Goal: Task Accomplishment & Management: Manage account settings

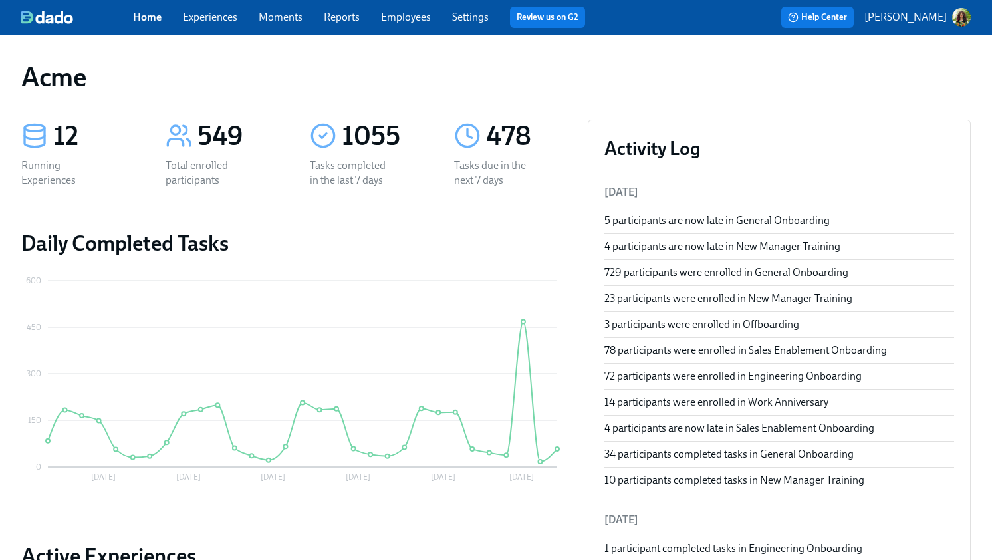
click at [215, 14] on link "Experiences" at bounding box center [210, 17] width 55 height 13
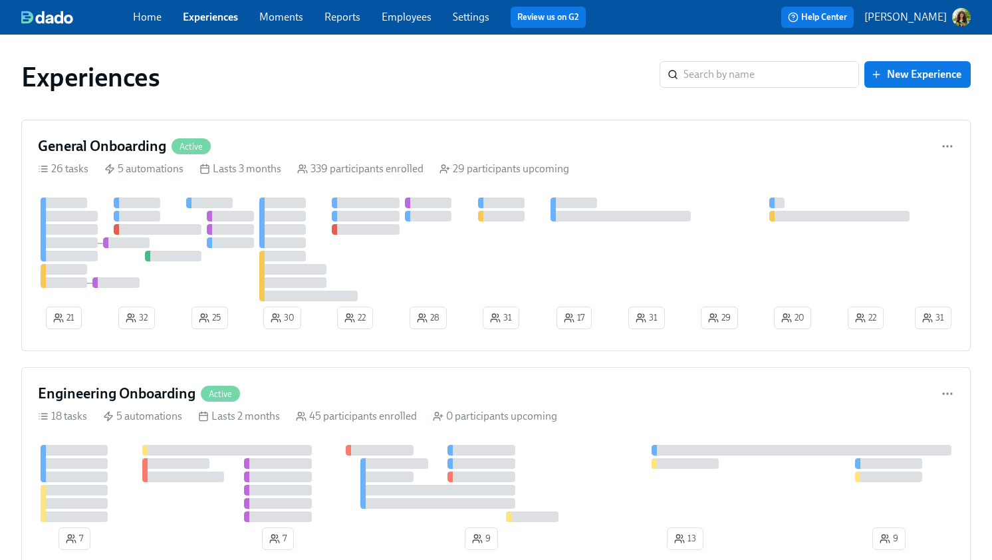
click at [937, 21] on p "[PERSON_NAME]" at bounding box center [905, 17] width 82 height 15
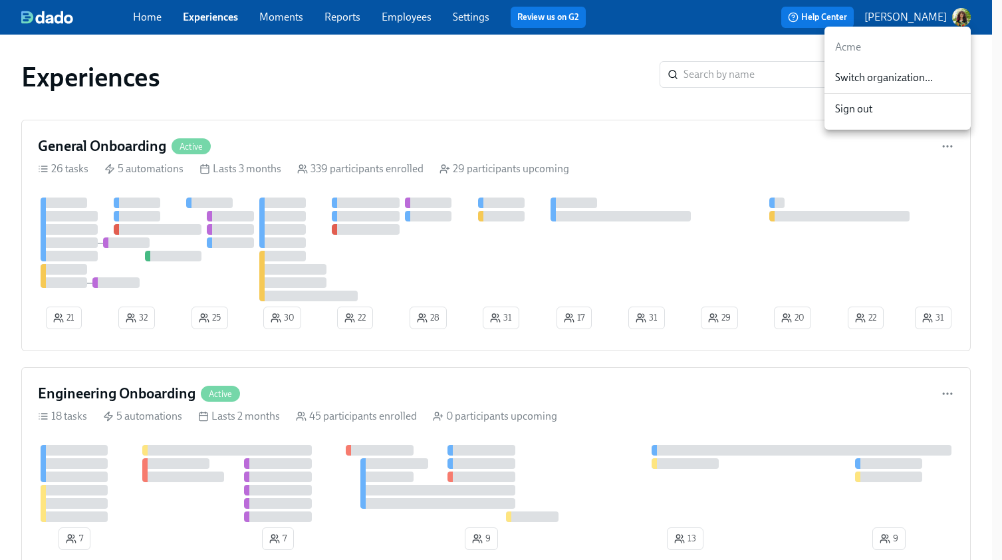
click at [886, 80] on span "Switch organization..." at bounding box center [897, 77] width 125 height 15
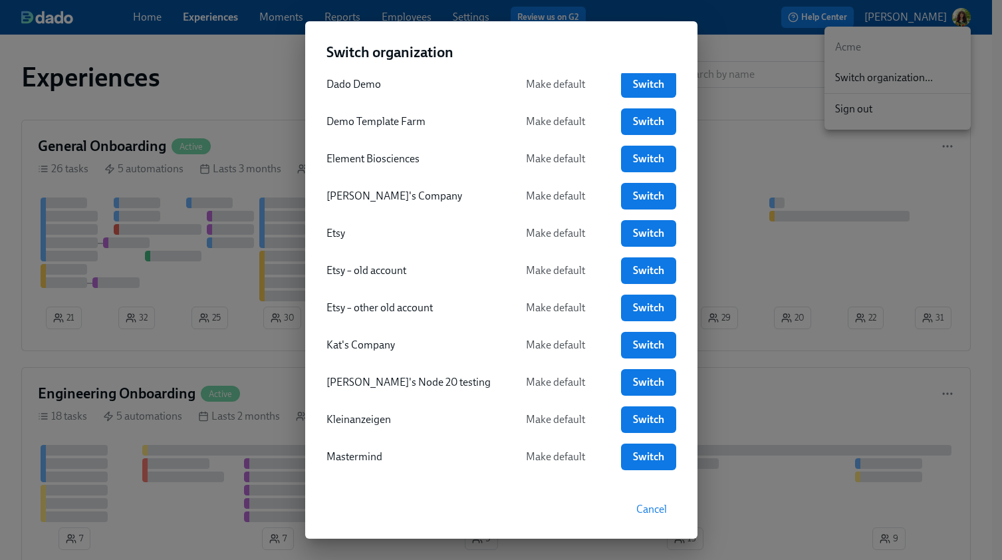
scroll to position [798, 0]
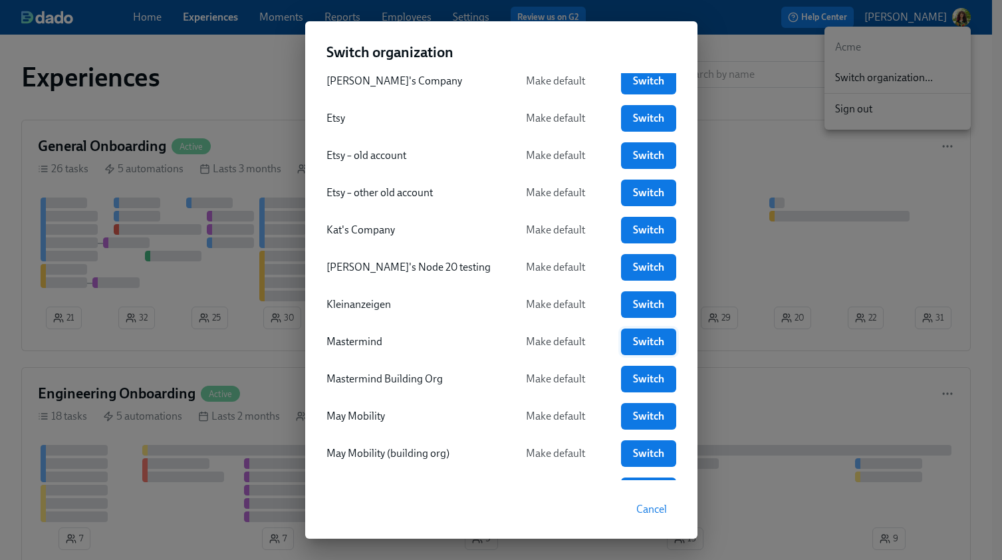
click at [638, 340] on span "Switch" at bounding box center [648, 341] width 36 height 13
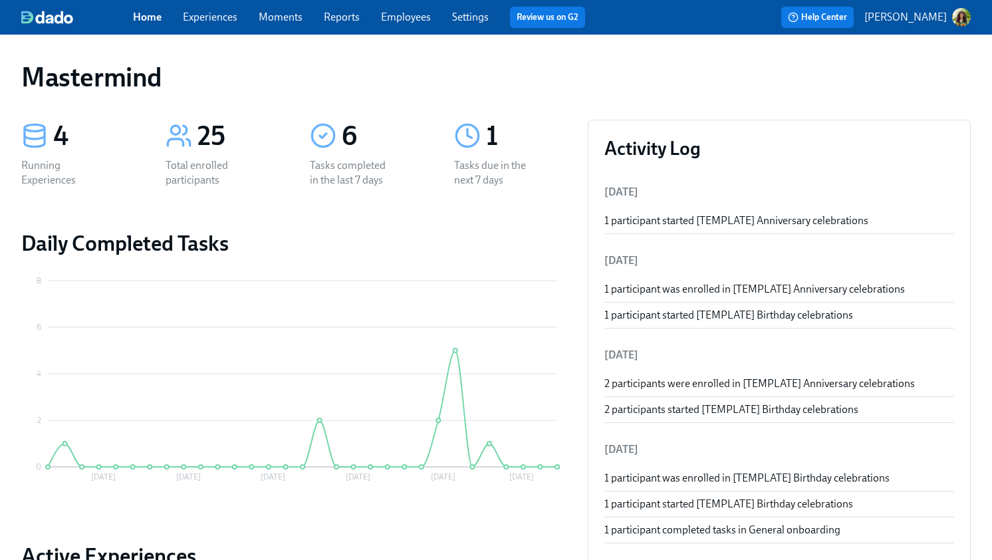
click at [203, 19] on link "Experiences" at bounding box center [210, 17] width 55 height 13
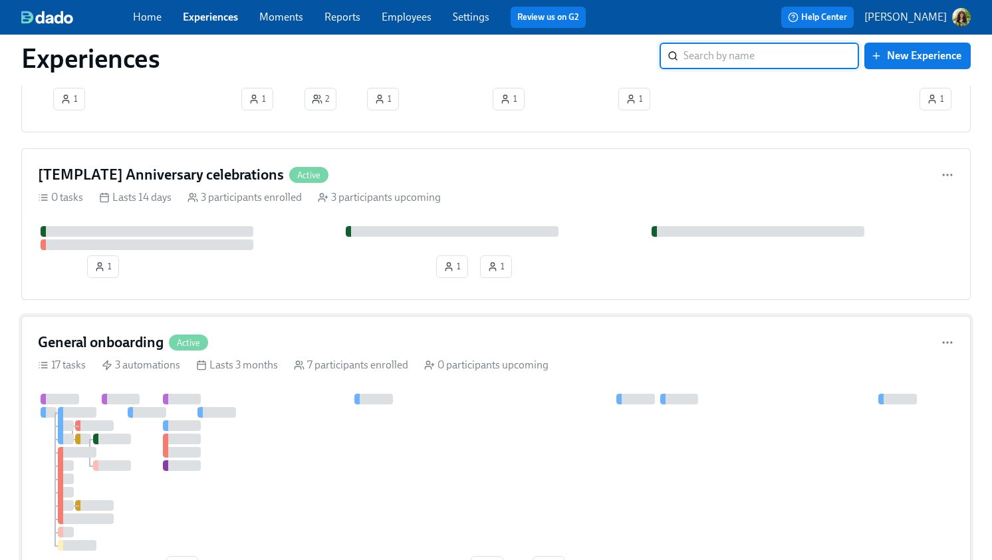
scroll to position [271, 0]
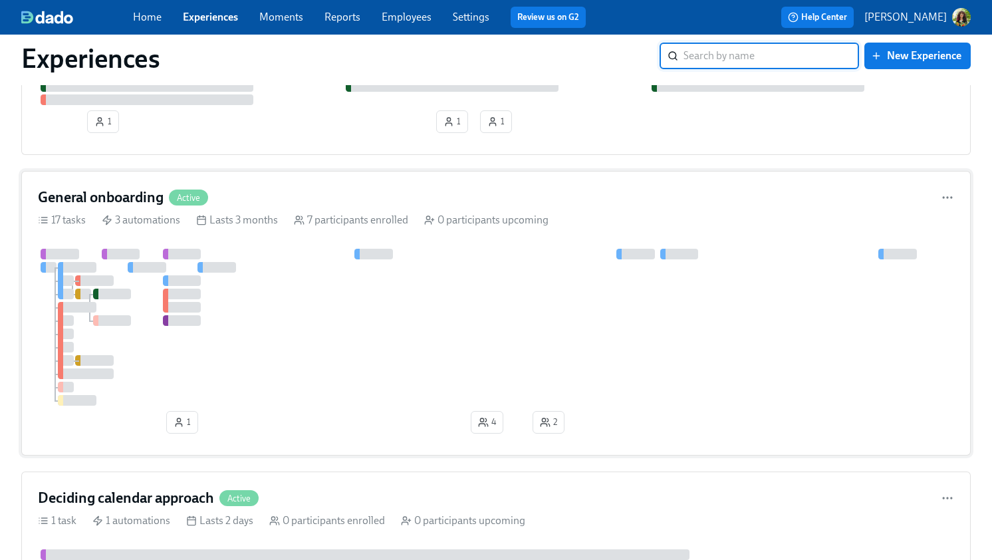
click at [517, 209] on div "General onboarding Active 17 tasks 3 automations Lasts 3 months 7 participants …" at bounding box center [495, 313] width 949 height 285
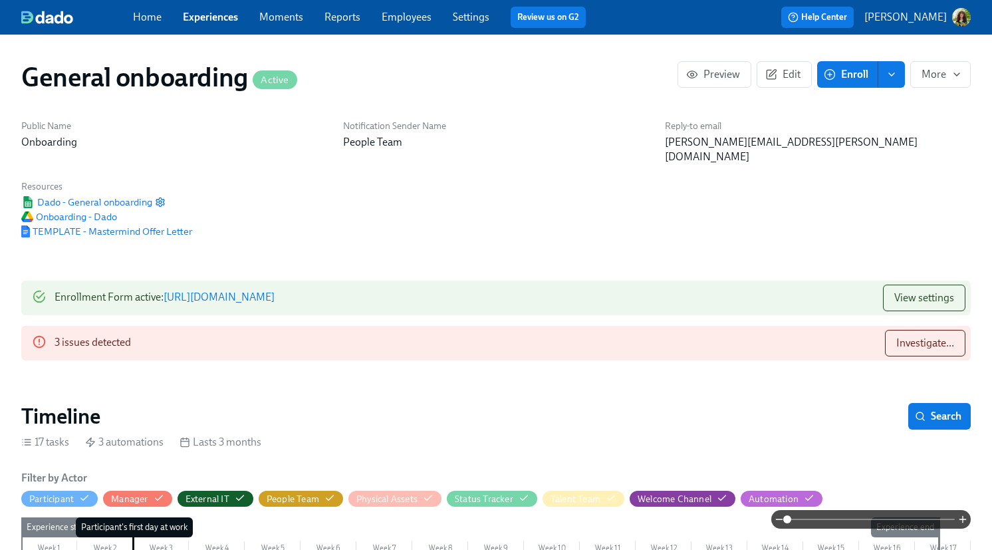
scroll to position [0, 3776]
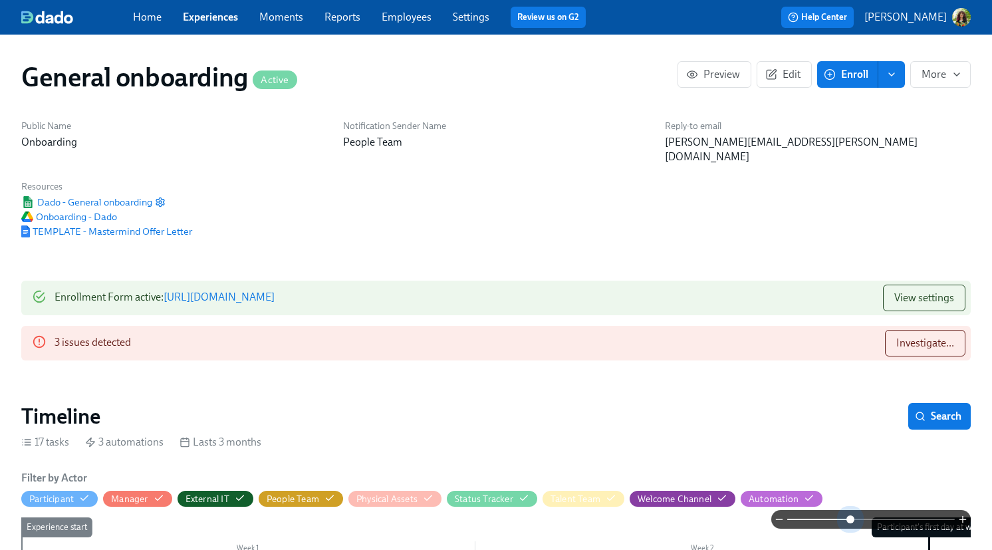
drag, startPoint x: 849, startPoint y: 522, endPoint x: 851, endPoint y: 371, distance: 150.9
click at [849, 522] on span at bounding box center [871, 519] width 168 height 19
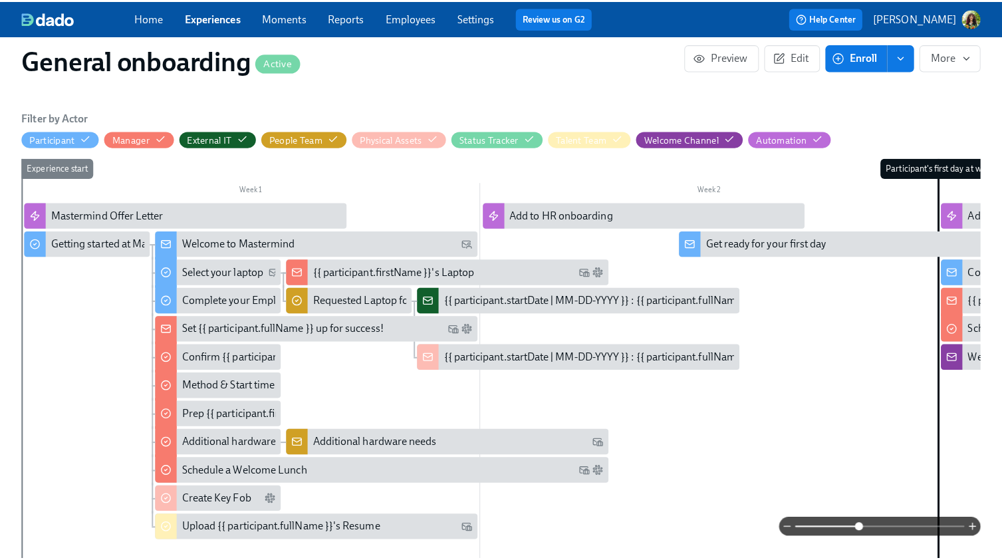
scroll to position [378, 0]
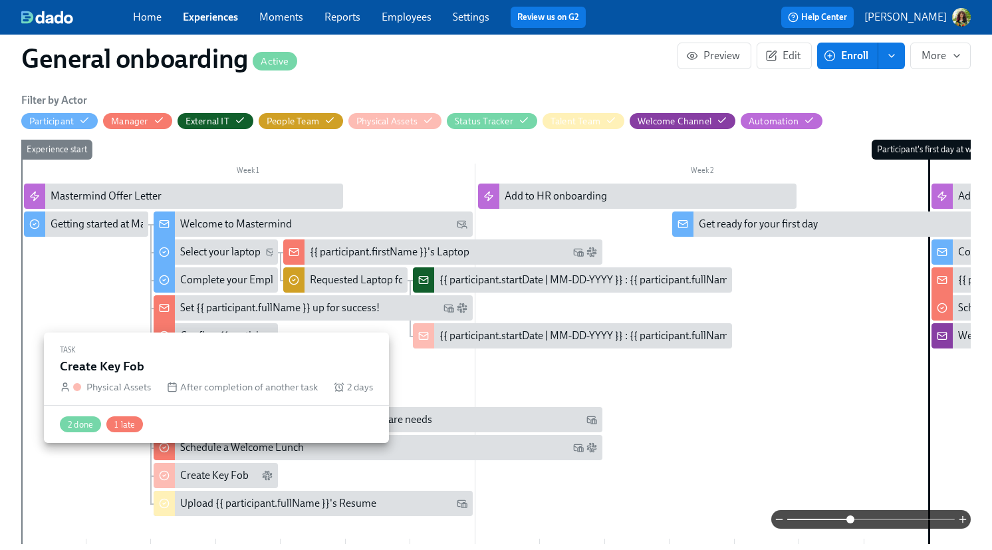
click at [213, 468] on div "Create Key Fob" at bounding box center [214, 475] width 68 height 15
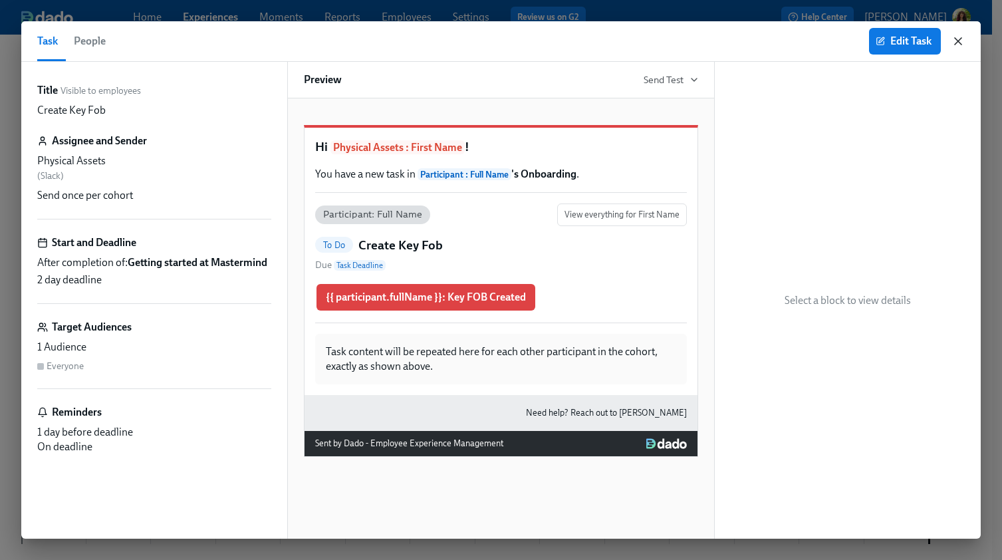
click at [957, 41] on icon "button" at bounding box center [958, 41] width 7 height 7
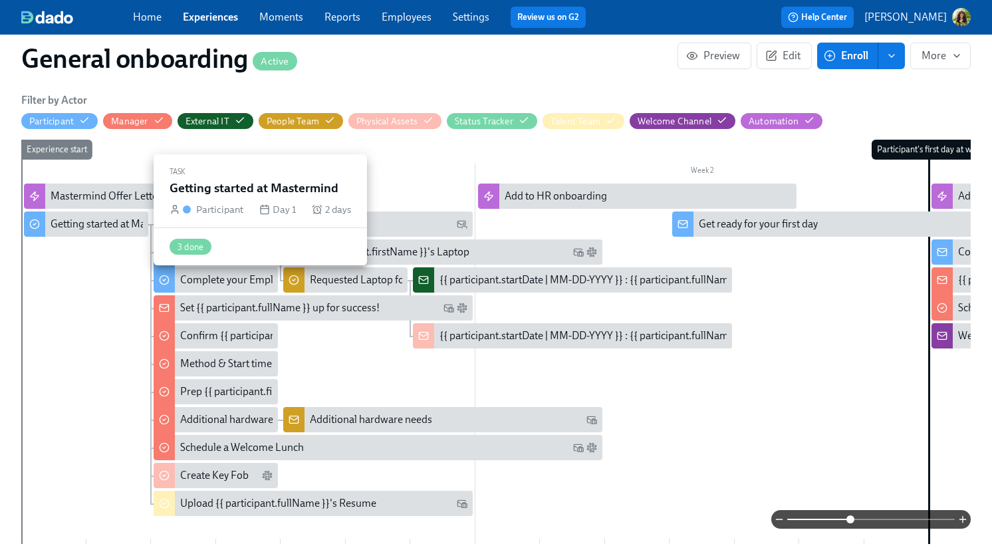
click at [74, 217] on div "Getting started at Mastermind" at bounding box center [119, 224] width 136 height 15
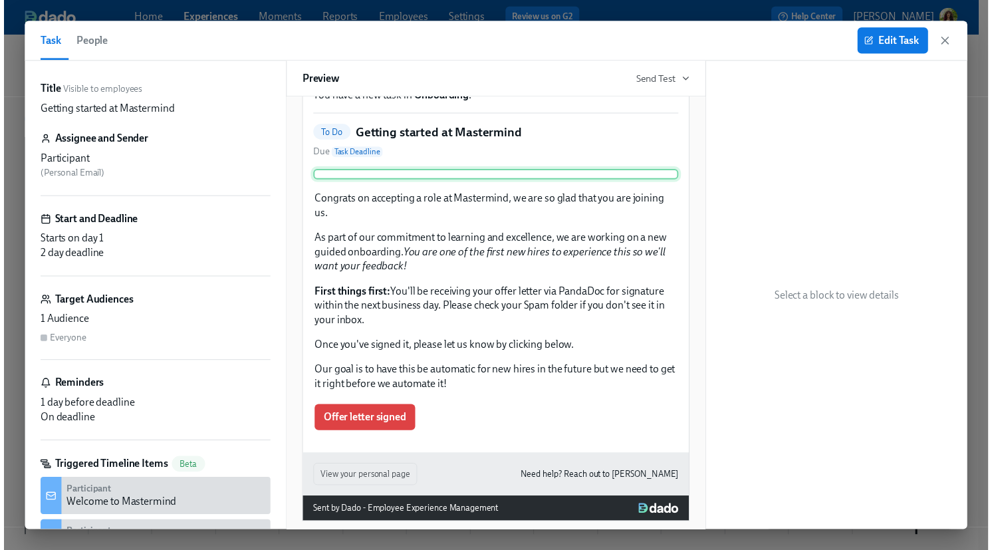
scroll to position [288, 0]
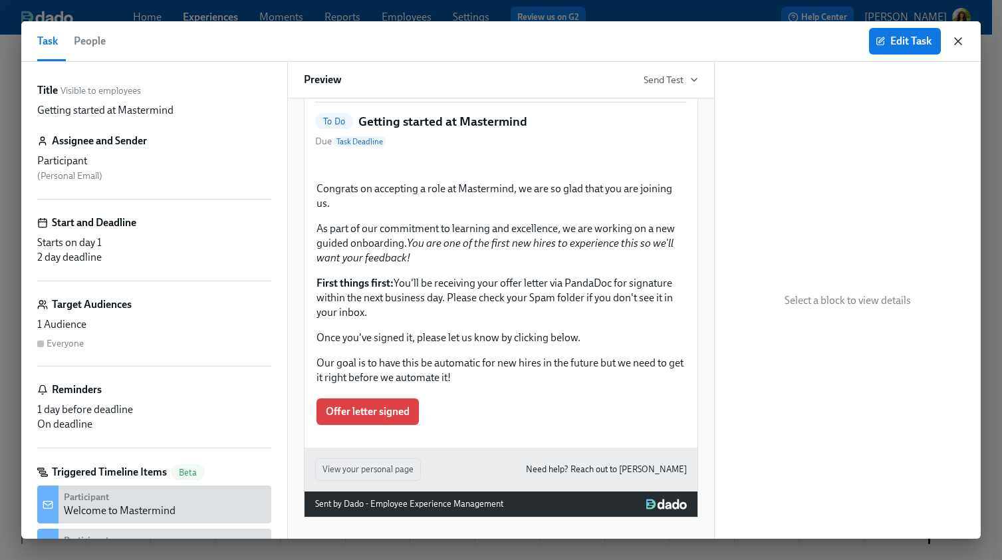
click at [961, 38] on icon "button" at bounding box center [958, 41] width 7 height 7
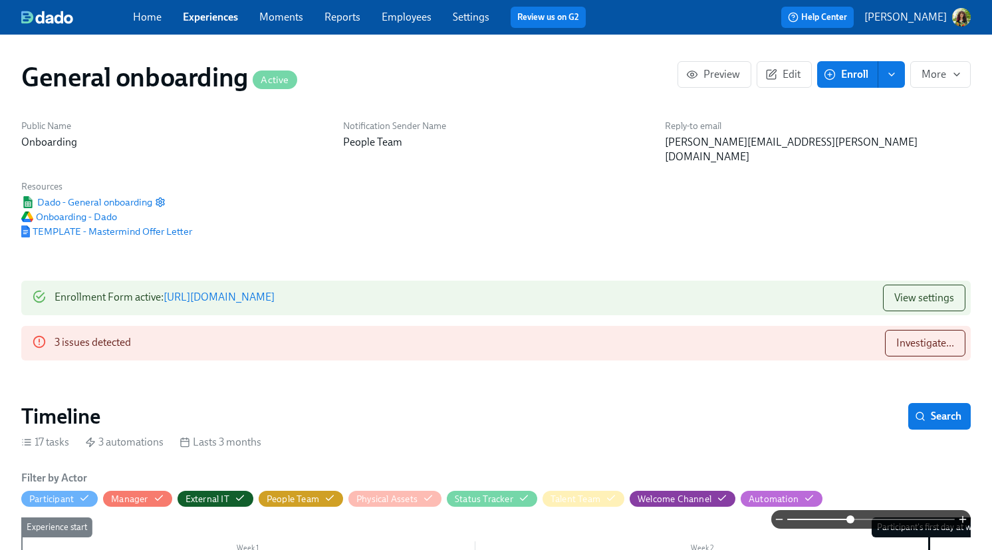
click at [210, 18] on link "Experiences" at bounding box center [210, 17] width 55 height 13
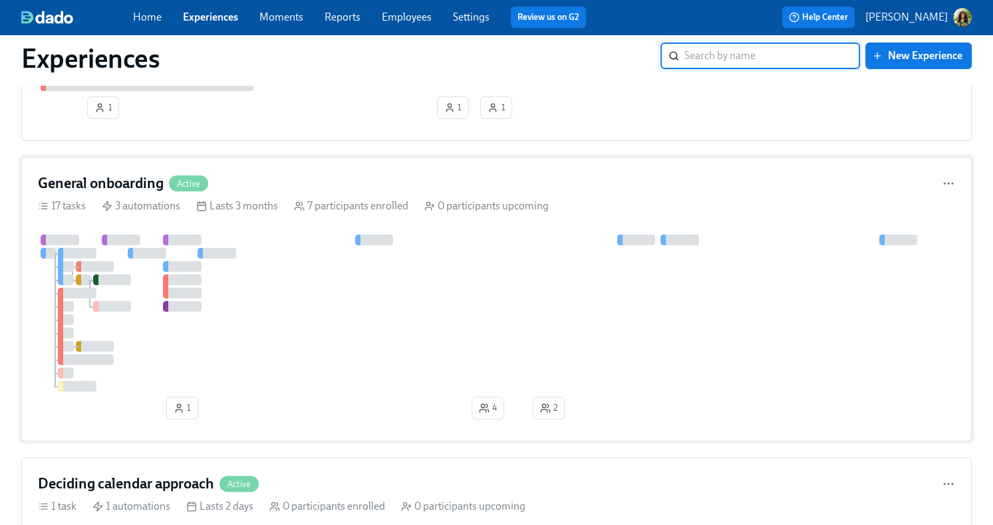
scroll to position [310, 0]
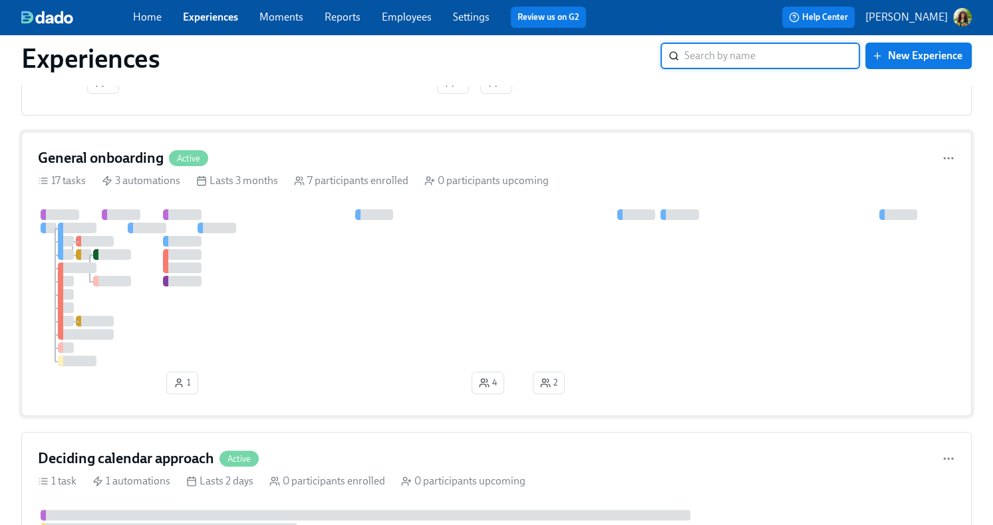
click at [362, 259] on div at bounding box center [496, 287] width 917 height 157
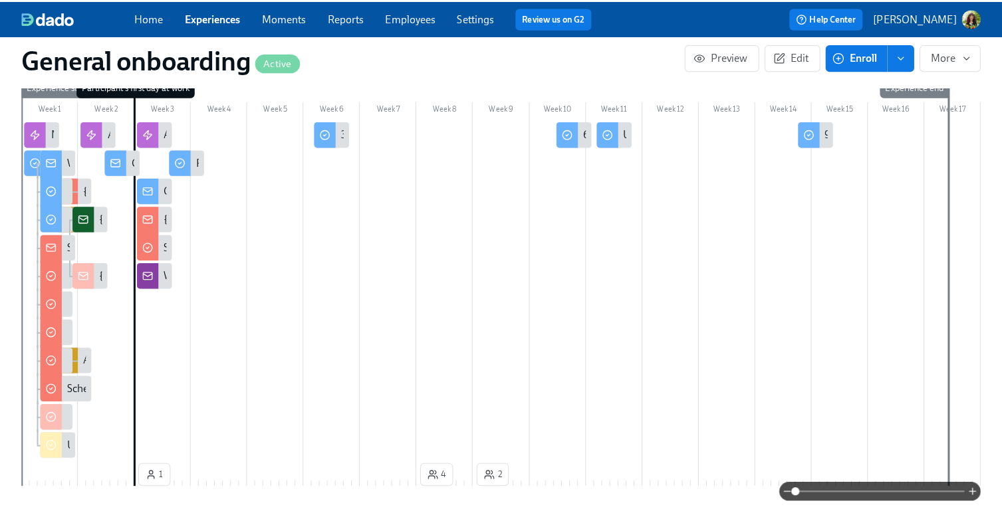
scroll to position [0, 3776]
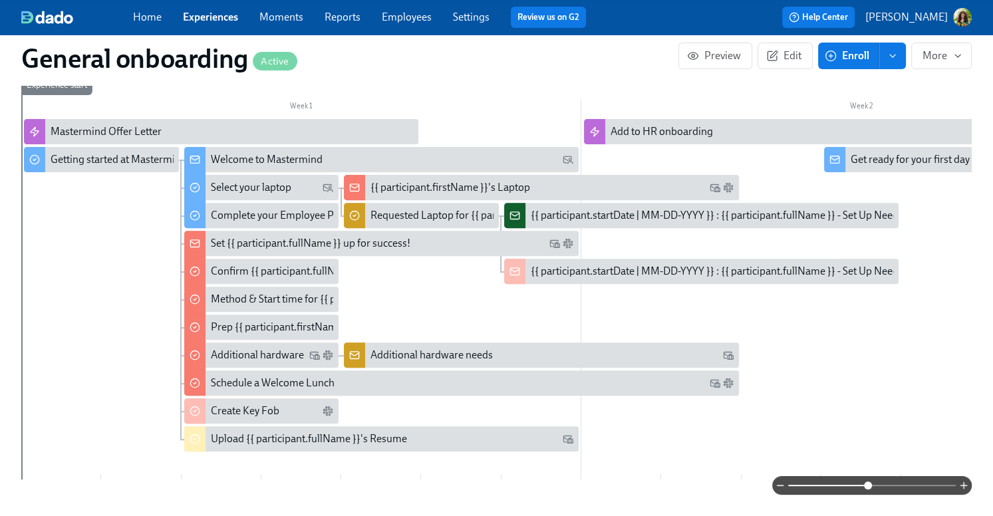
click at [866, 480] on span at bounding box center [872, 485] width 168 height 19
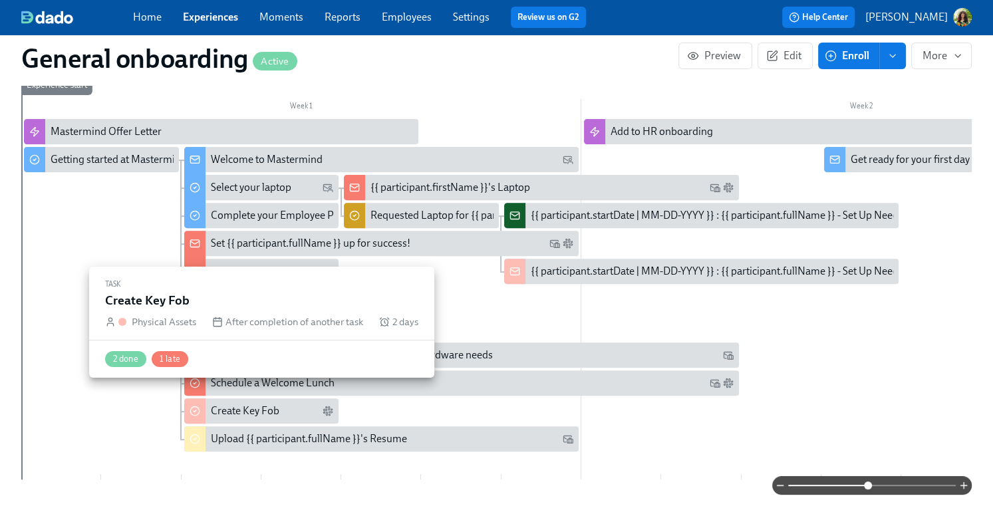
click at [251, 404] on div "Create Key Fob" at bounding box center [245, 411] width 68 height 15
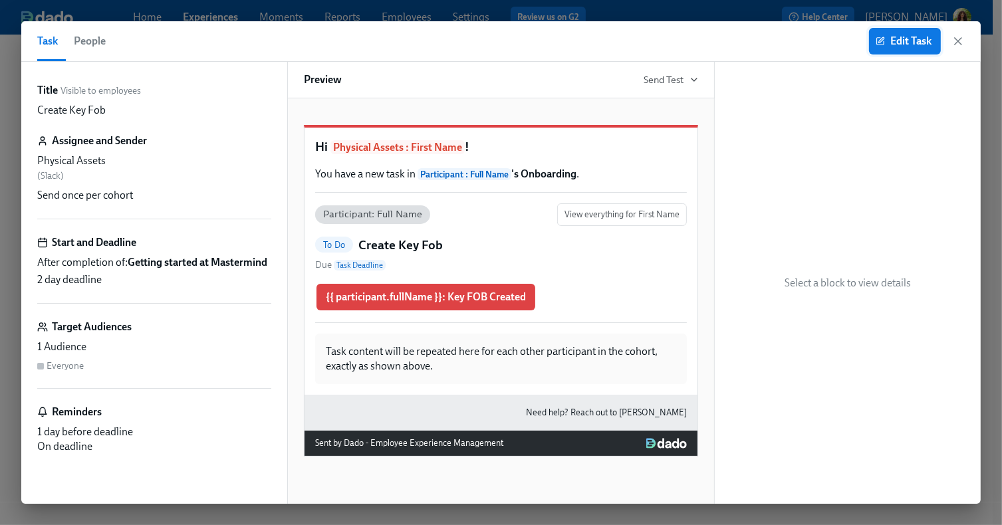
click at [896, 49] on button "Edit Task" at bounding box center [905, 41] width 72 height 27
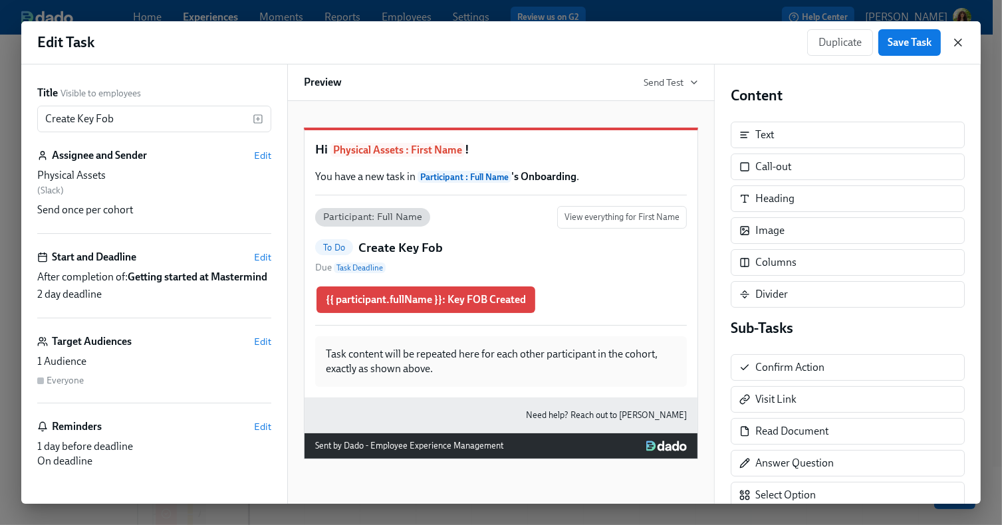
click at [958, 40] on icon "button" at bounding box center [957, 42] width 13 height 13
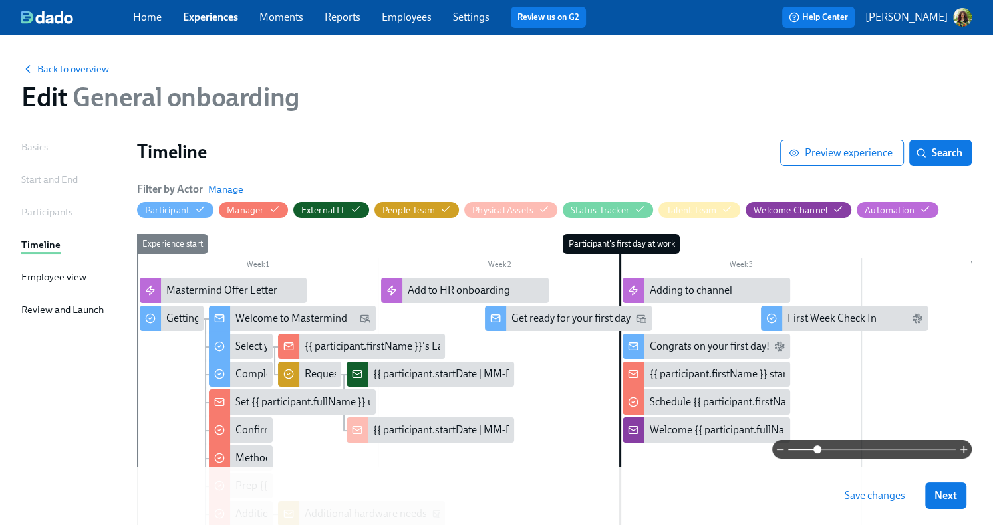
click at [817, 448] on span at bounding box center [872, 449] width 168 height 19
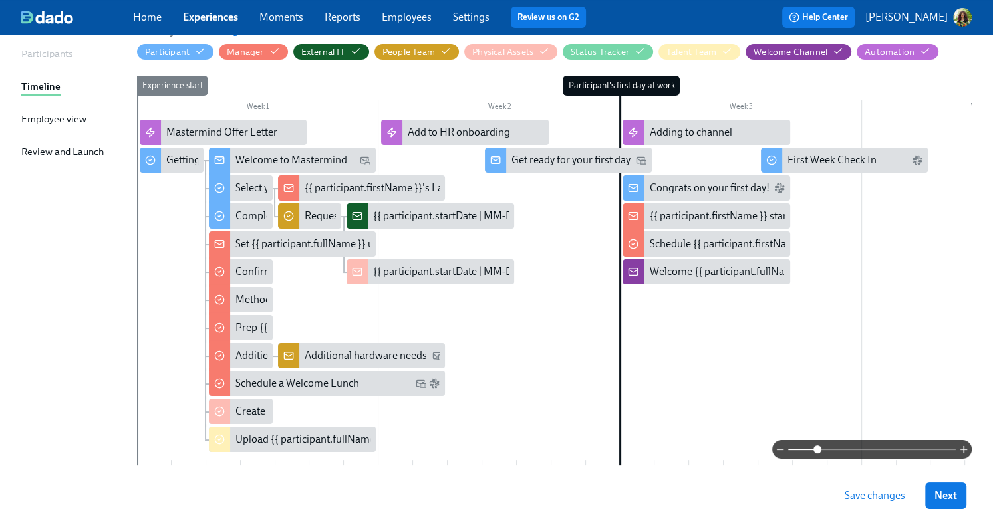
scroll to position [77, 0]
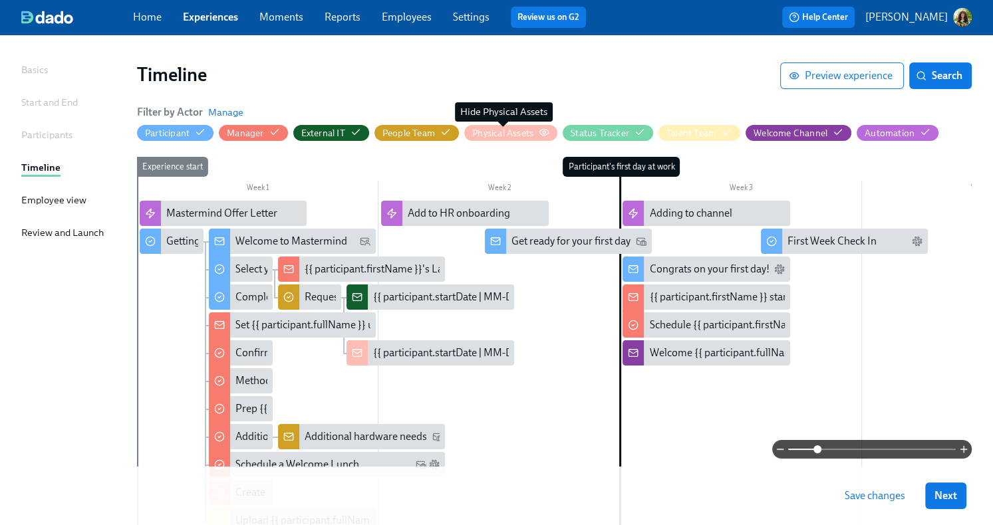
click at [515, 130] on div "Physical Assets" at bounding box center [502, 133] width 61 height 13
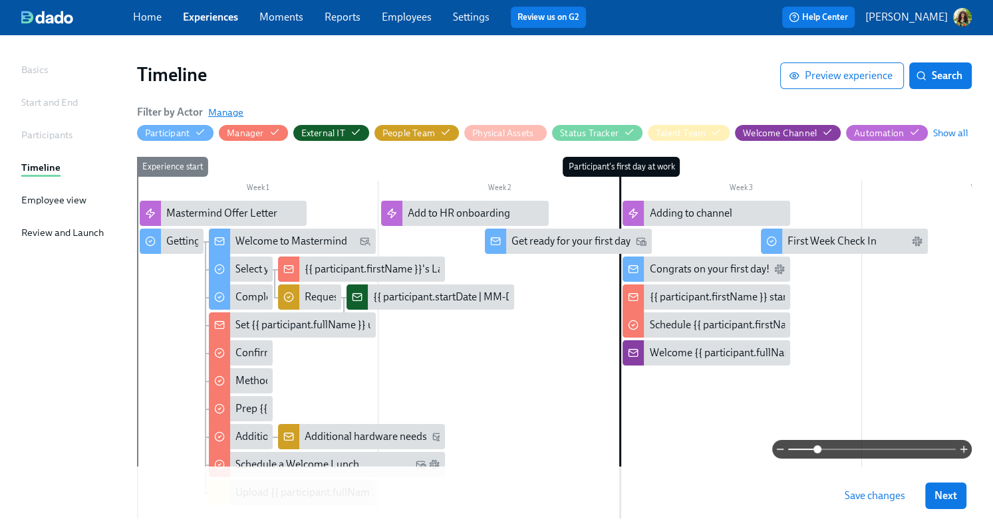
click at [227, 114] on span "Manage" at bounding box center [225, 112] width 35 height 13
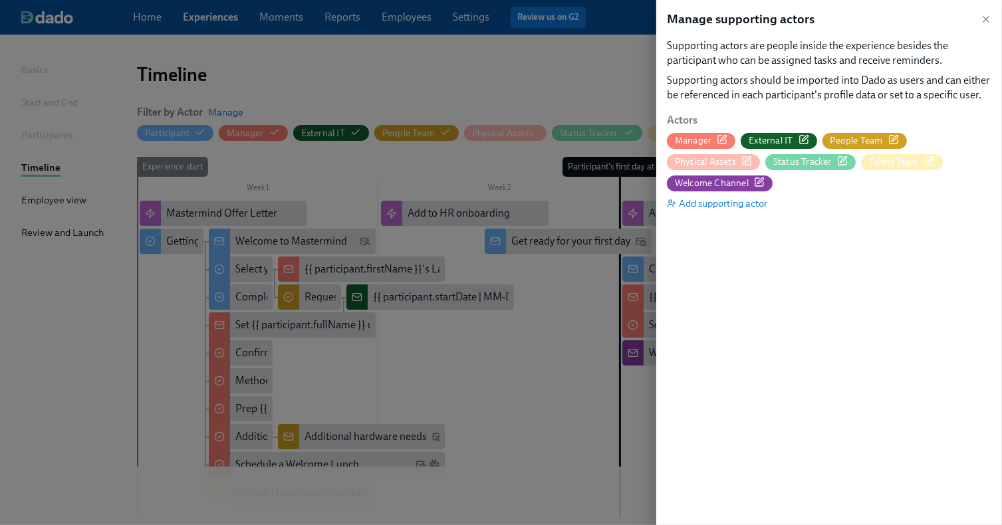
click at [747, 161] on icon "button" at bounding box center [748, 159] width 6 height 6
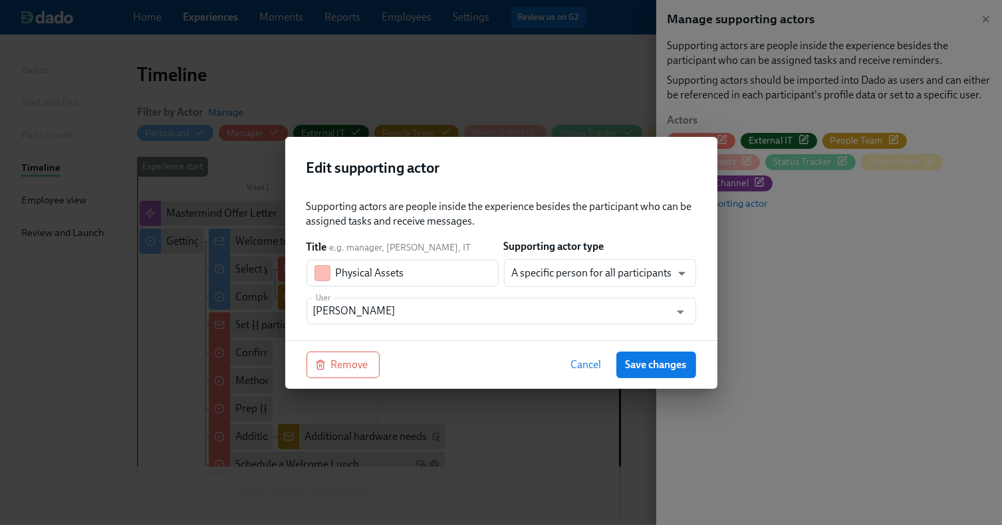
drag, startPoint x: 575, startPoint y: 369, endPoint x: 583, endPoint y: 362, distance: 10.4
click at [576, 369] on span "Cancel" at bounding box center [586, 364] width 31 height 13
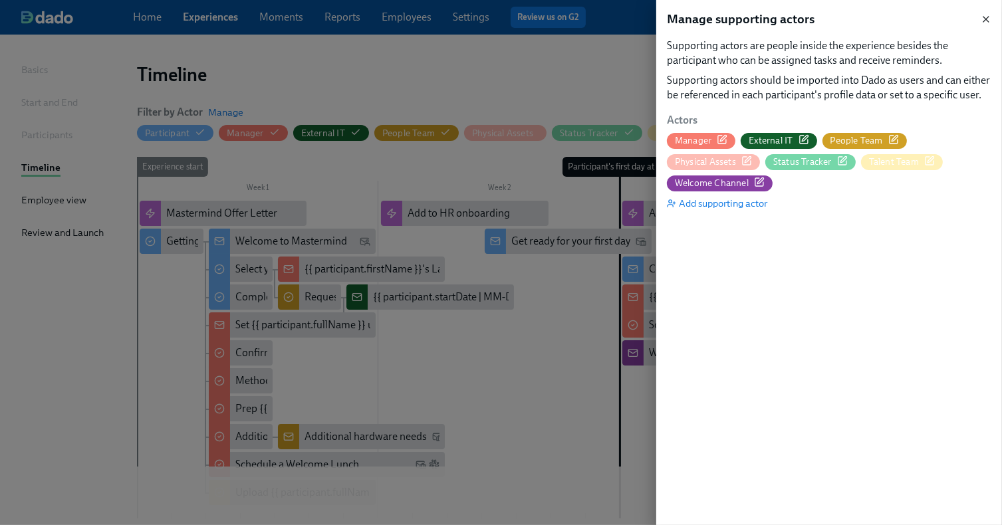
click at [986, 21] on icon "button" at bounding box center [986, 19] width 11 height 11
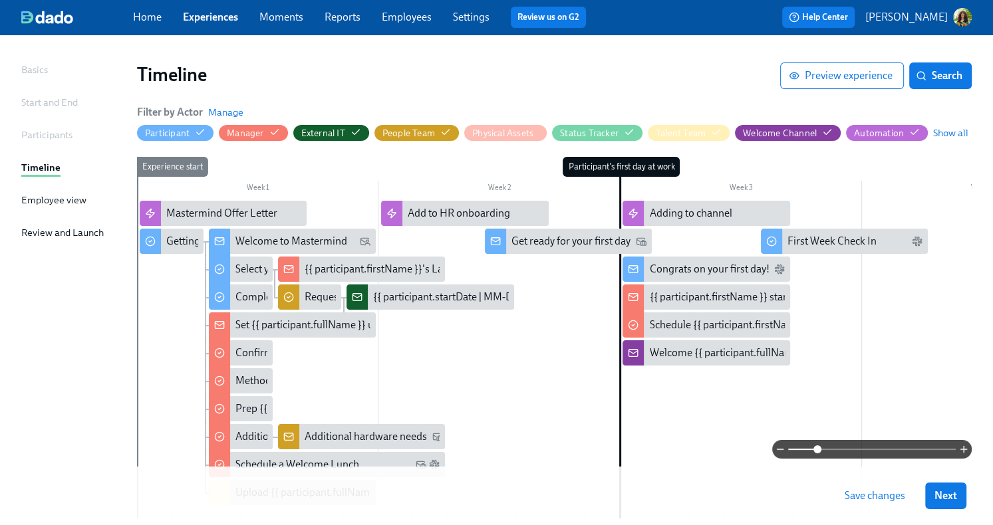
click at [235, 19] on link "Experiences" at bounding box center [210, 17] width 55 height 13
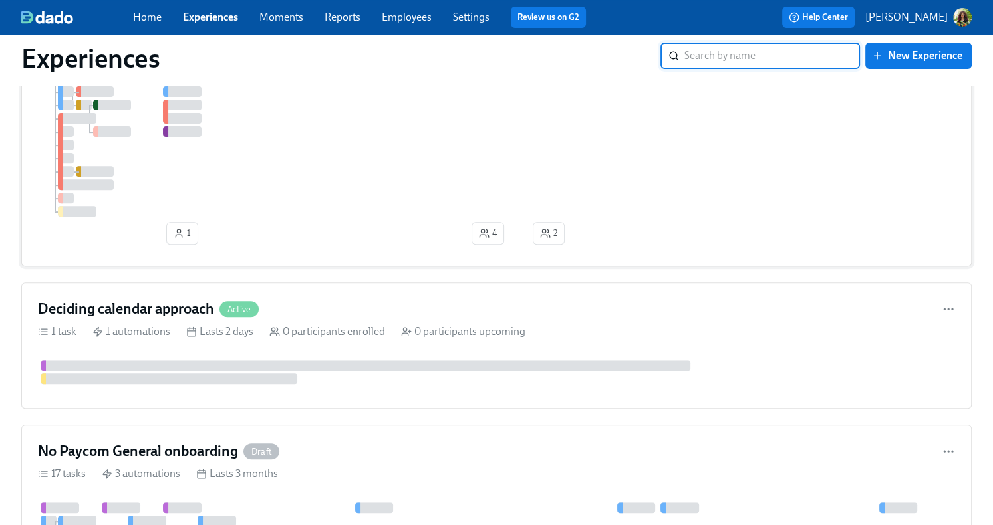
scroll to position [398, 0]
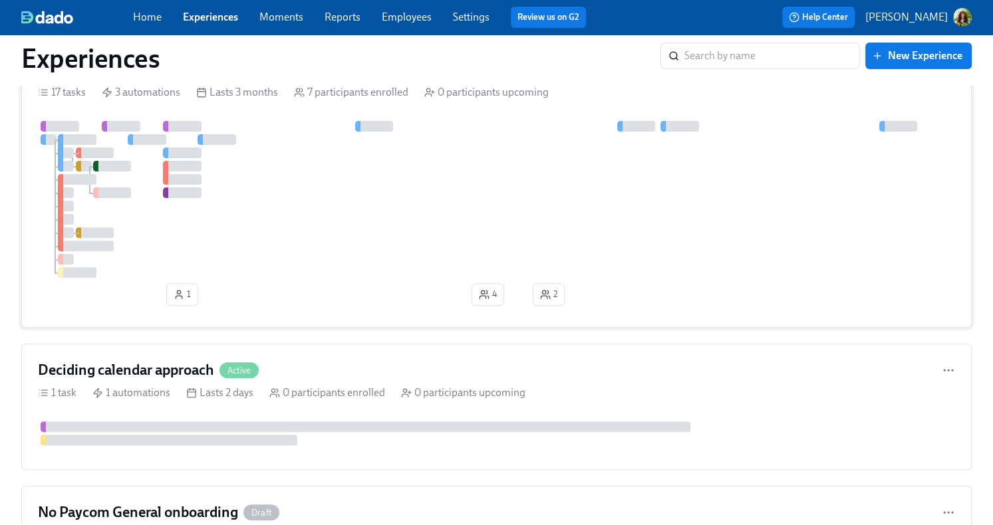
click at [362, 265] on div at bounding box center [496, 199] width 917 height 157
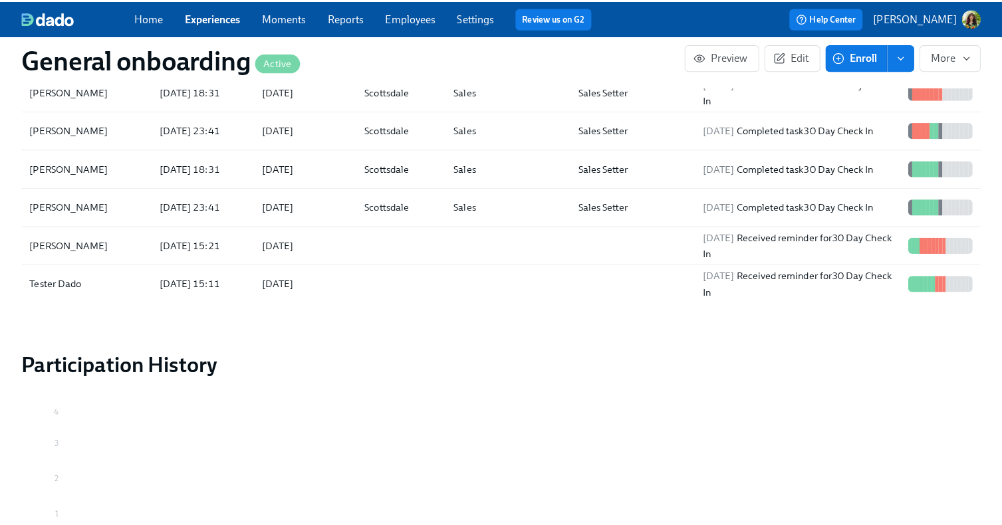
scroll to position [1347, 0]
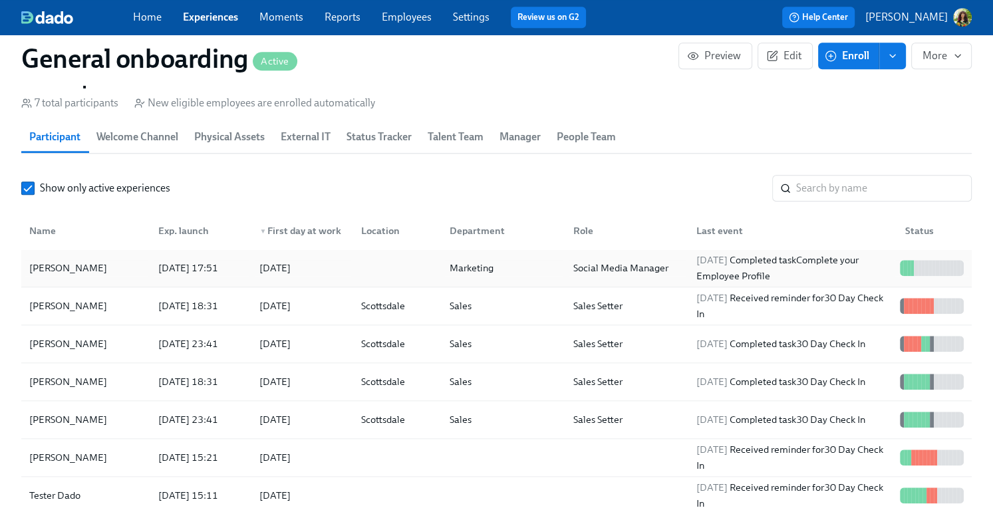
click at [384, 255] on div at bounding box center [394, 268] width 88 height 27
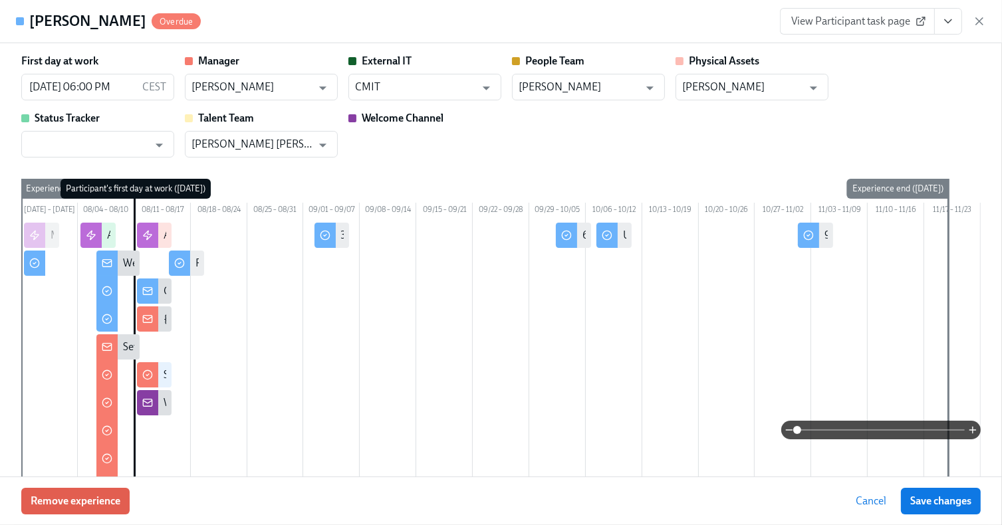
click at [862, 431] on span at bounding box center [881, 430] width 168 height 19
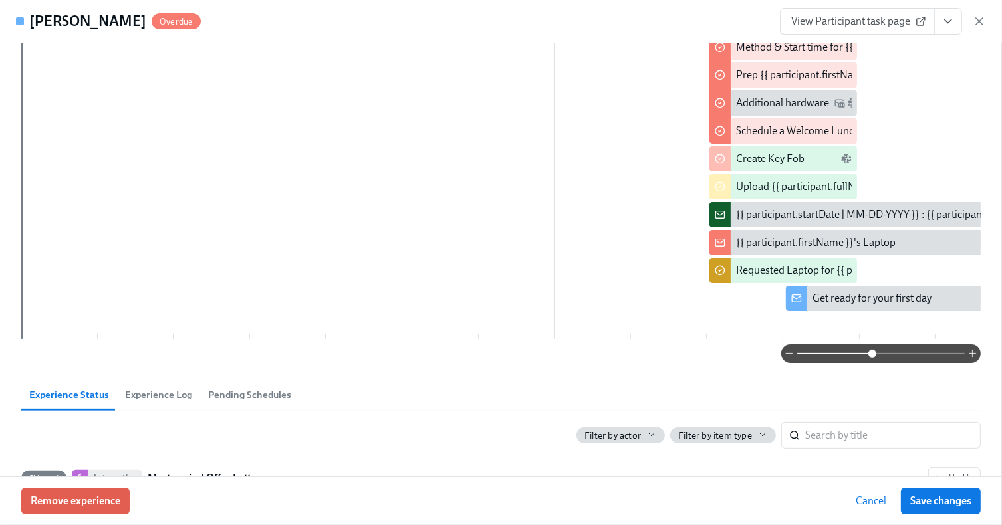
scroll to position [338, 0]
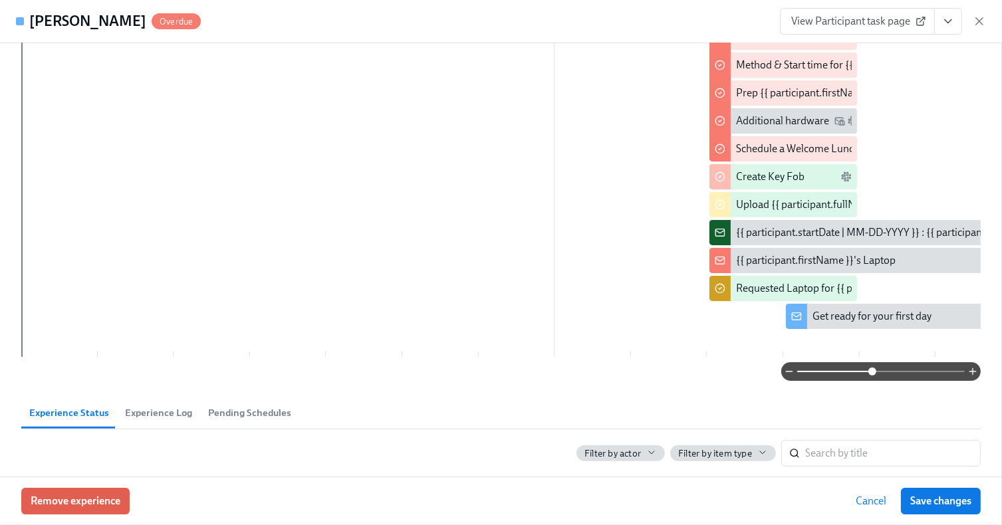
click at [981, 19] on icon "button" at bounding box center [979, 21] width 7 height 7
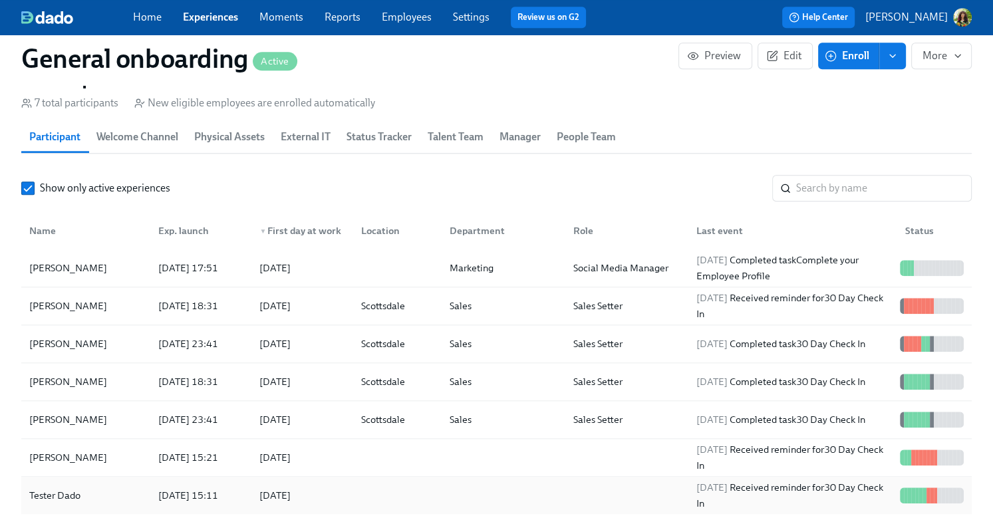
click at [388, 482] on div at bounding box center [394, 495] width 88 height 27
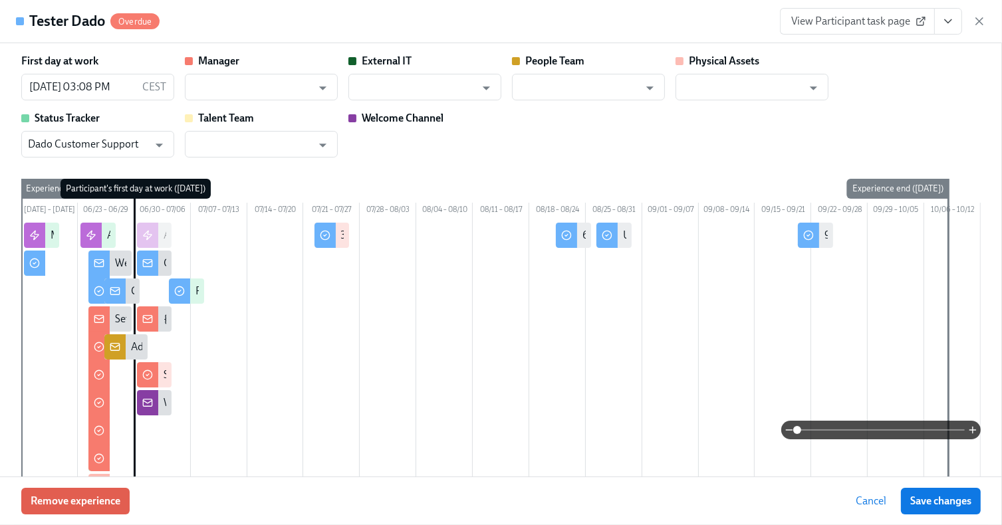
click at [981, 19] on icon "button" at bounding box center [979, 21] width 13 height 13
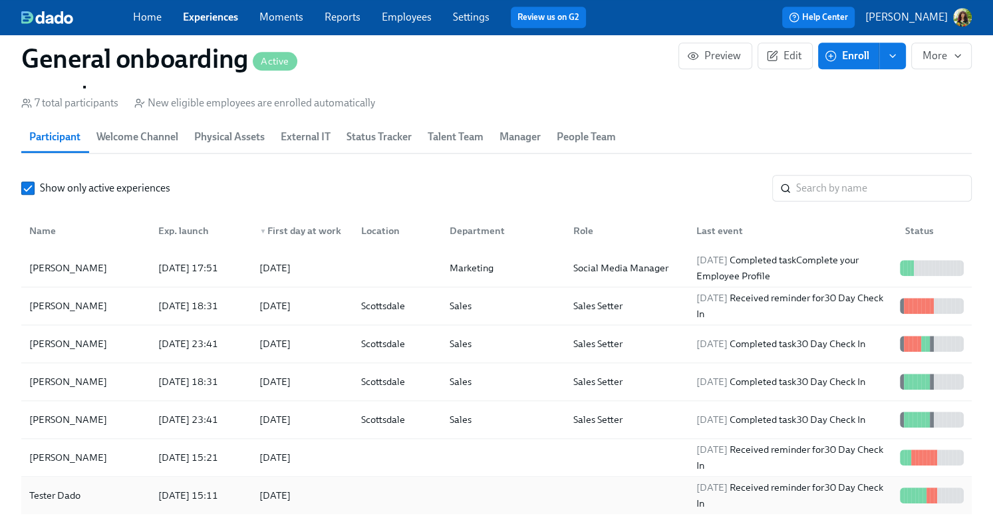
click at [634, 487] on div at bounding box center [624, 495] width 124 height 27
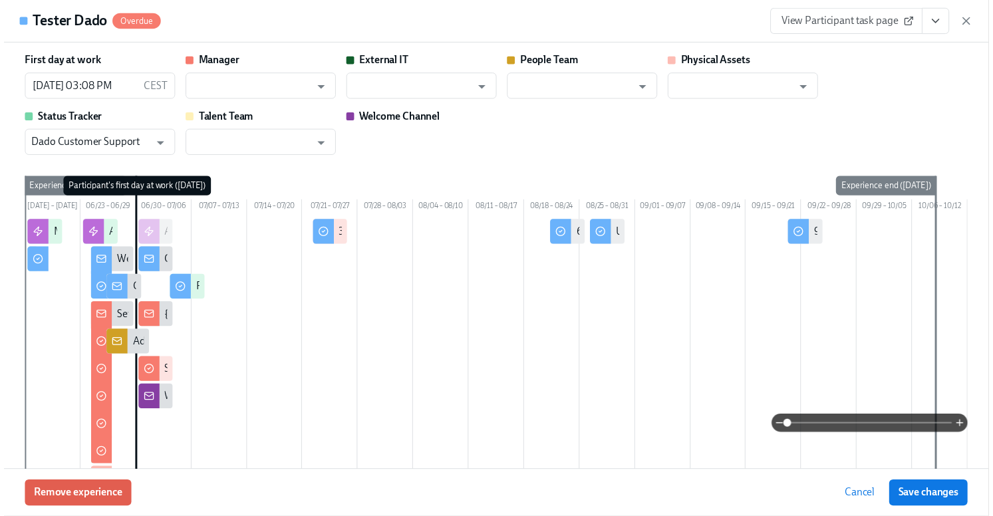
scroll to position [642, 0]
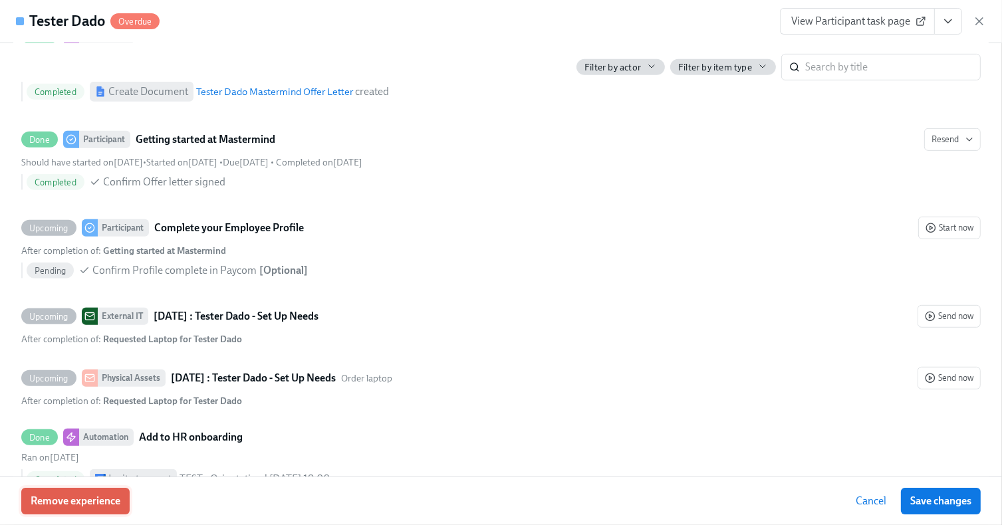
click at [80, 505] on span "Remove experience" at bounding box center [76, 501] width 90 height 13
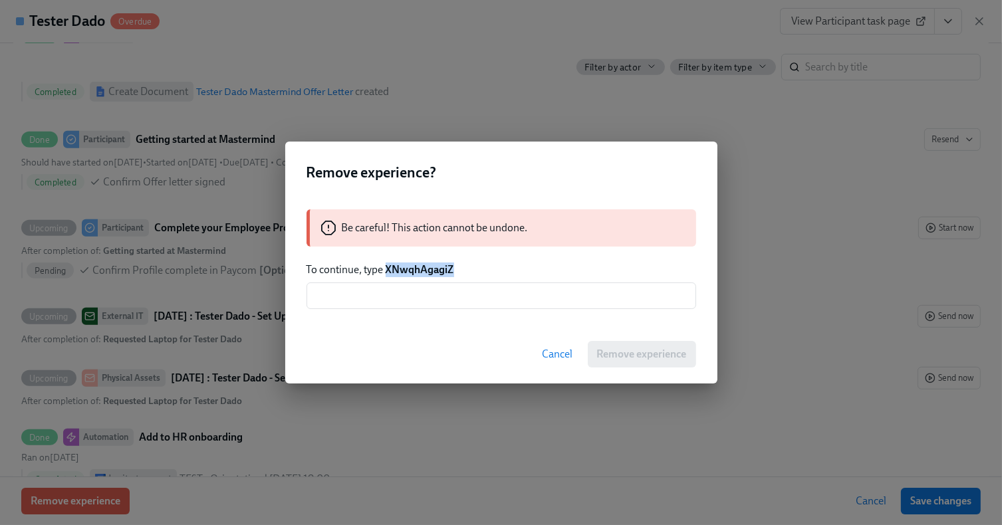
drag, startPoint x: 453, startPoint y: 269, endPoint x: 388, endPoint y: 264, distance: 64.7
click at [388, 264] on strong "XNwqhAgagiZ" at bounding box center [420, 269] width 68 height 13
copy strong "XNwqhAgagiZ"
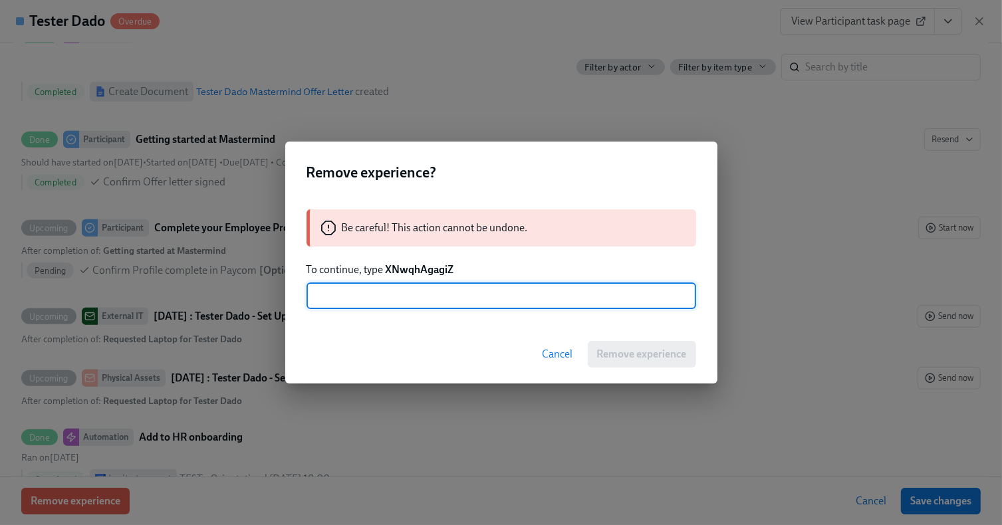
click at [398, 295] on input "text" at bounding box center [501, 296] width 390 height 27
paste input "XNwqhAgagiZ"
type input "XNwqhAgagiZ"
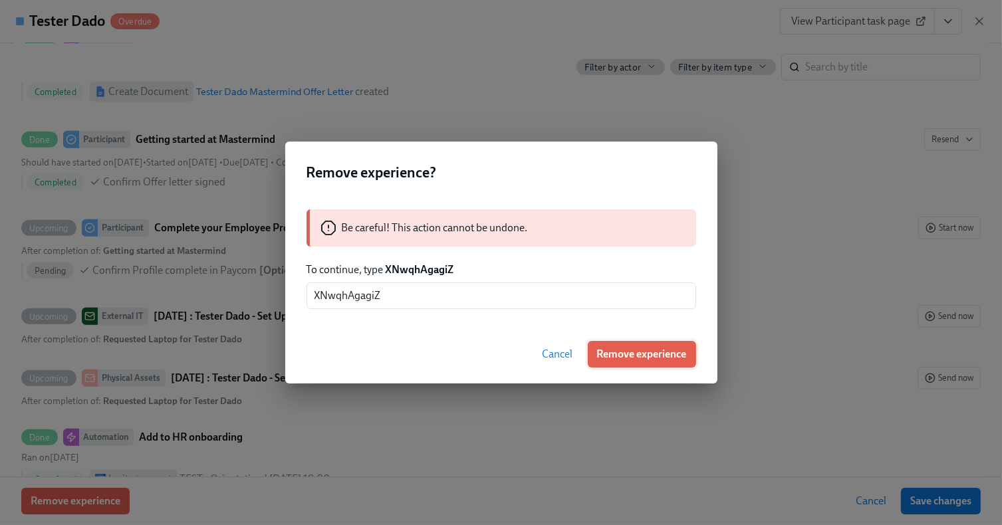
click at [669, 350] on span "Remove experience" at bounding box center [642, 354] width 90 height 13
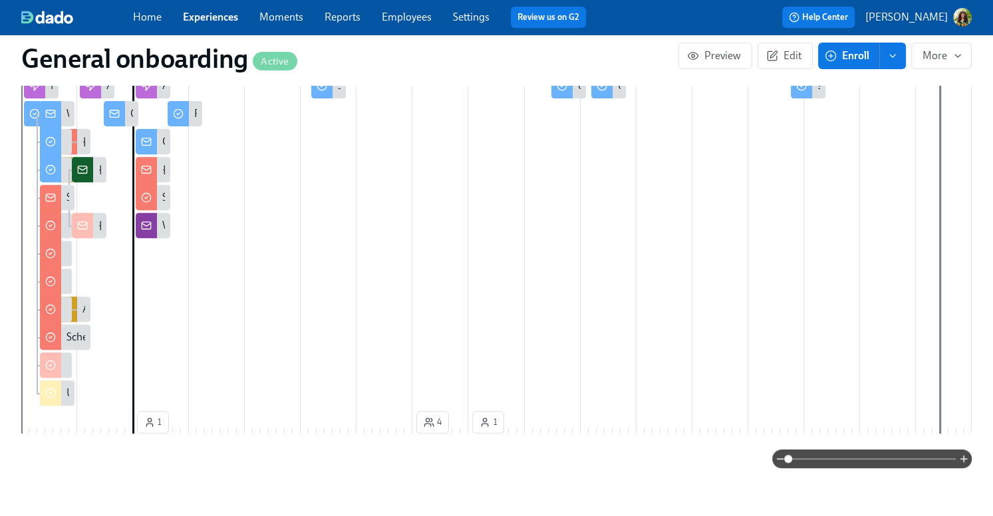
scroll to position [33, 0]
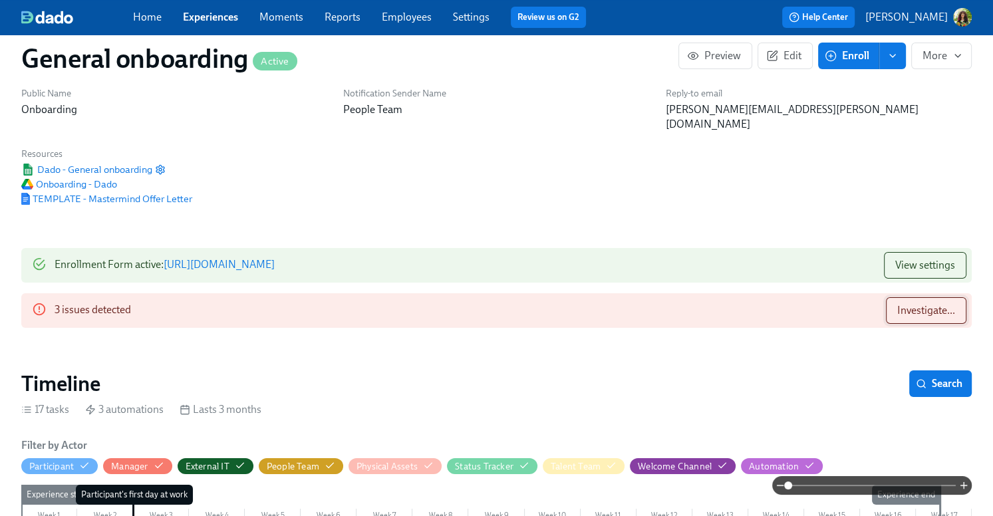
click at [913, 304] on span "Investigate..." at bounding box center [926, 310] width 58 height 13
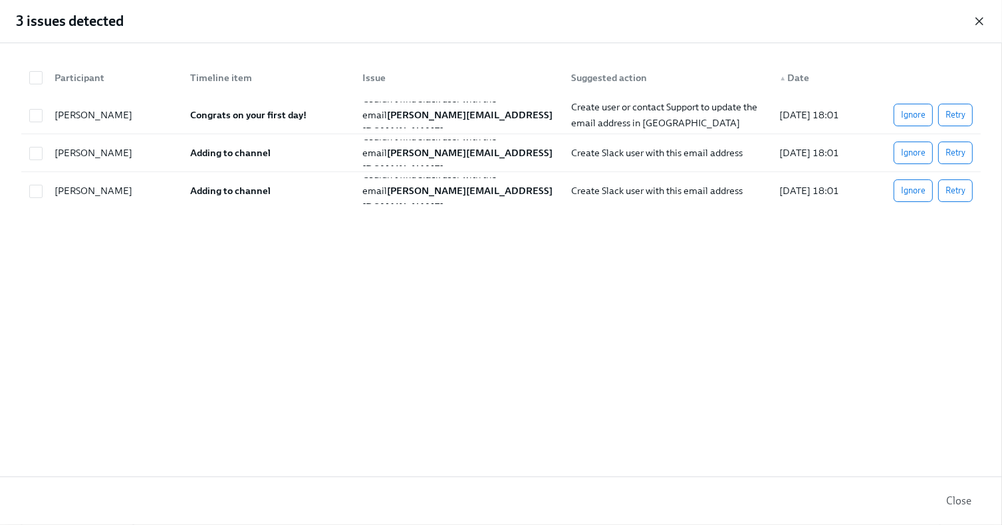
click at [979, 21] on icon "button" at bounding box center [979, 21] width 7 height 7
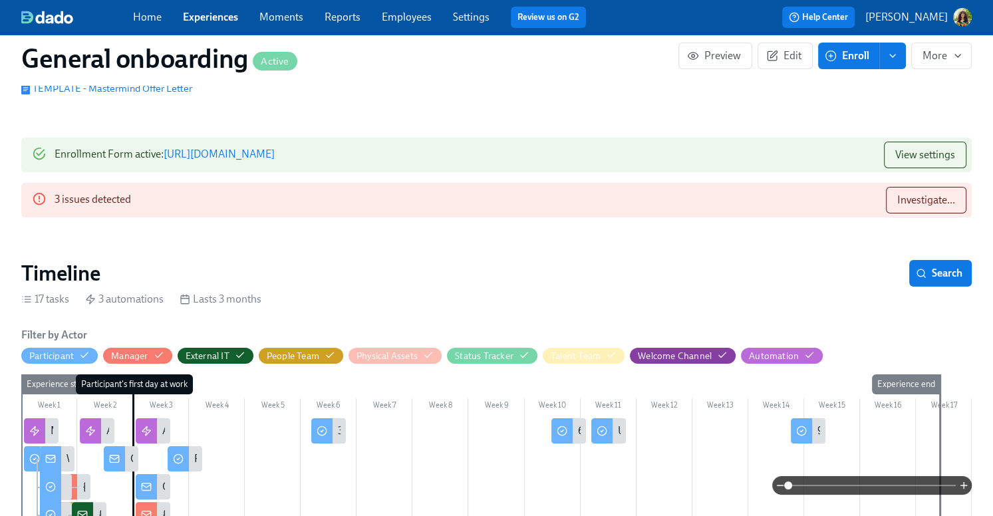
scroll to position [153, 0]
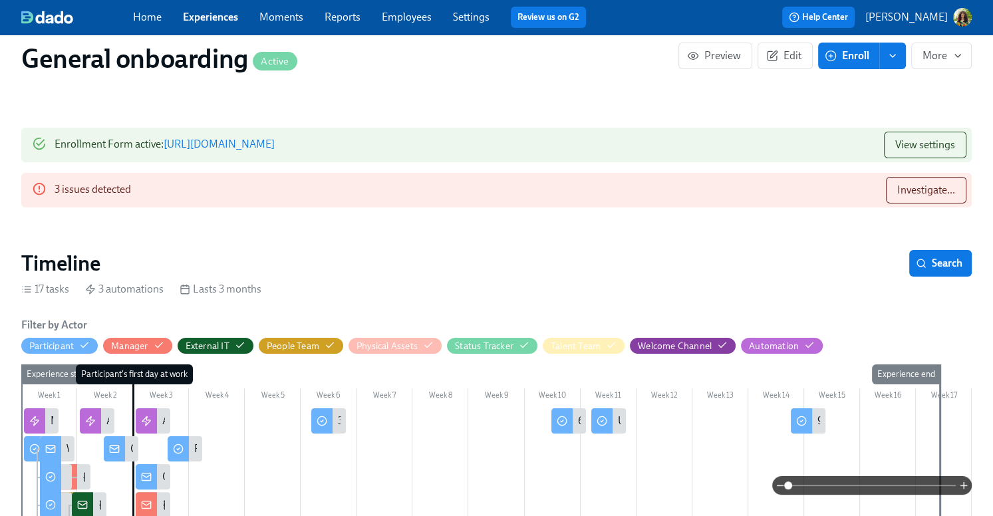
click at [210, 17] on link "Experiences" at bounding box center [210, 17] width 55 height 13
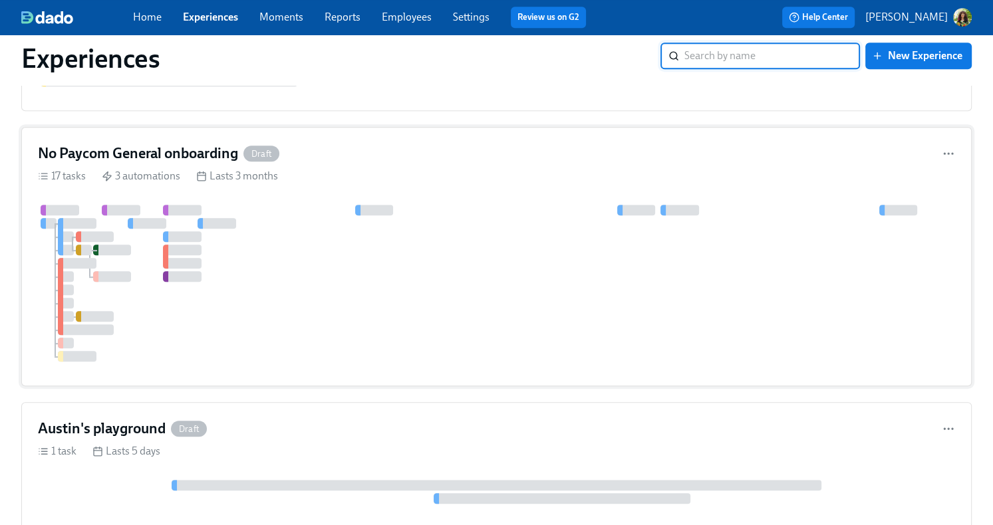
scroll to position [798, 0]
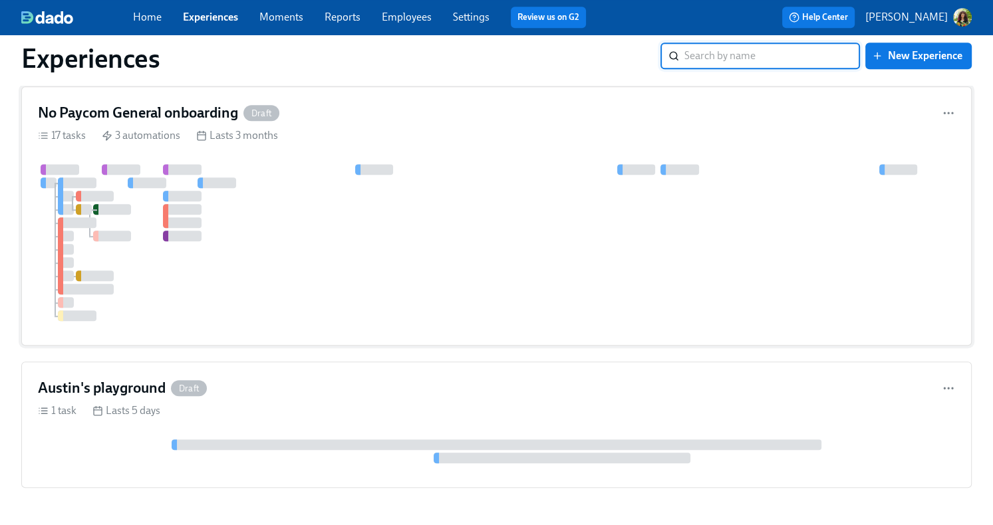
click at [480, 160] on div "No Paycom General onboarding Draft 17 tasks 3 automations Lasts 3 months" at bounding box center [496, 215] width 950 height 259
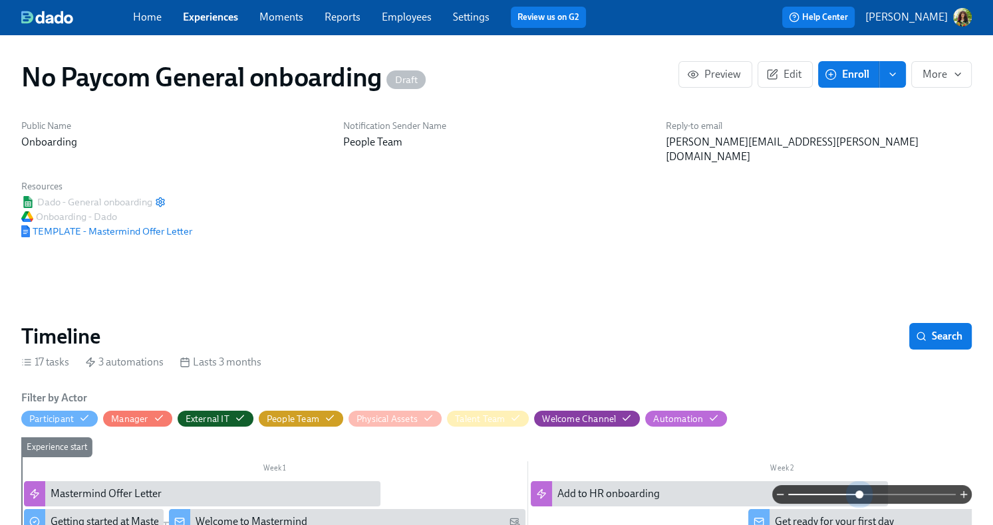
drag, startPoint x: 858, startPoint y: 489, endPoint x: 844, endPoint y: 373, distance: 117.2
click at [858, 489] on span at bounding box center [872, 494] width 168 height 19
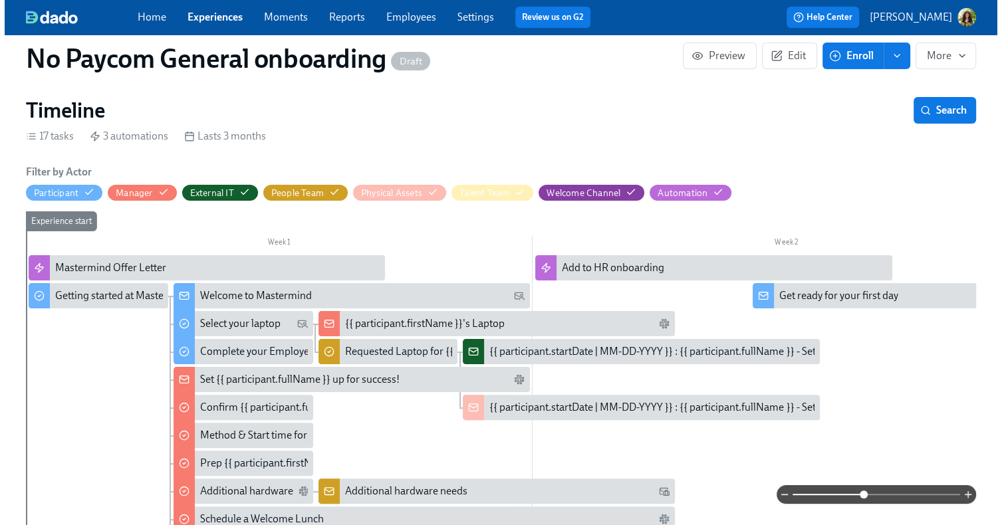
scroll to position [285, 0]
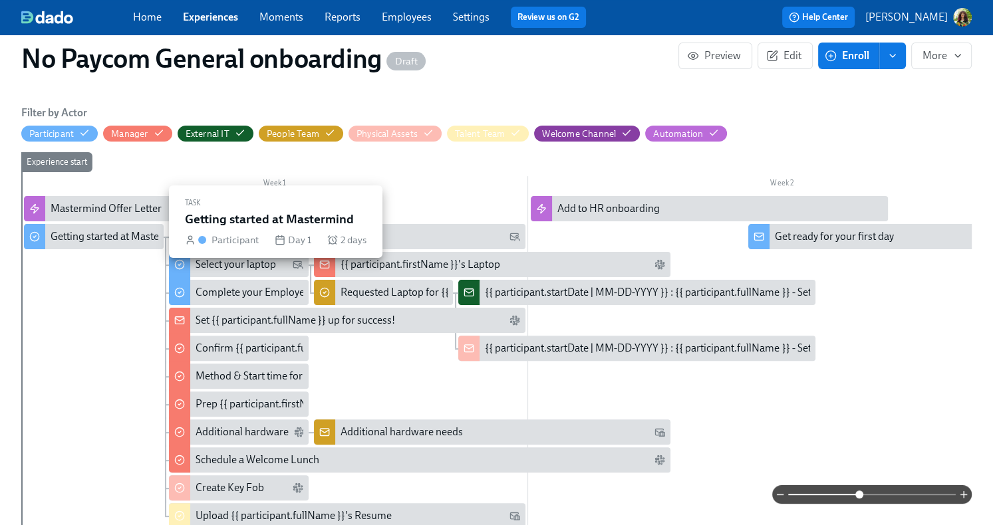
click at [101, 229] on div "Getting started at Mastermind" at bounding box center [119, 236] width 136 height 15
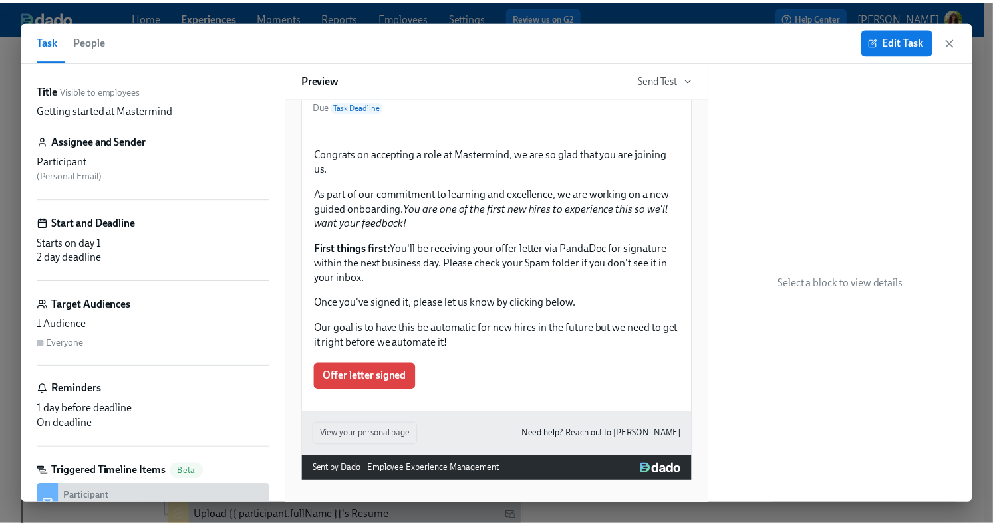
scroll to position [370, 0]
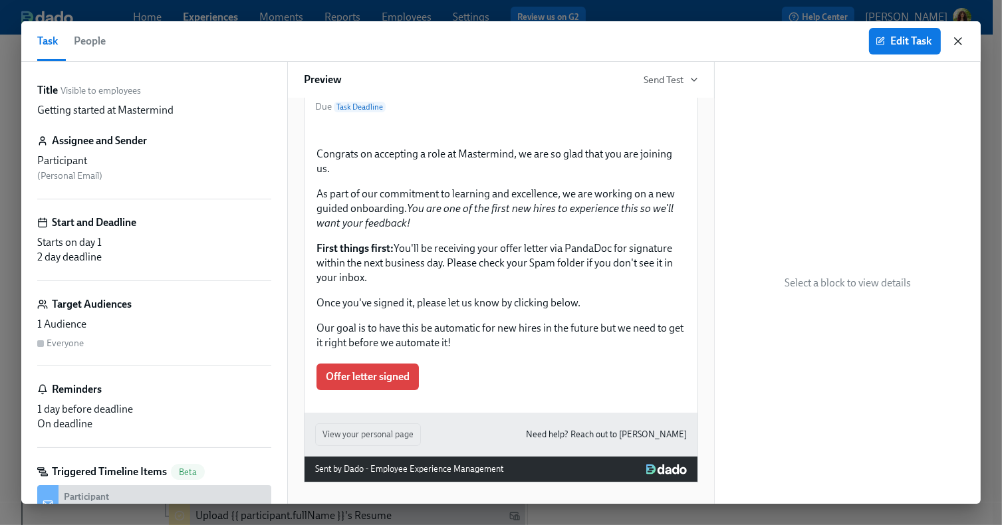
click at [958, 43] on icon "button" at bounding box center [957, 41] width 13 height 13
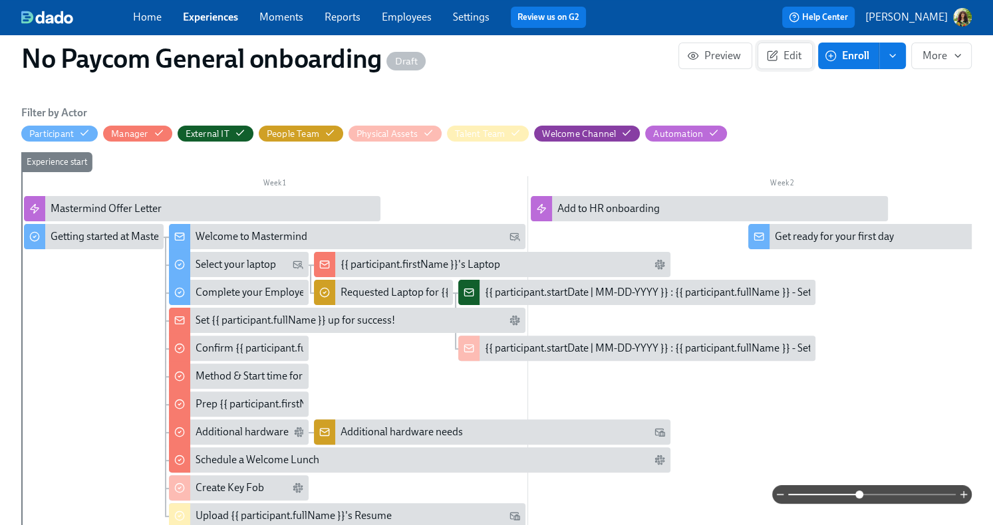
click at [794, 56] on span "Edit" at bounding box center [785, 55] width 33 height 13
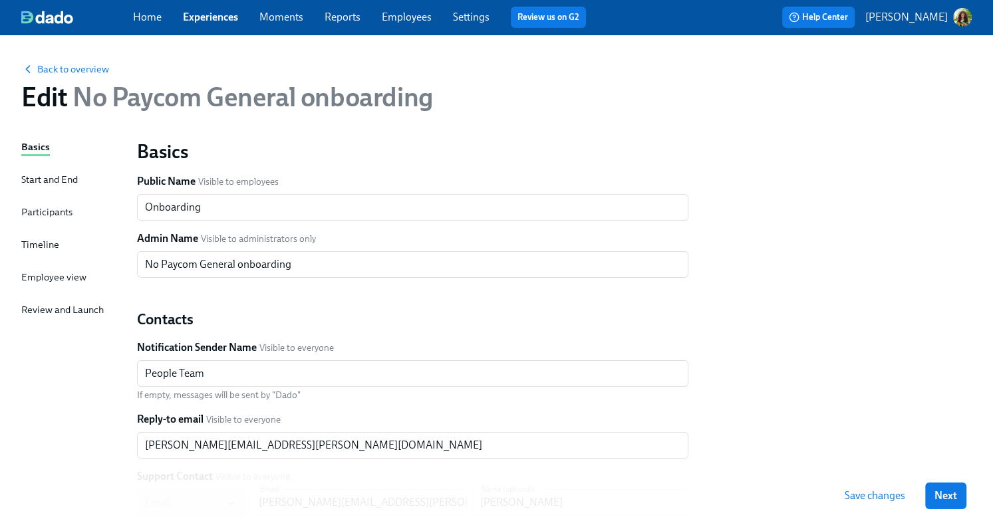
click at [41, 243] on div "Timeline" at bounding box center [40, 244] width 38 height 15
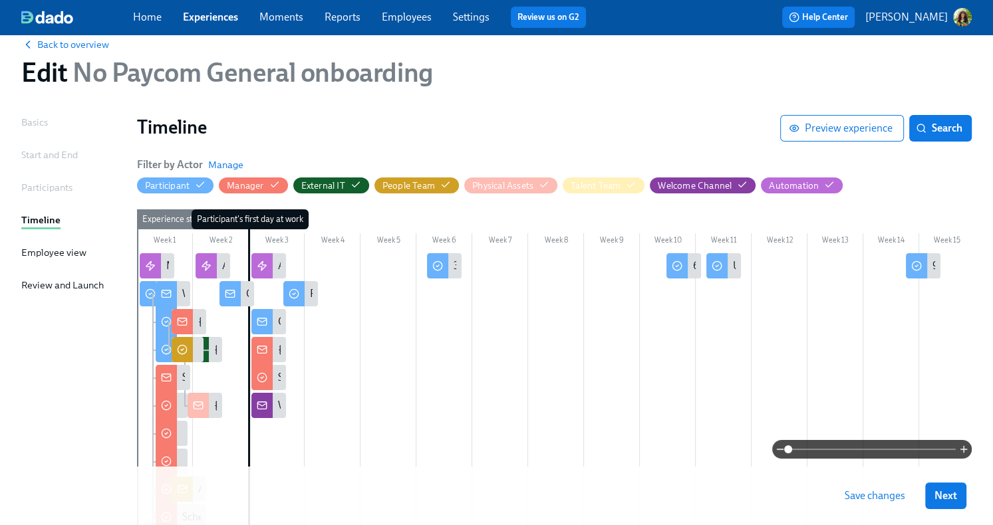
scroll to position [218, 0]
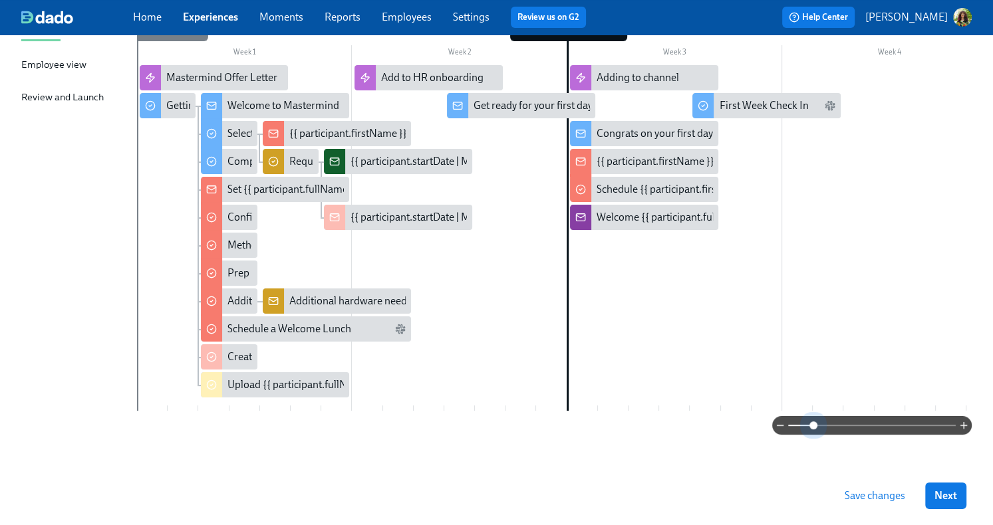
click at [813, 427] on span at bounding box center [872, 425] width 168 height 19
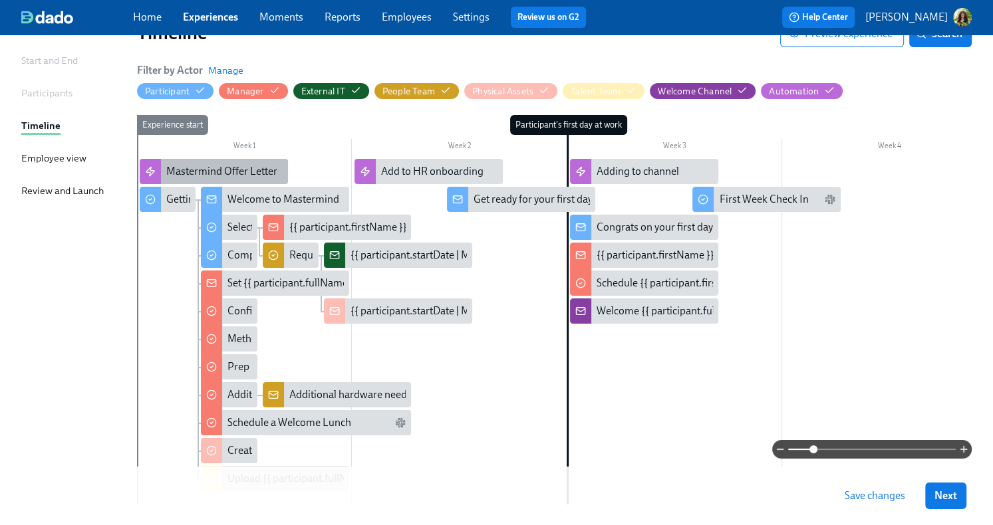
scroll to position [116, 0]
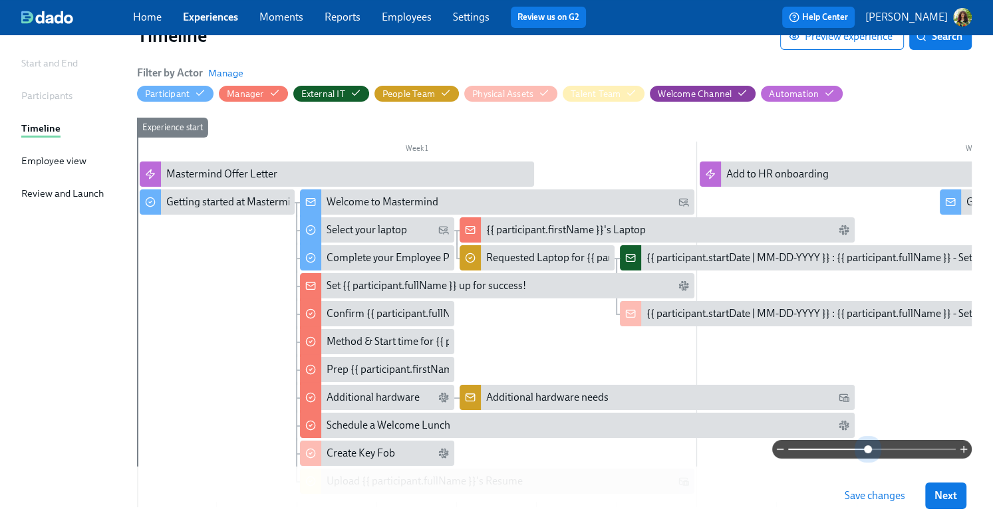
click at [868, 453] on span at bounding box center [872, 449] width 168 height 19
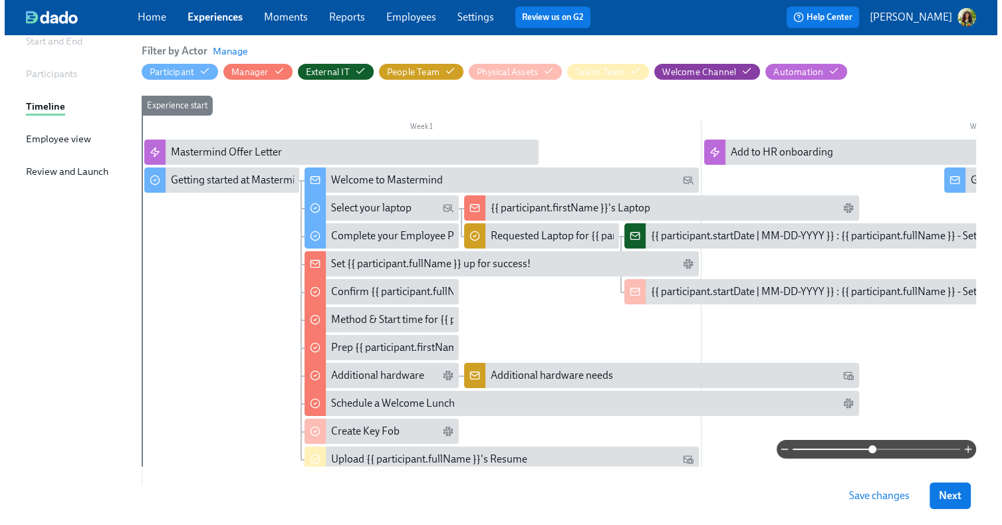
scroll to position [132, 0]
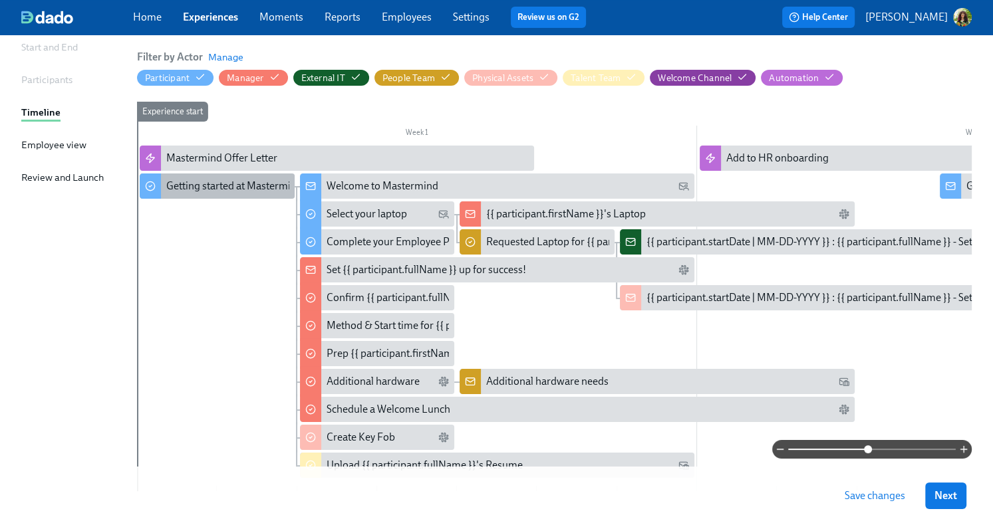
click at [227, 187] on div "Getting started at Mastermind" at bounding box center [234, 186] width 136 height 15
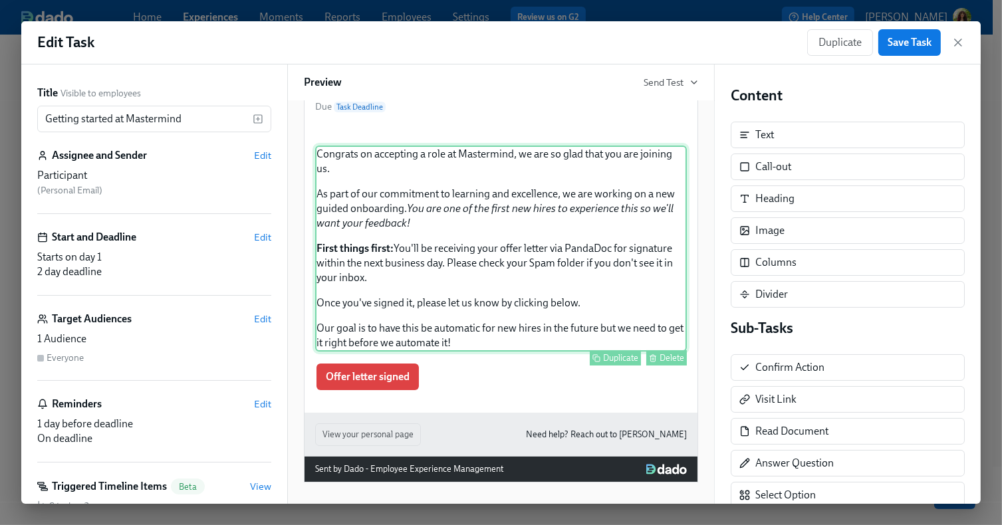
scroll to position [241, 0]
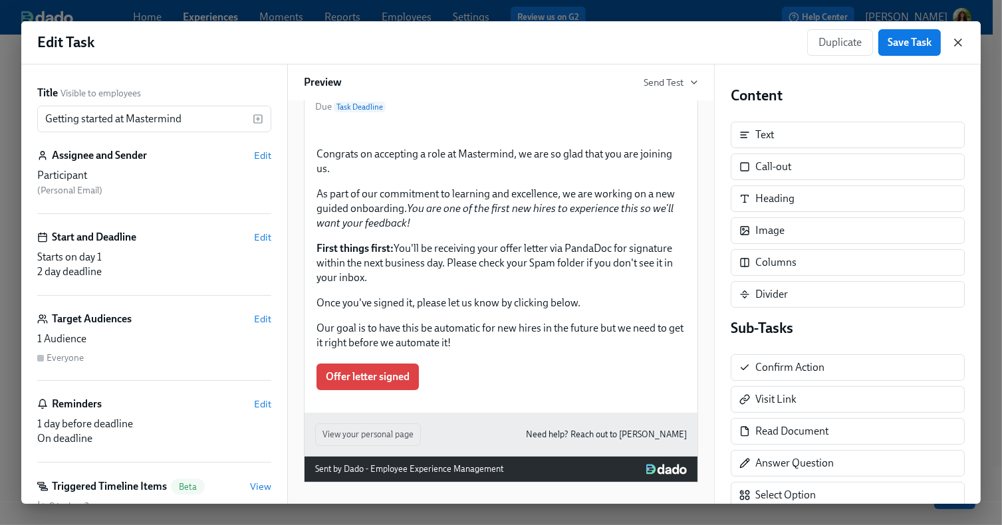
click at [957, 40] on icon "button" at bounding box center [957, 42] width 13 height 13
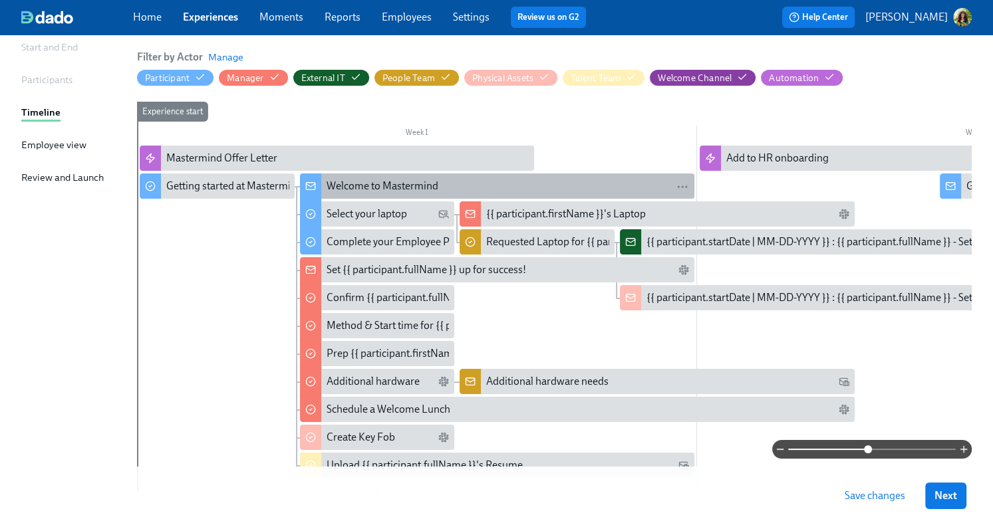
click at [380, 181] on div "Welcome to Mastermind" at bounding box center [382, 186] width 112 height 15
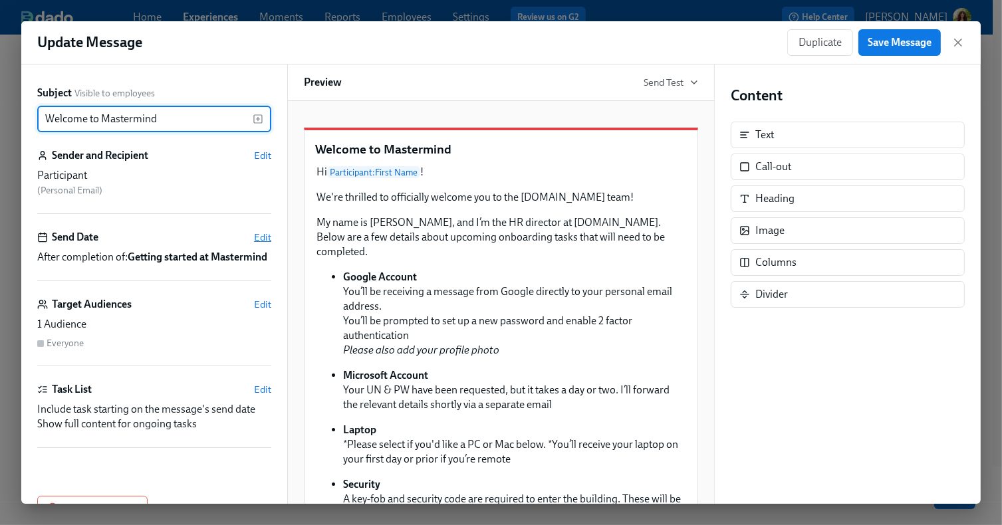
click at [254, 238] on span "Edit" at bounding box center [262, 237] width 17 height 13
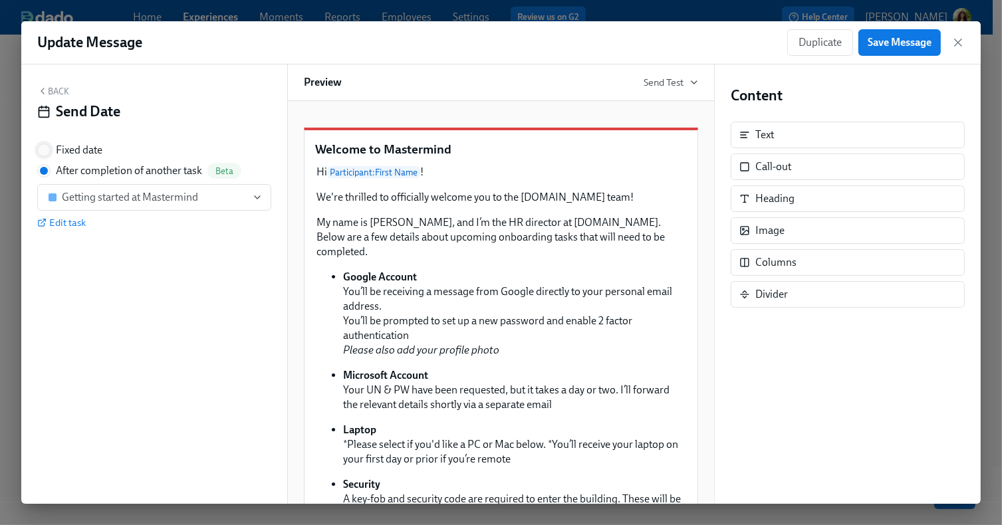
click at [46, 151] on input "Fixed date" at bounding box center [44, 150] width 12 height 12
radio input "true"
radio input "false"
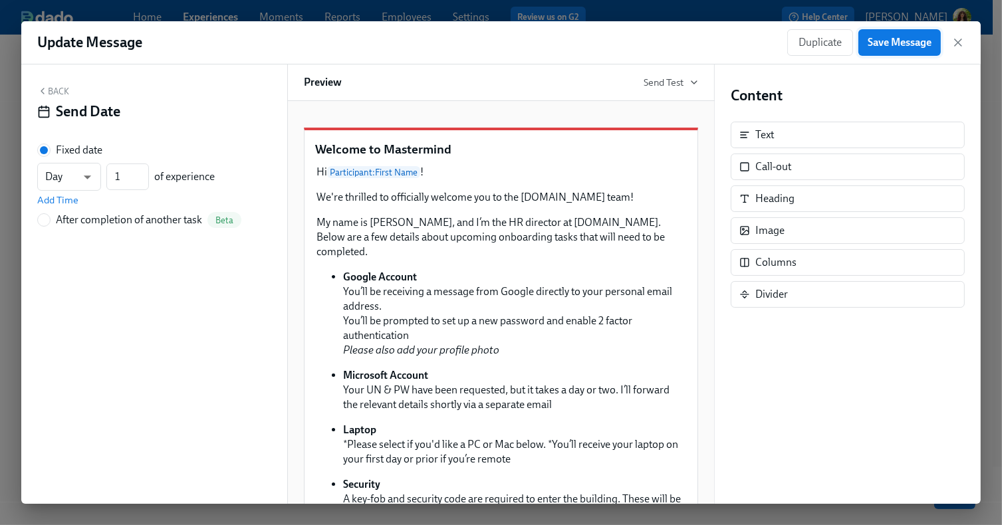
click at [913, 43] on span "Save Message" at bounding box center [900, 42] width 64 height 13
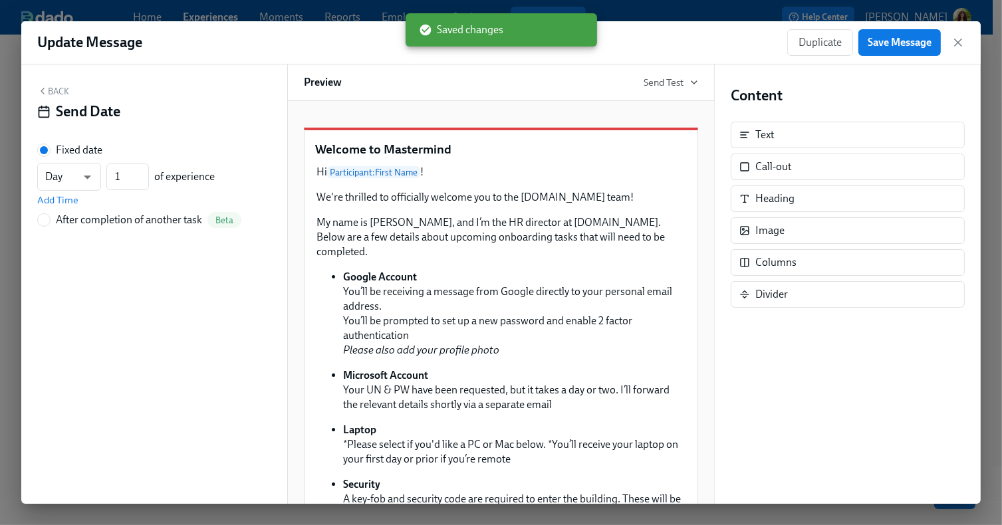
click at [955, 38] on icon "button" at bounding box center [957, 42] width 13 height 13
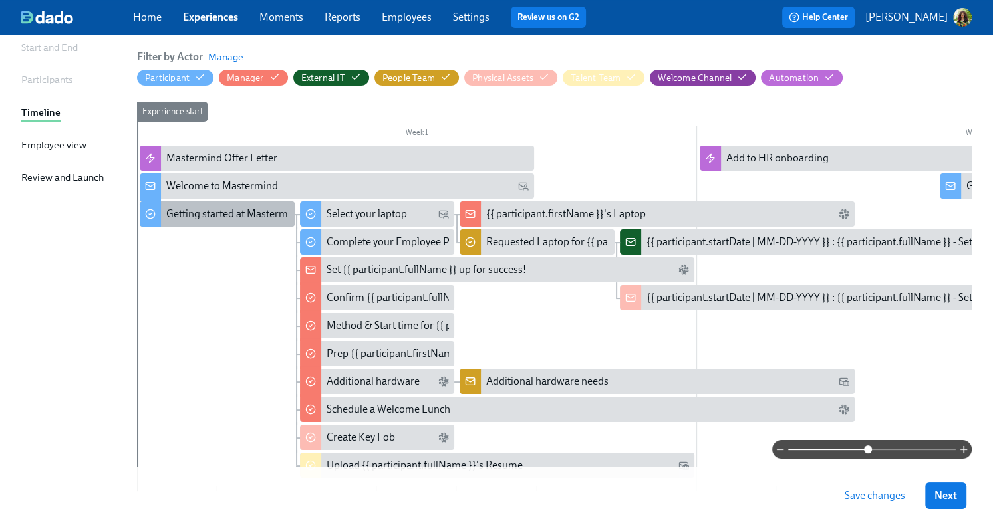
click at [239, 213] on div "Getting started at Mastermind" at bounding box center [234, 214] width 136 height 15
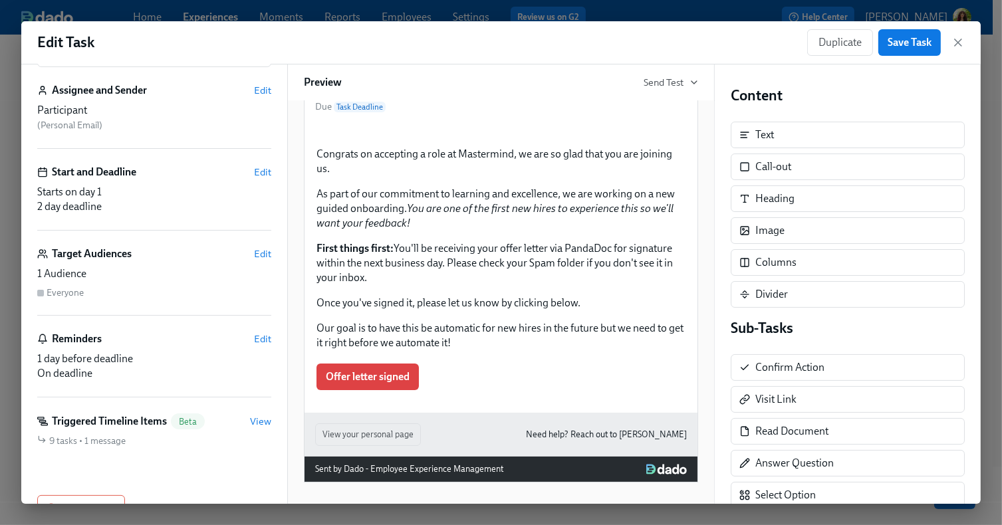
scroll to position [103, 0]
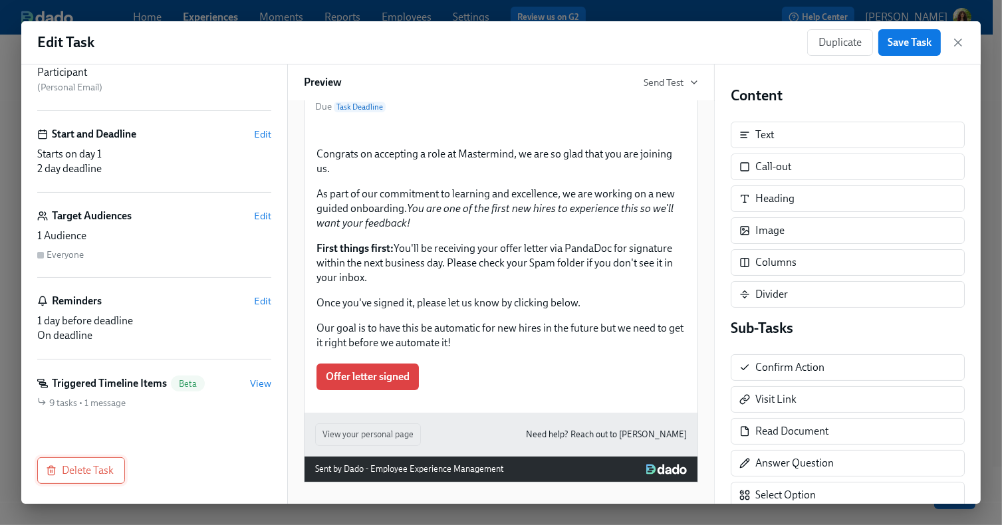
click at [79, 471] on span "Delete Task" at bounding box center [81, 470] width 65 height 13
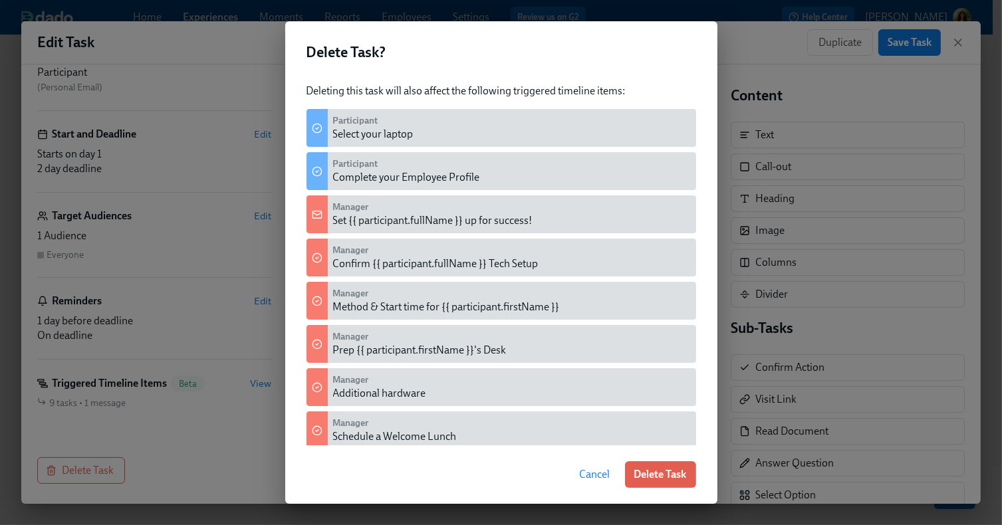
click at [593, 479] on span "Cancel" at bounding box center [595, 474] width 31 height 13
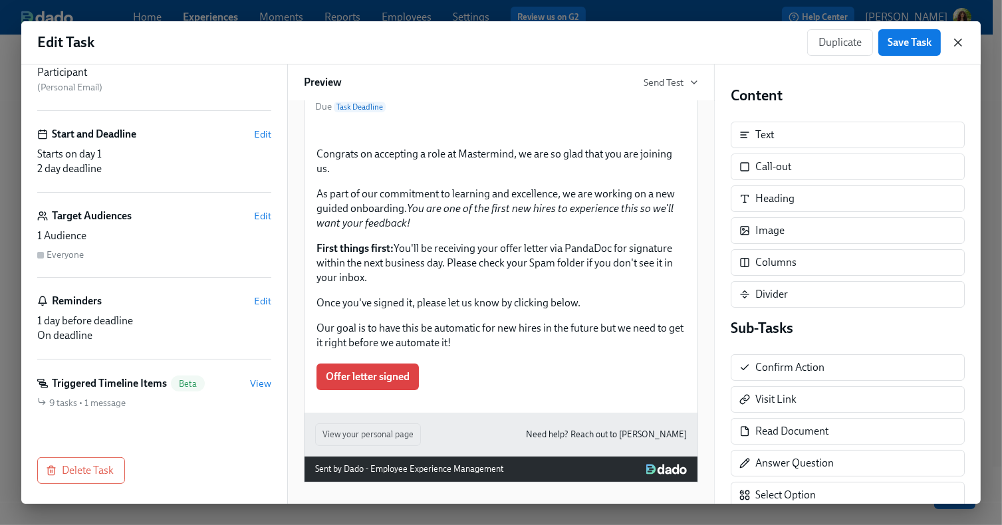
click at [961, 44] on icon "button" at bounding box center [957, 42] width 13 height 13
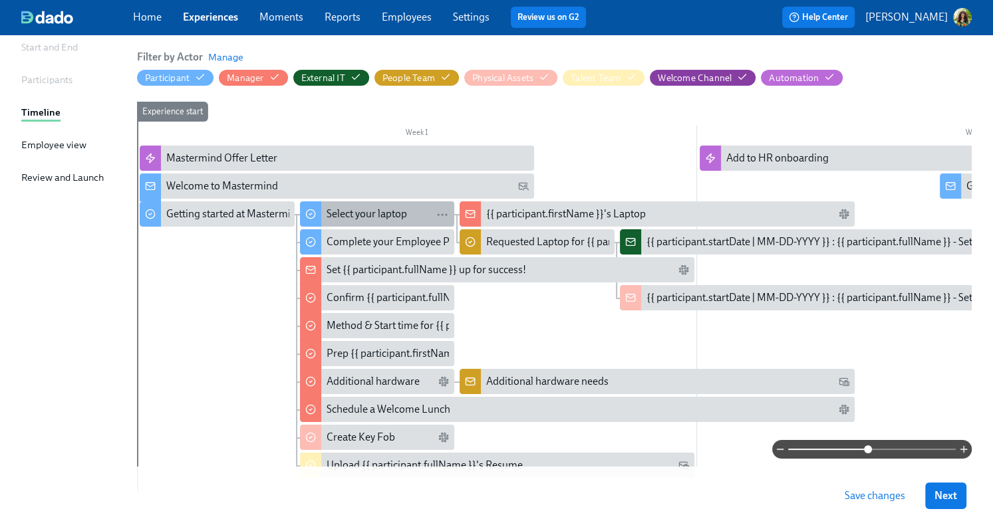
click at [357, 216] on div "Select your laptop" at bounding box center [366, 214] width 80 height 15
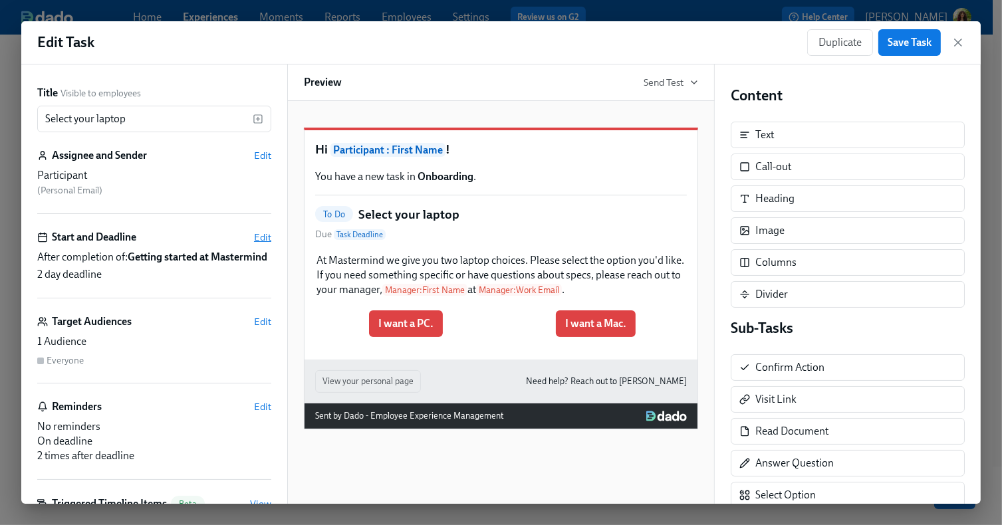
click at [254, 236] on span "Edit" at bounding box center [262, 237] width 17 height 13
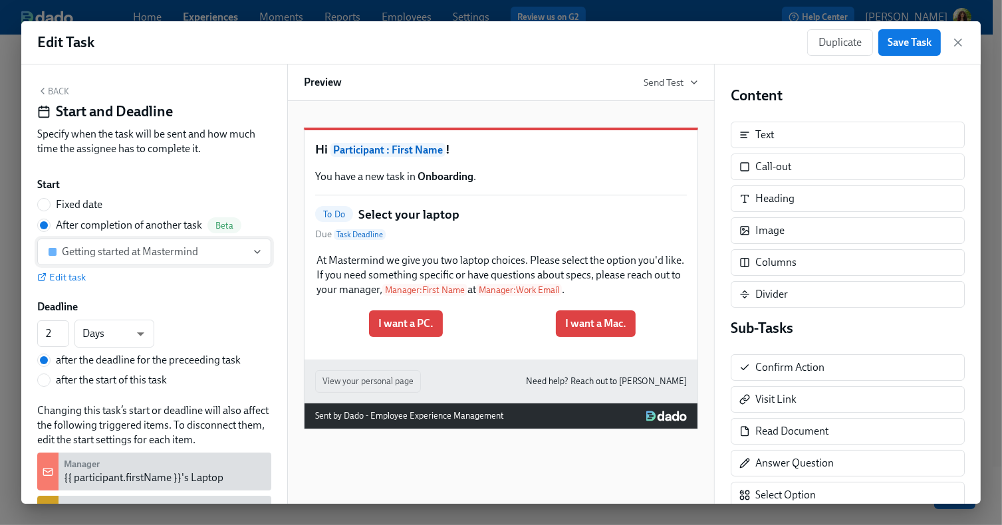
click at [130, 245] on div "Getting started at Mastermind" at bounding box center [130, 251] width 136 height 13
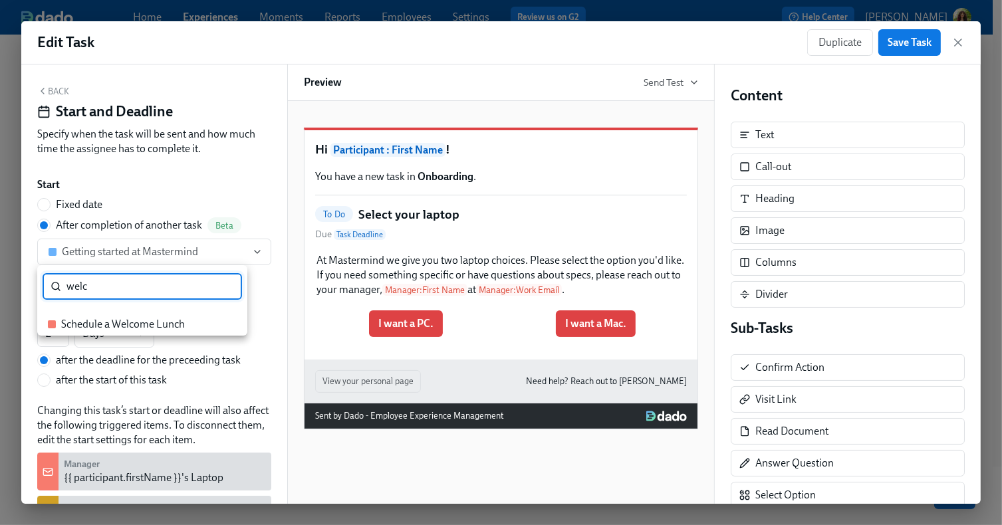
type input "welc"
click at [167, 176] on div at bounding box center [501, 262] width 1002 height 525
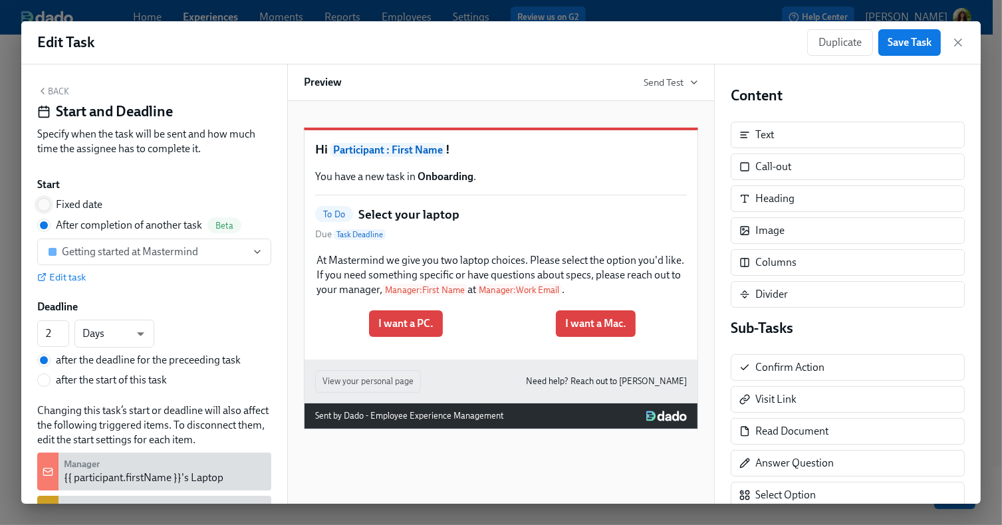
click at [45, 204] on input "Fixed date" at bounding box center [44, 205] width 12 height 12
radio input "true"
radio input "false"
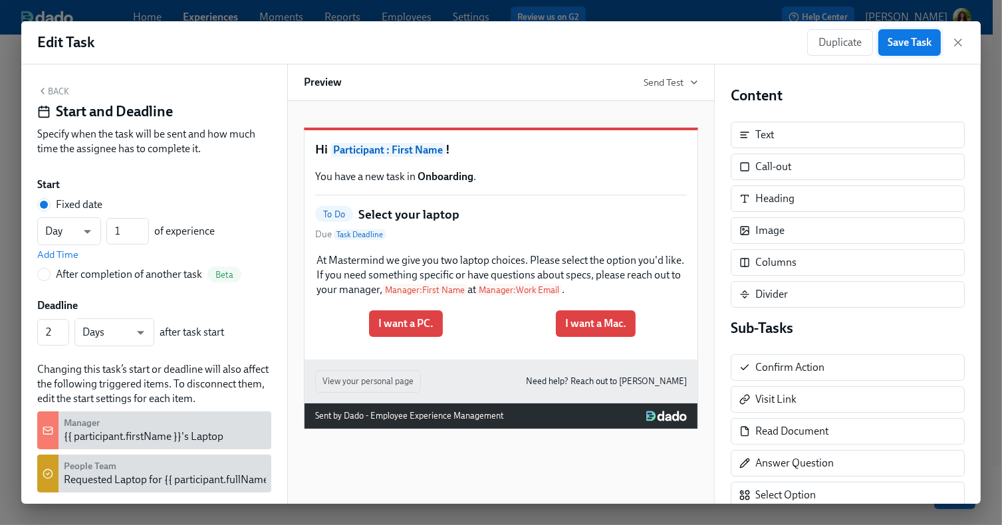
click at [909, 45] on span "Save Task" at bounding box center [910, 42] width 44 height 13
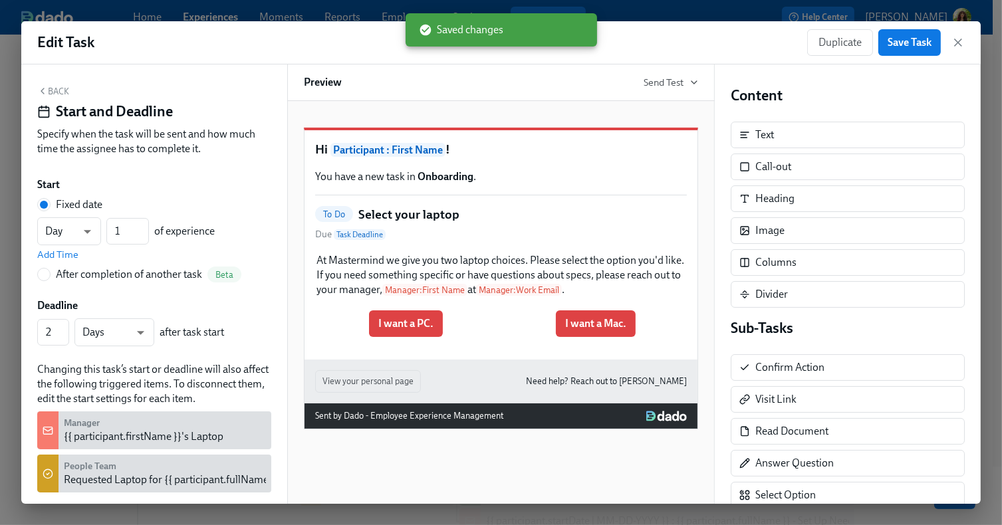
click at [961, 39] on icon "button" at bounding box center [958, 42] width 7 height 7
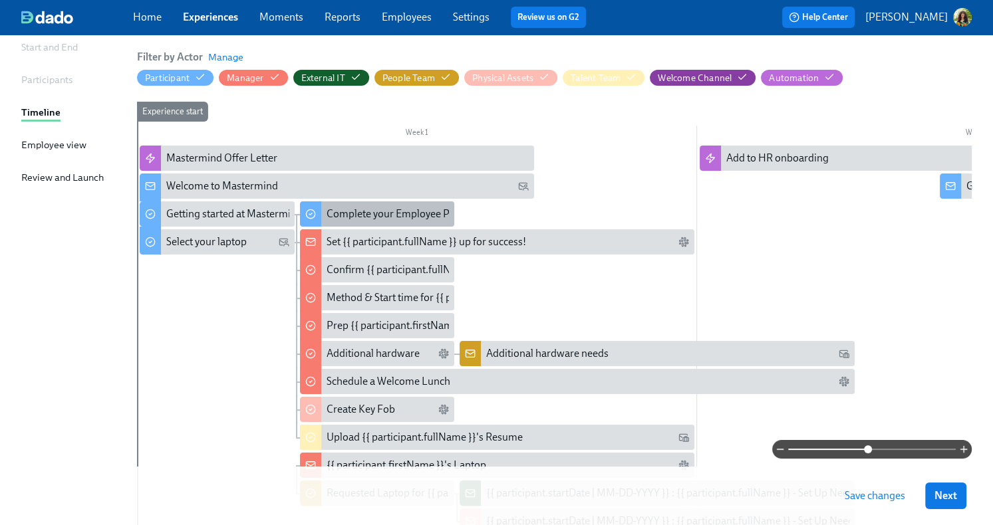
click at [328, 213] on div "Complete your Employee Profile" at bounding box center [399, 214] width 147 height 15
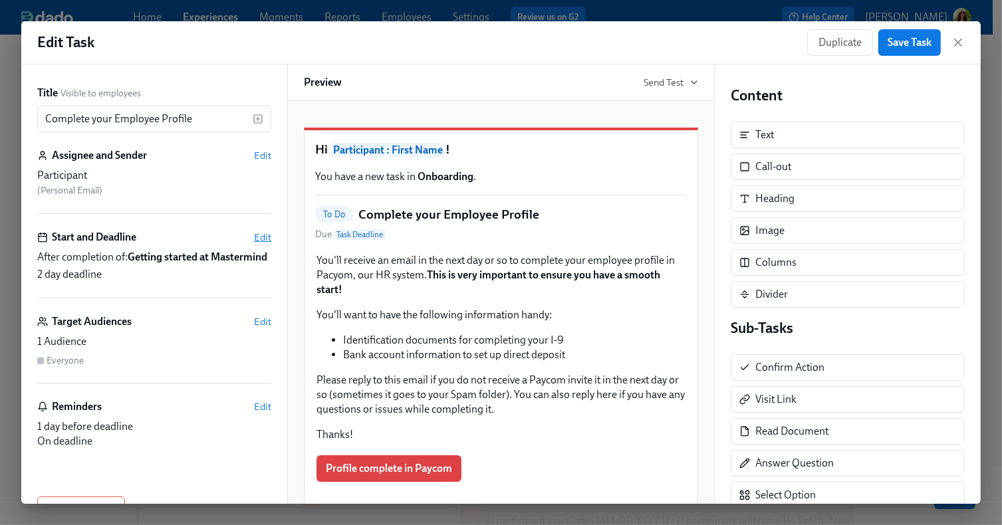
click at [257, 233] on span "Edit" at bounding box center [262, 237] width 17 height 13
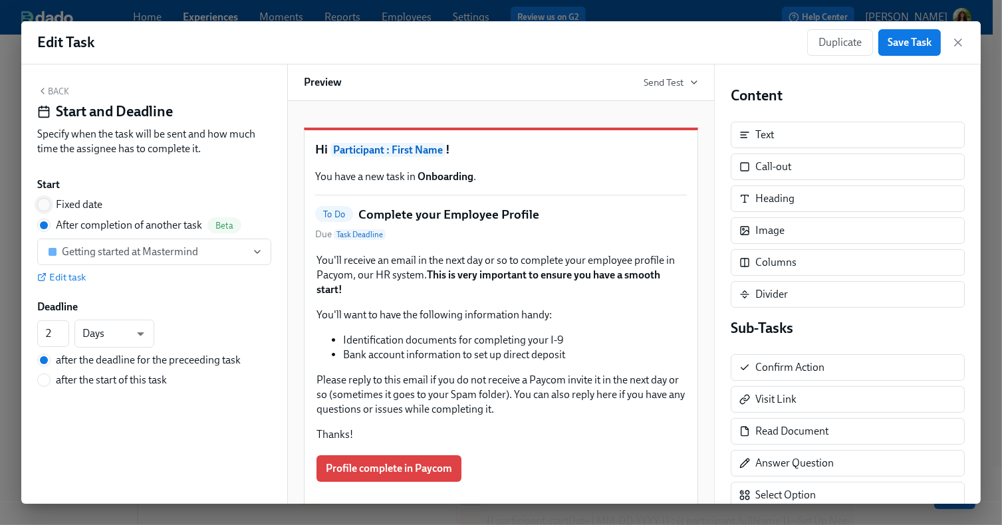
click at [41, 206] on input "Fixed date" at bounding box center [44, 205] width 12 height 12
radio input "true"
radio input "false"
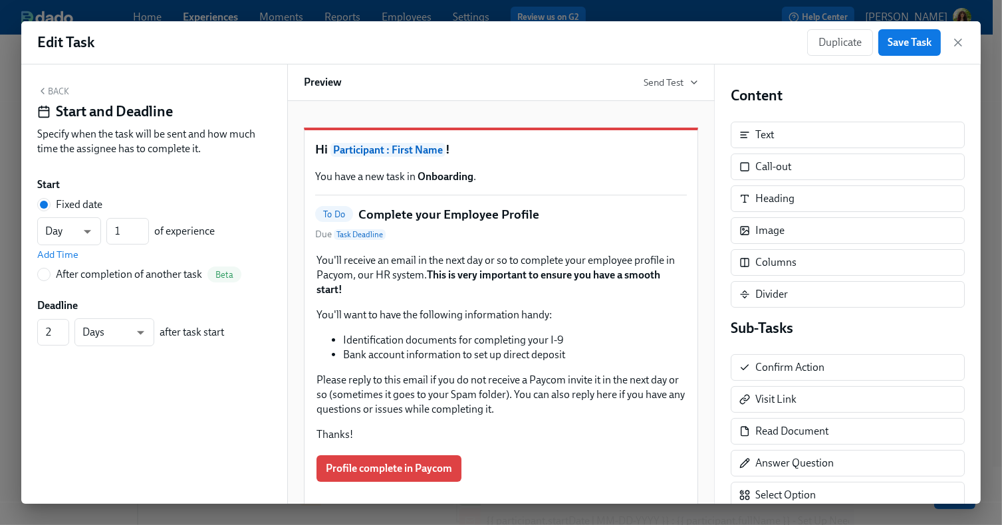
drag, startPoint x: 911, startPoint y: 47, endPoint x: 956, endPoint y: 33, distance: 46.7
click at [911, 47] on span "Save Task" at bounding box center [910, 42] width 44 height 13
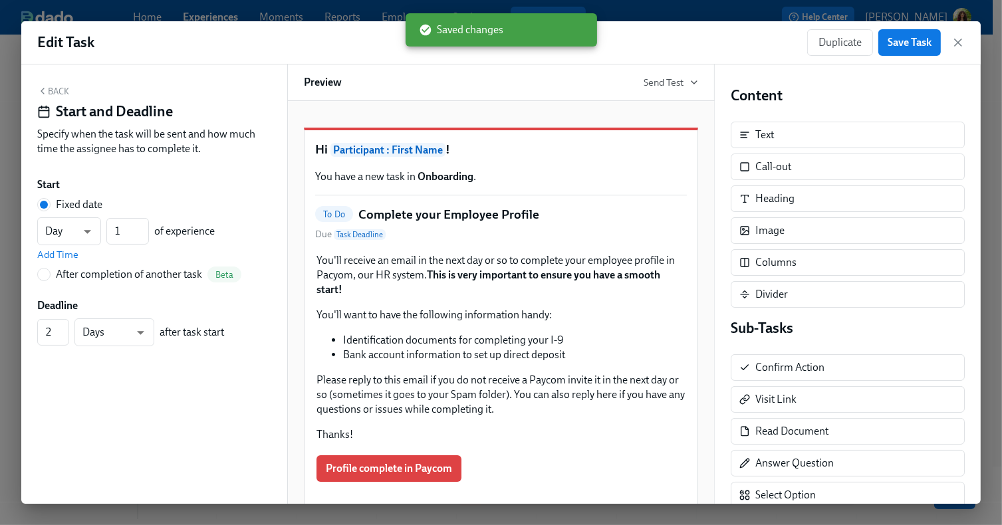
drag, startPoint x: 962, startPoint y: 40, endPoint x: 922, endPoint y: 73, distance: 51.9
click at [962, 40] on icon "button" at bounding box center [957, 42] width 13 height 13
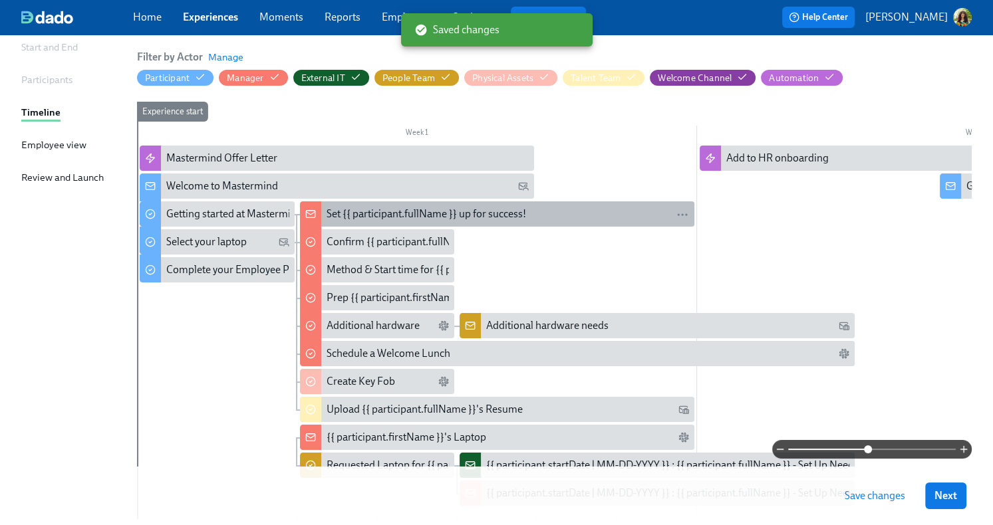
click at [419, 213] on div "Set {{ participant.fullName }} up for success!" at bounding box center [425, 214] width 199 height 15
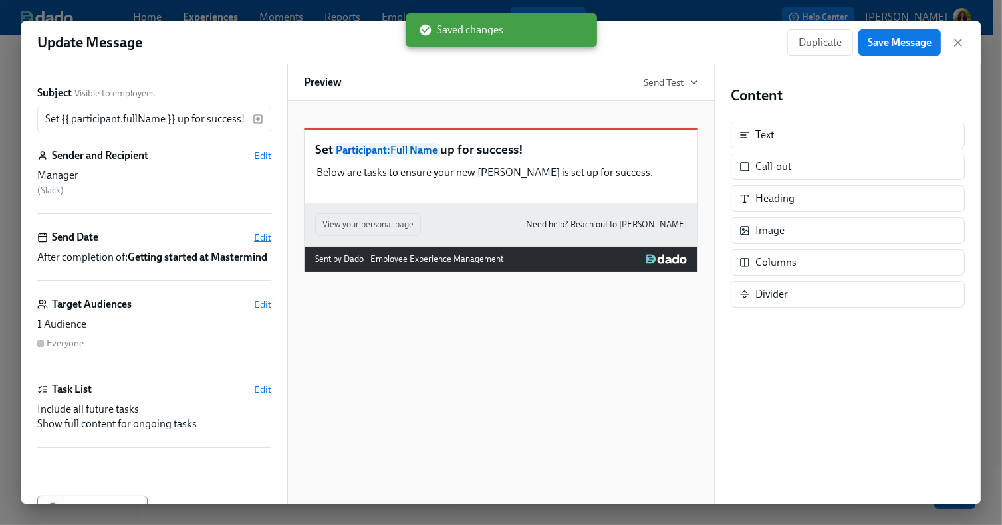
click at [254, 238] on span "Edit" at bounding box center [262, 237] width 17 height 13
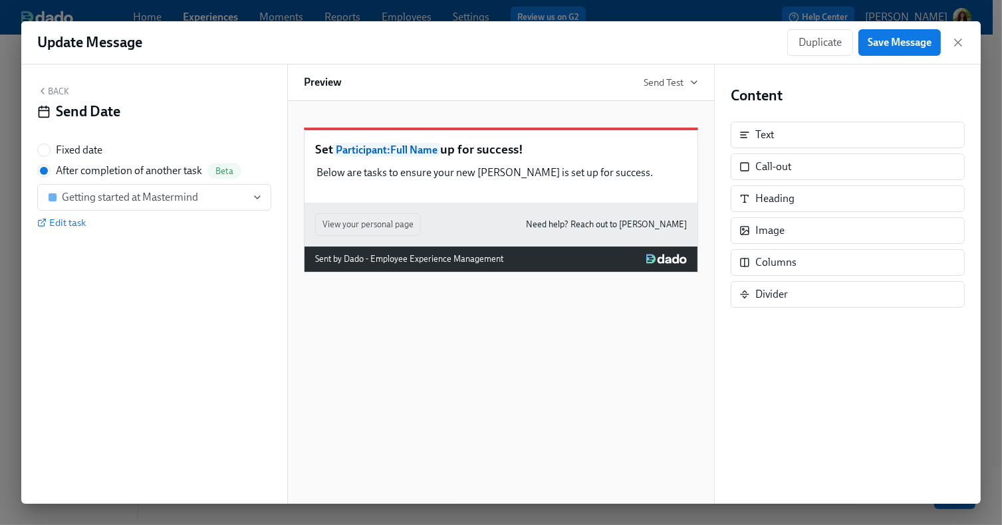
drag, startPoint x: 41, startPoint y: 151, endPoint x: 246, endPoint y: 246, distance: 225.8
click at [41, 151] on input "Fixed date" at bounding box center [44, 150] width 12 height 12
radio input "true"
radio input "false"
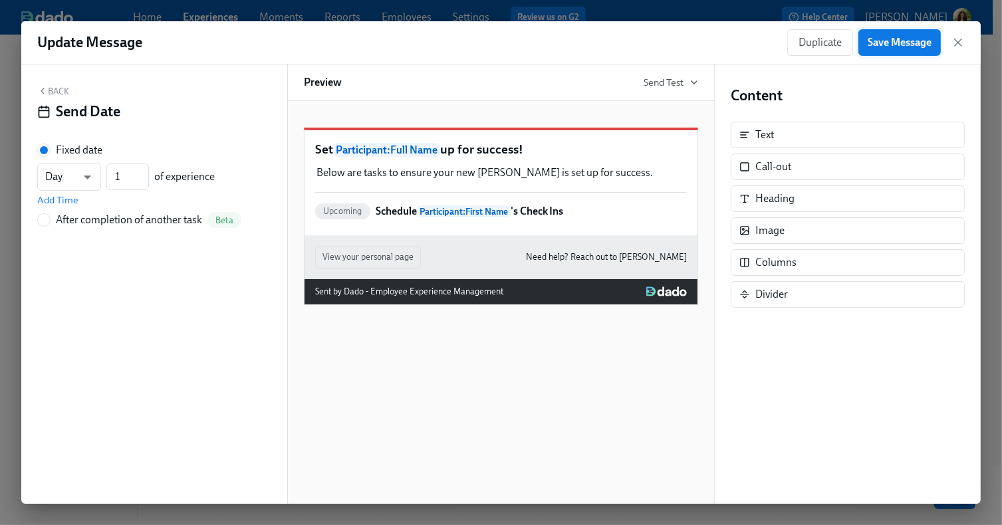
click at [898, 37] on span "Save Message" at bounding box center [900, 42] width 64 height 13
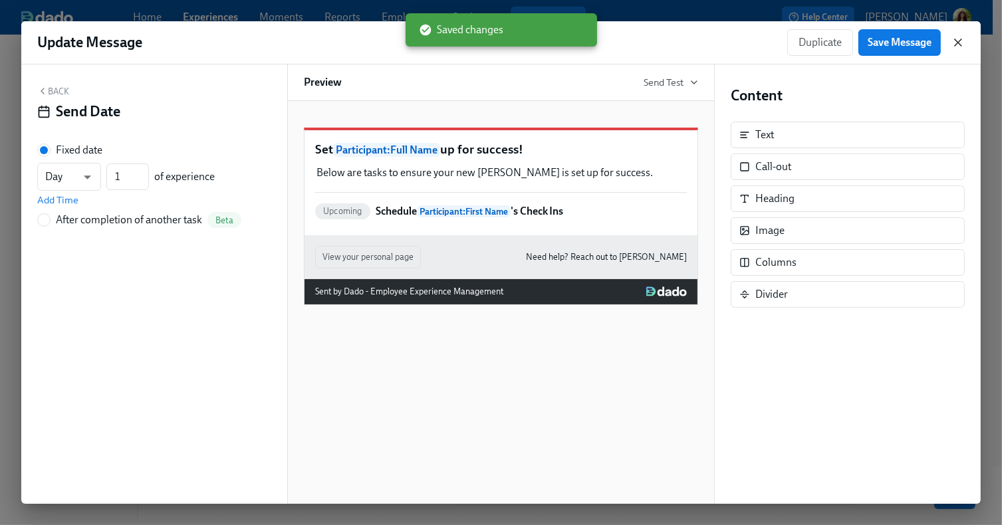
click at [957, 38] on icon "button" at bounding box center [957, 42] width 13 height 13
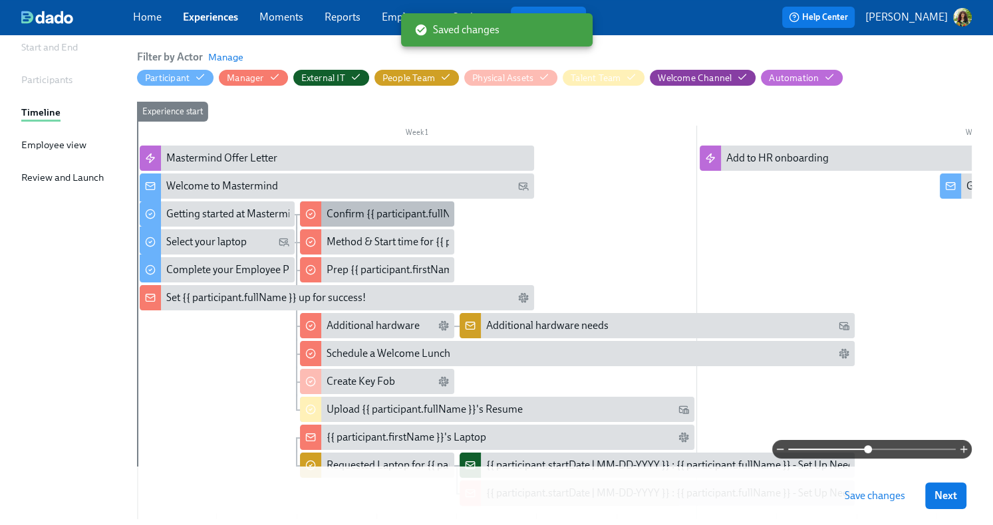
click at [378, 207] on div "Confirm {{ participant.fullName }} Tech Setup" at bounding box center [428, 214] width 205 height 15
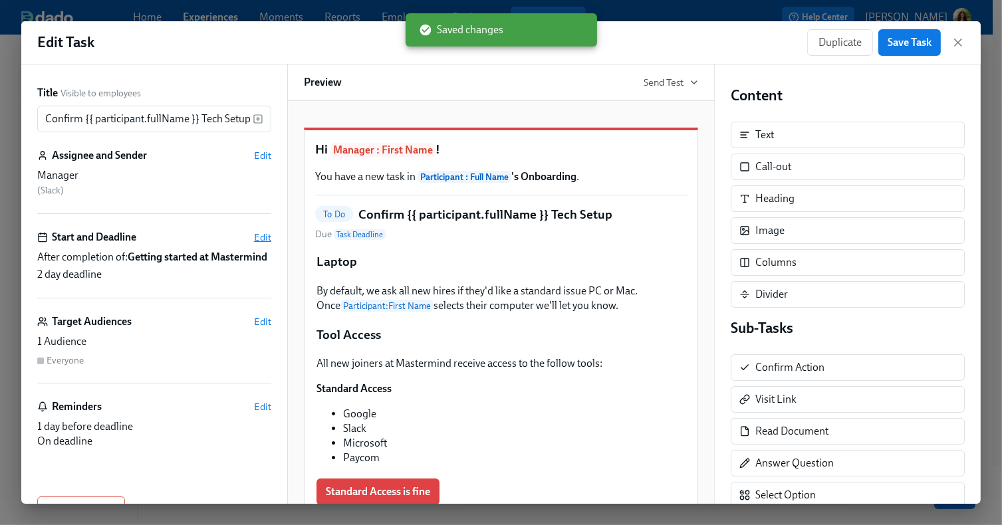
click at [254, 236] on span "Edit" at bounding box center [262, 237] width 17 height 13
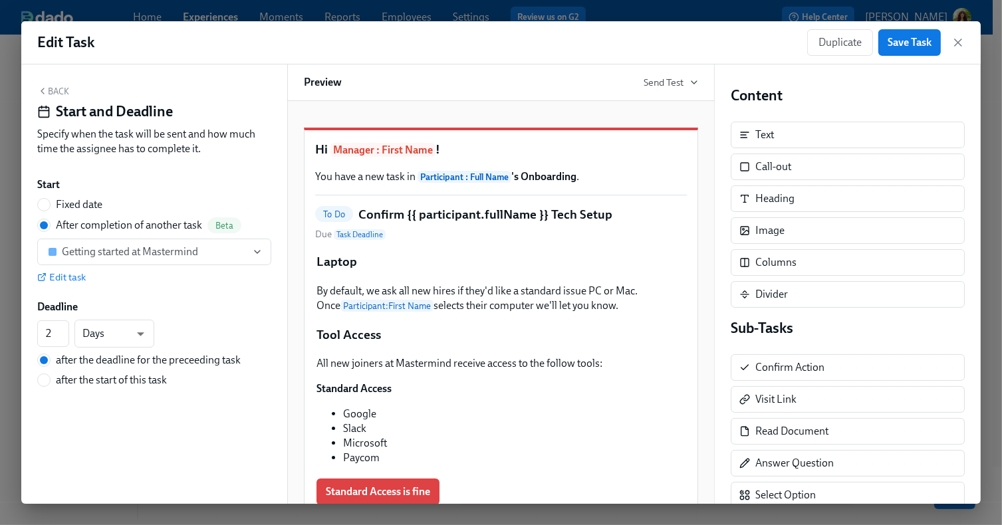
click at [65, 205] on span "Fixed date" at bounding box center [79, 204] width 47 height 15
click at [50, 205] on input "Fixed date" at bounding box center [44, 205] width 12 height 12
radio input "true"
radio input "false"
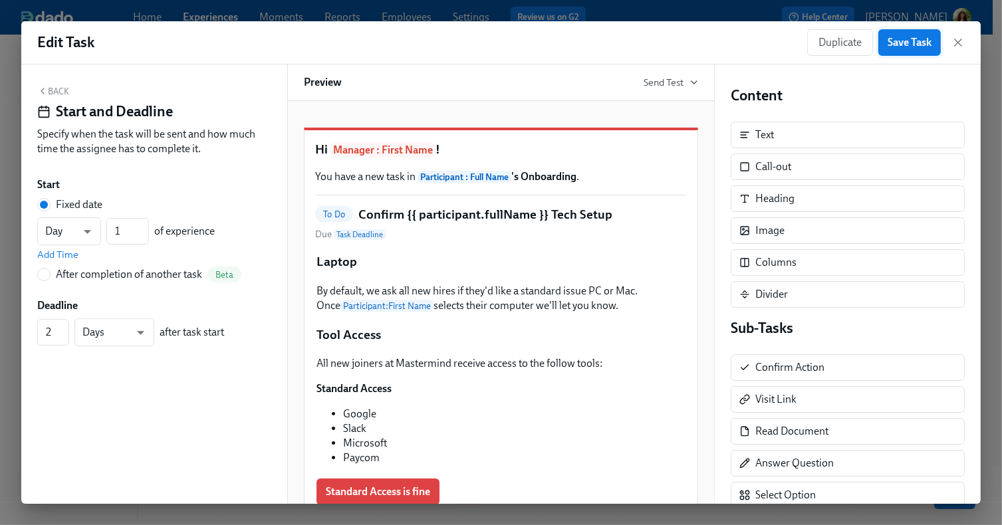
click at [917, 45] on span "Save Task" at bounding box center [910, 42] width 44 height 13
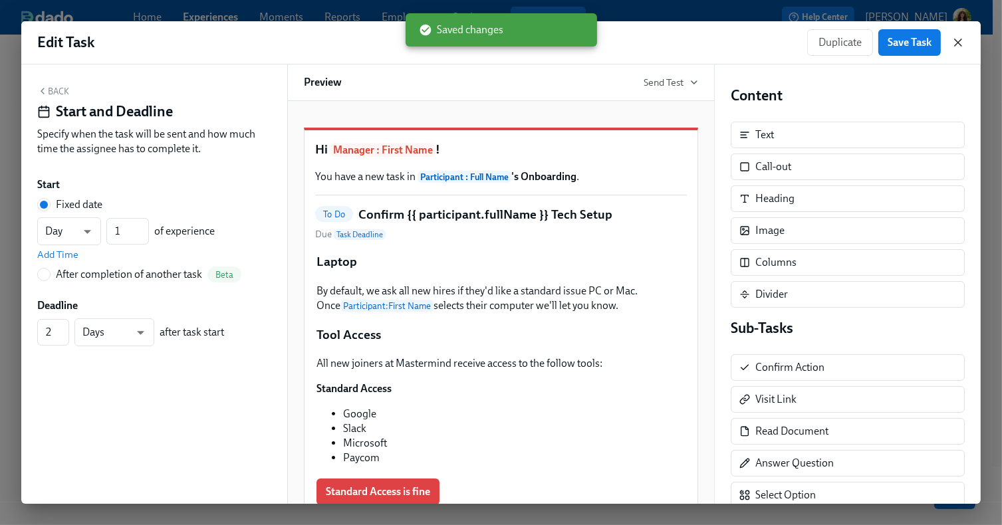
click at [959, 41] on icon "button" at bounding box center [958, 42] width 7 height 7
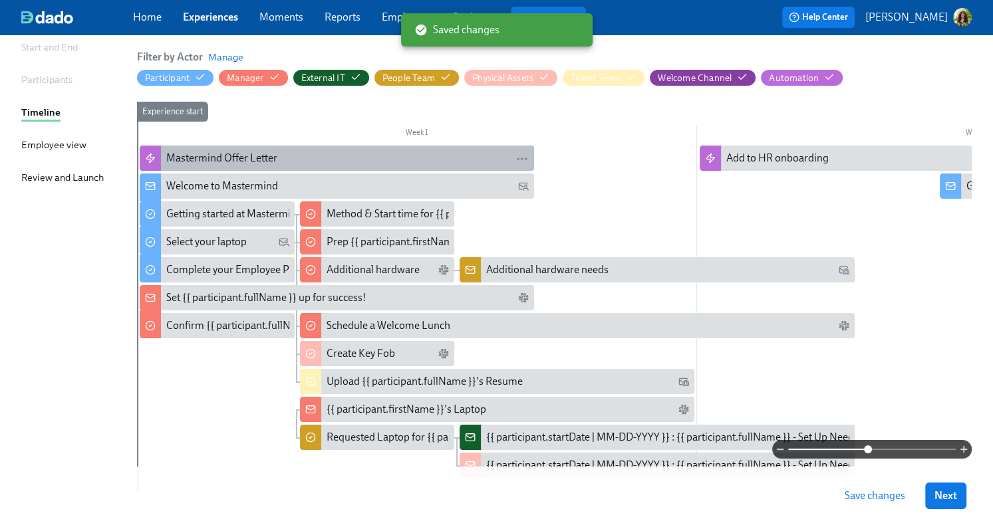
click at [236, 153] on div "Mastermind Offer Letter" at bounding box center [221, 158] width 111 height 15
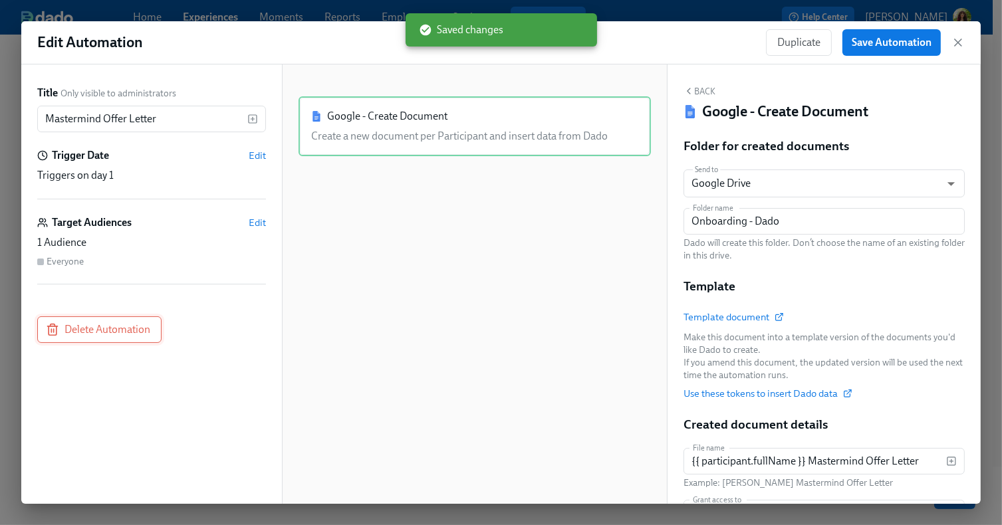
click at [92, 330] on span "Delete Automation" at bounding box center [100, 329] width 102 height 13
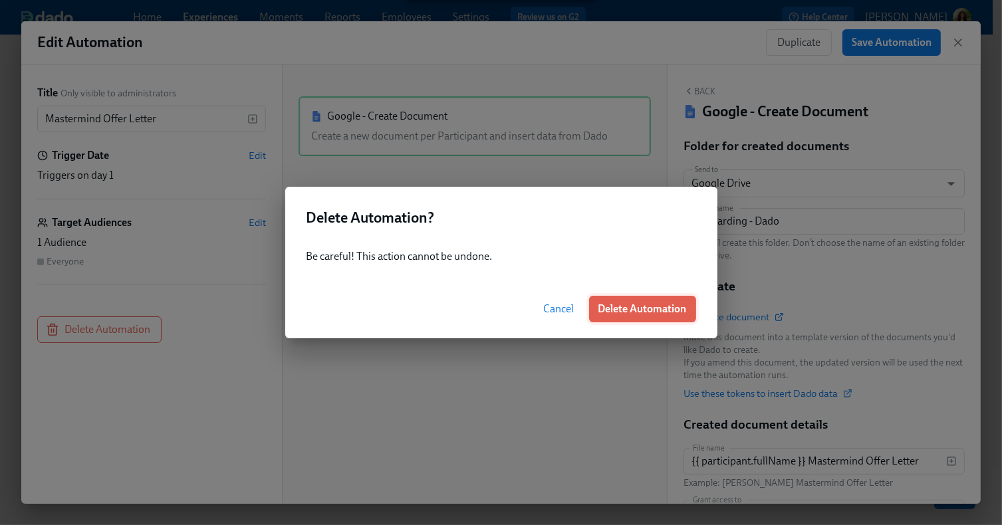
click at [630, 314] on span "Delete Automation" at bounding box center [642, 308] width 88 height 13
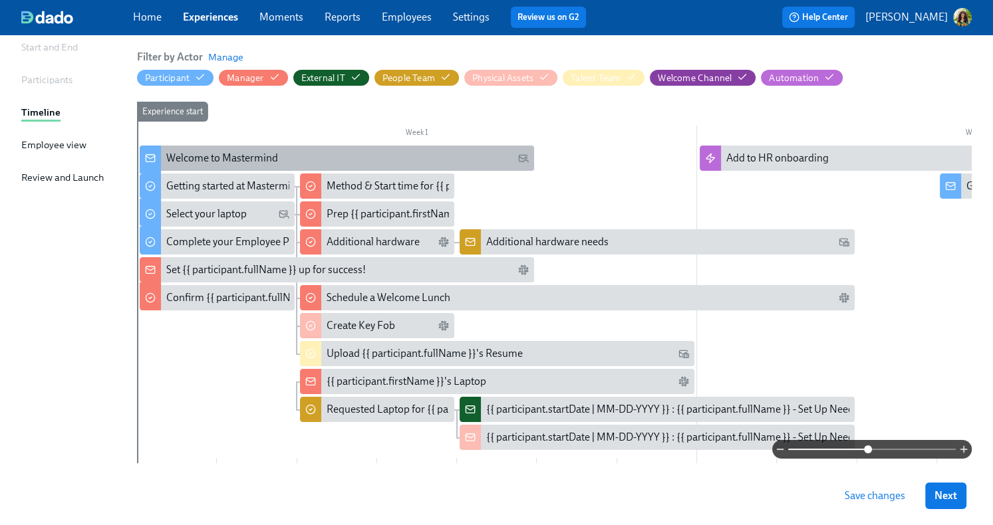
click at [221, 154] on div "Welcome to Mastermind" at bounding box center [222, 158] width 112 height 15
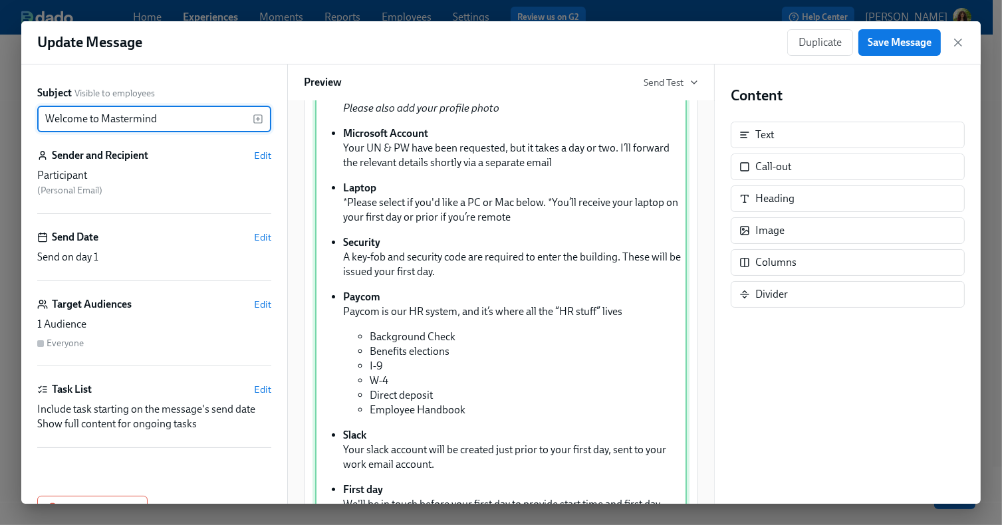
scroll to position [180, 0]
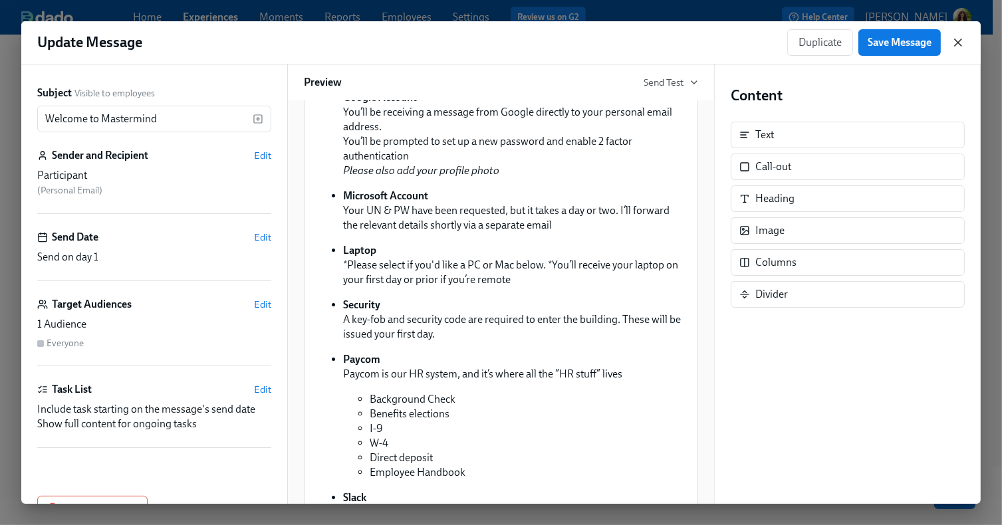
click at [957, 41] on icon "button" at bounding box center [958, 42] width 7 height 7
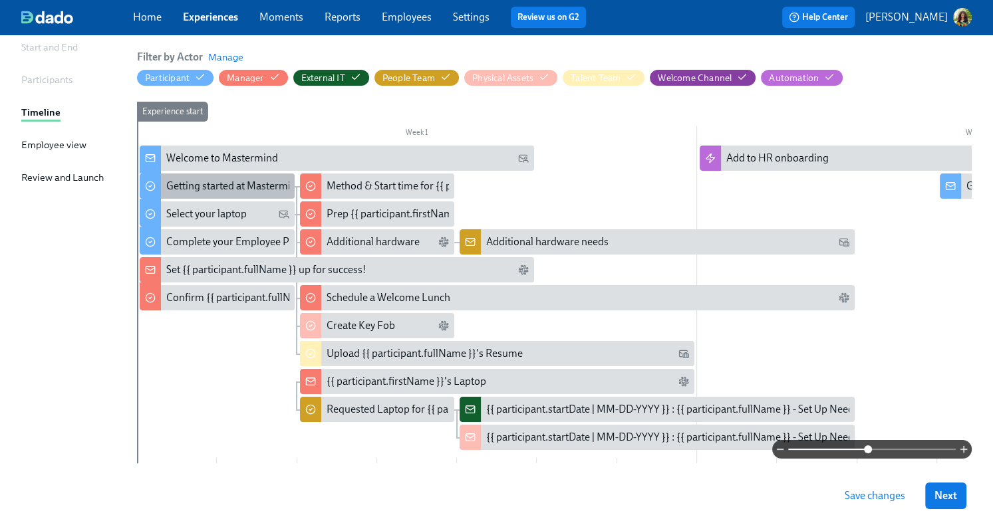
click at [232, 187] on div "Getting started at Mastermind" at bounding box center [234, 186] width 136 height 15
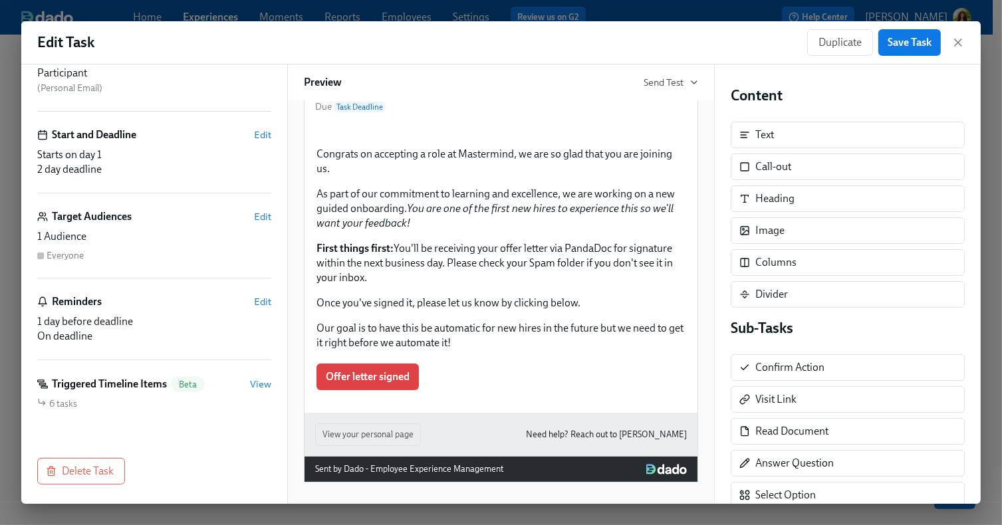
scroll to position [103, 0]
click at [100, 475] on span "Delete Task" at bounding box center [81, 470] width 65 height 13
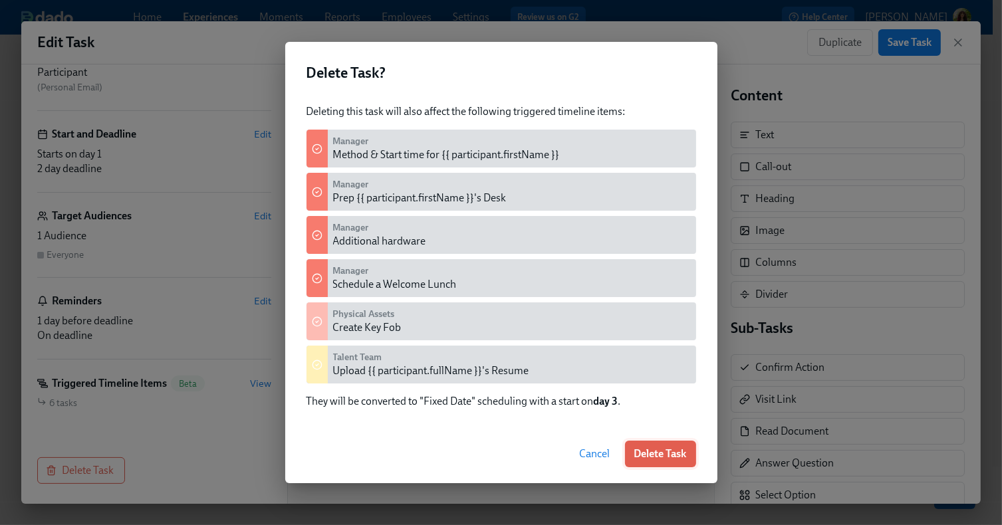
click at [648, 459] on span "Delete Task" at bounding box center [660, 453] width 53 height 13
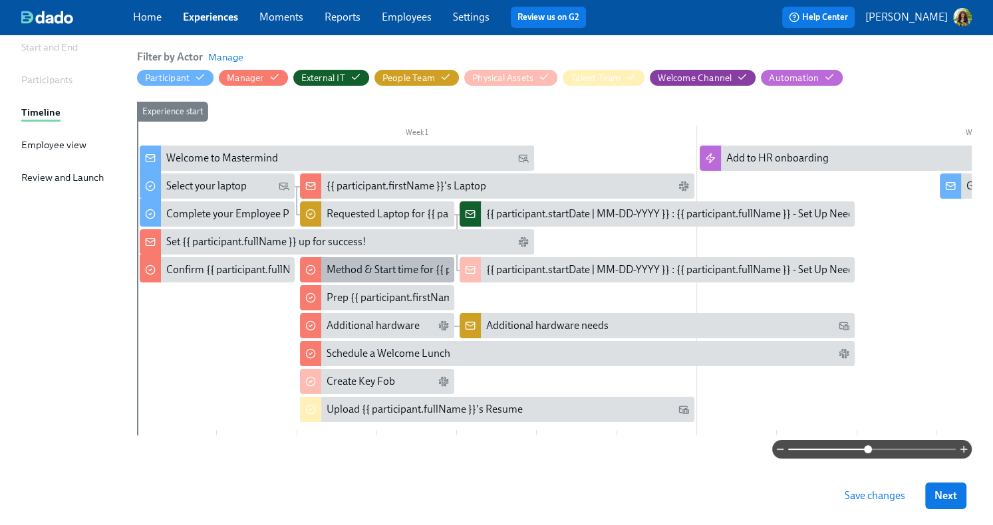
click at [381, 276] on div "Method & Start time for {{ participant.firstName }}" at bounding box center [439, 270] width 227 height 15
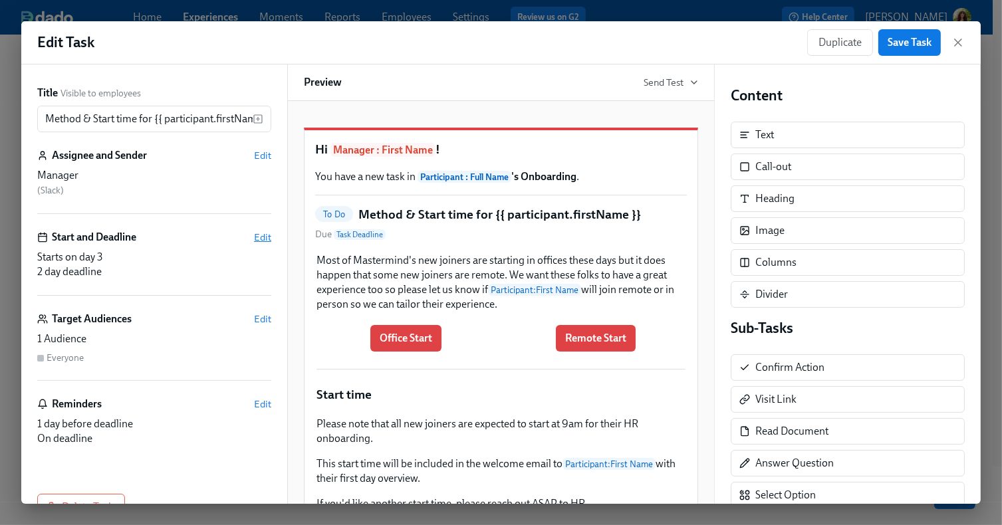
click at [255, 236] on span "Edit" at bounding box center [262, 237] width 17 height 13
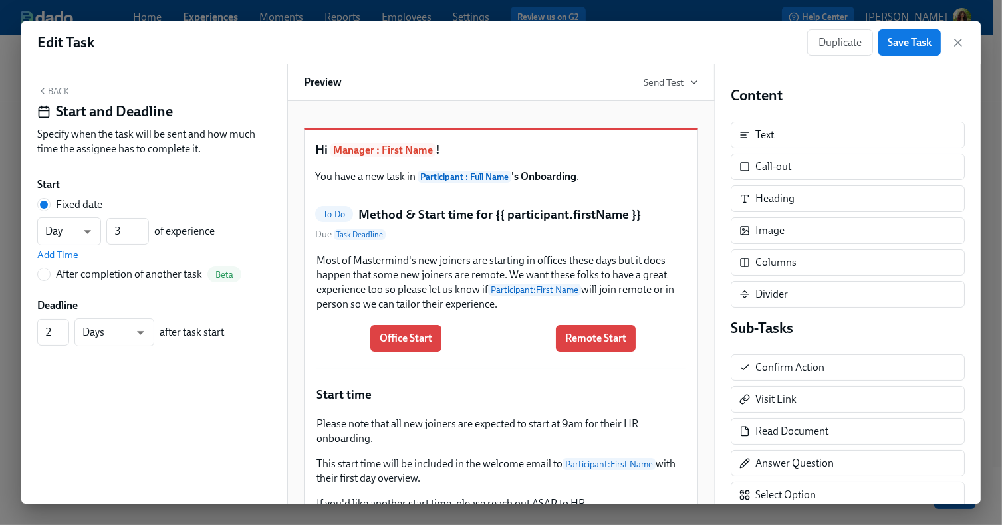
click at [46, 88] on icon "button" at bounding box center [42, 91] width 11 height 11
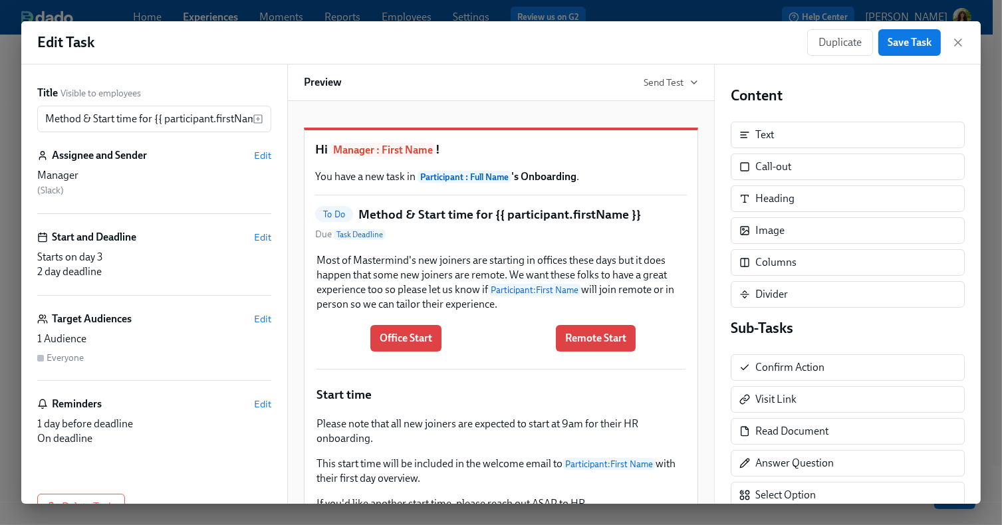
click at [165, 170] on div "Manager" at bounding box center [154, 175] width 234 height 15
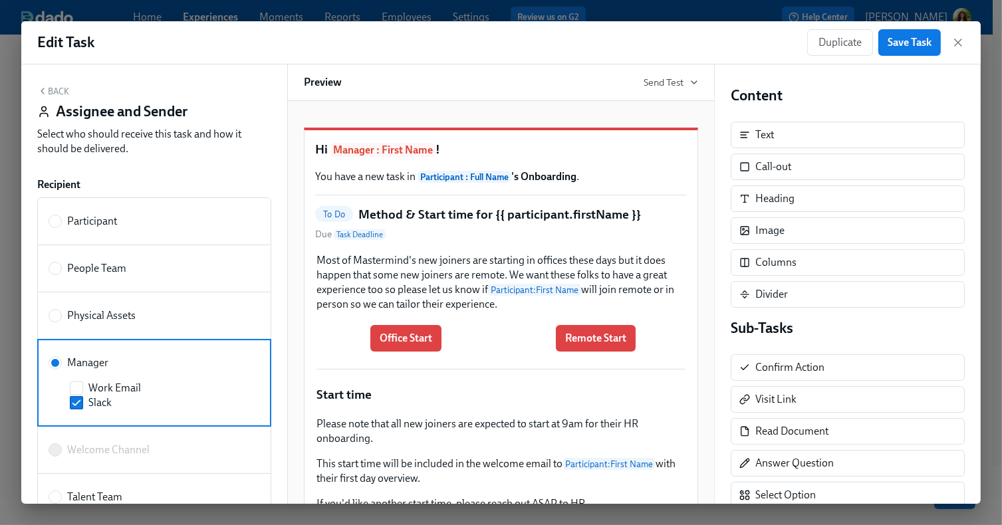
click at [51, 88] on button "Back" at bounding box center [53, 91] width 32 height 11
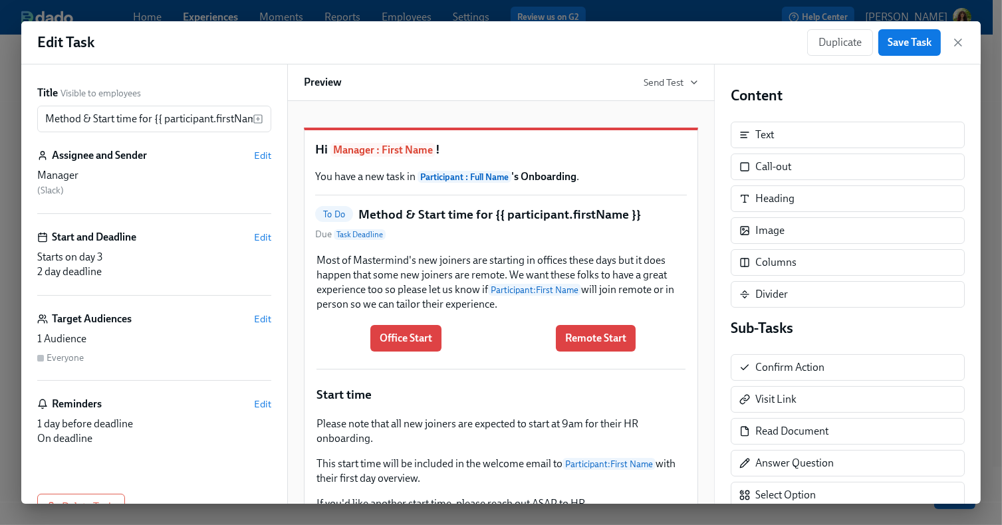
click at [243, 247] on div "Start and Deadline Edit Starts on day 3 2 day deadline" at bounding box center [154, 263] width 234 height 66
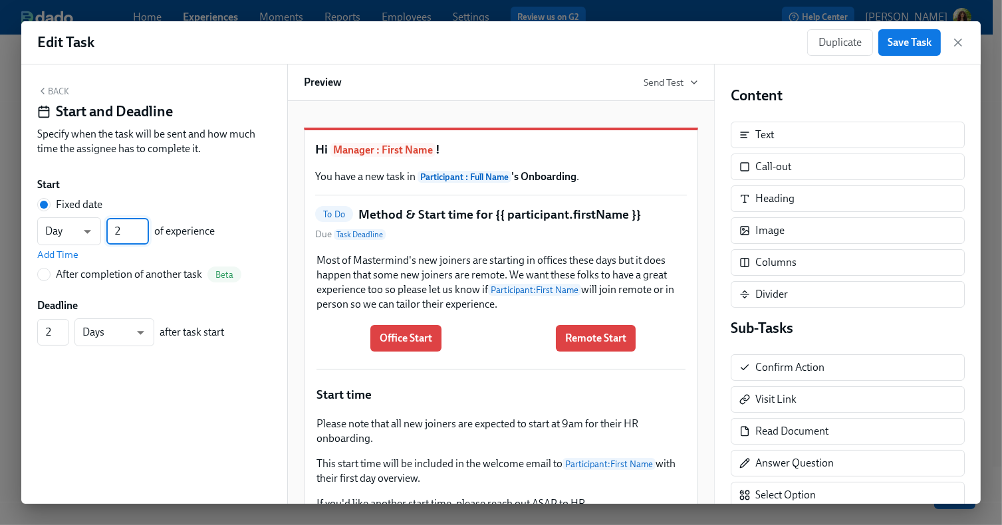
click at [142, 233] on input "2" at bounding box center [127, 231] width 43 height 27
type input "1"
click at [142, 233] on input "1" at bounding box center [127, 231] width 43 height 27
click at [916, 47] on span "Save Task" at bounding box center [910, 42] width 44 height 13
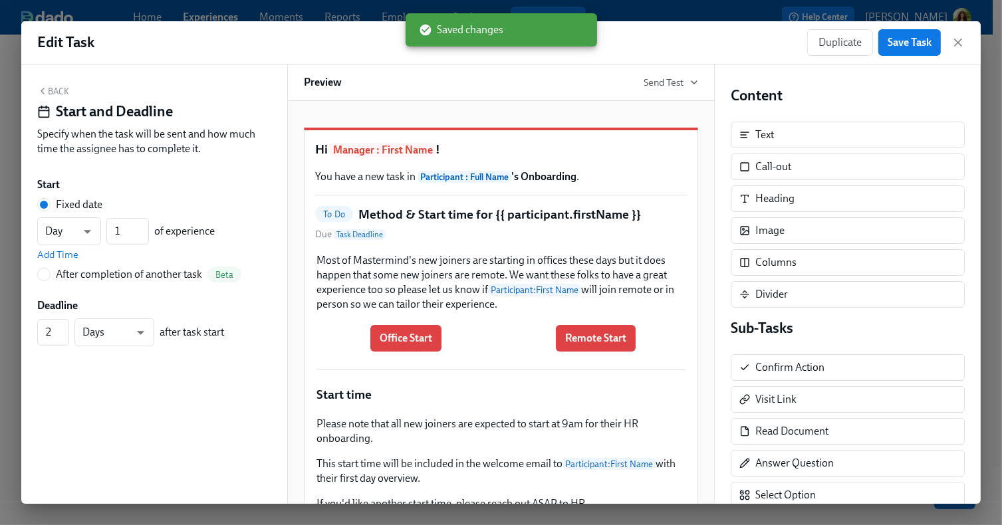
click at [959, 42] on icon "button" at bounding box center [958, 42] width 7 height 7
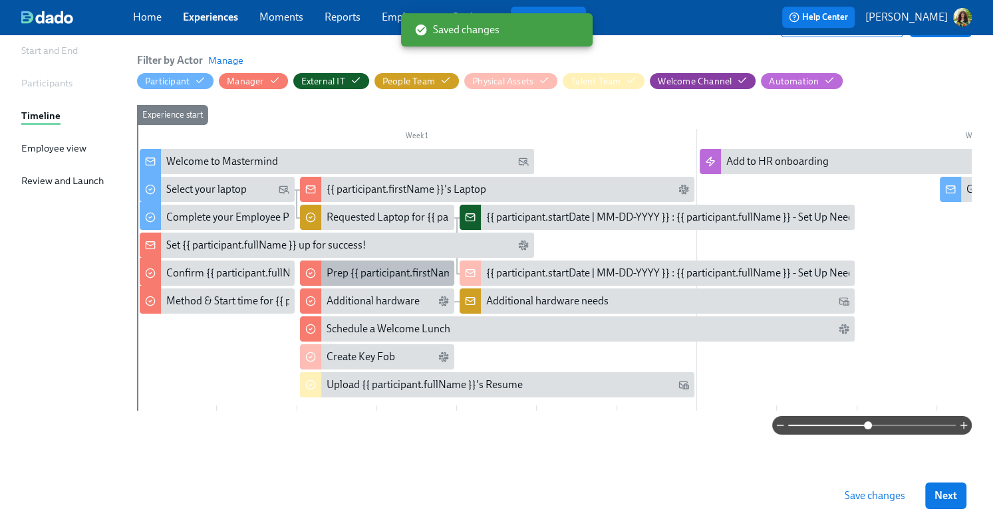
click at [352, 266] on div "Prep {{ participant.firstName }}'s Desk" at bounding box center [413, 273] width 174 height 15
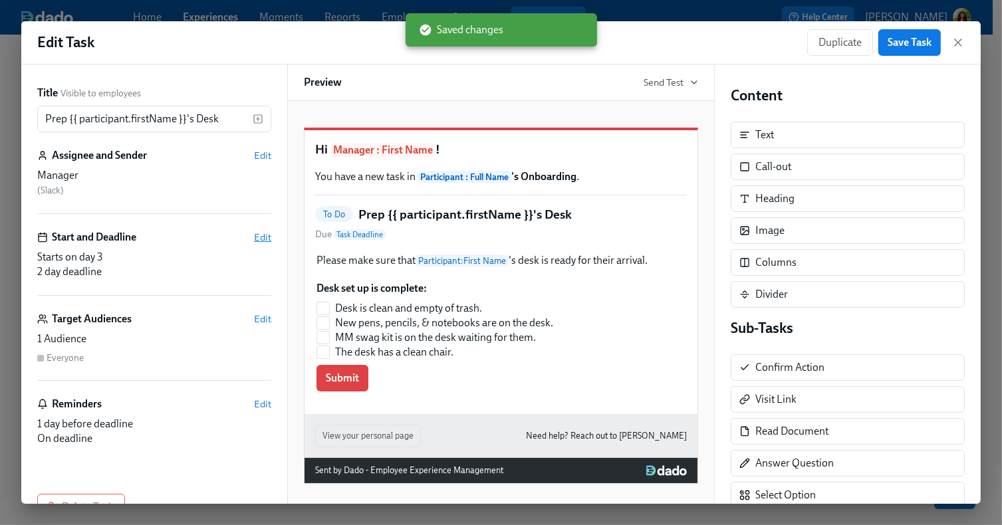
click at [254, 237] on span "Edit" at bounding box center [262, 237] width 17 height 13
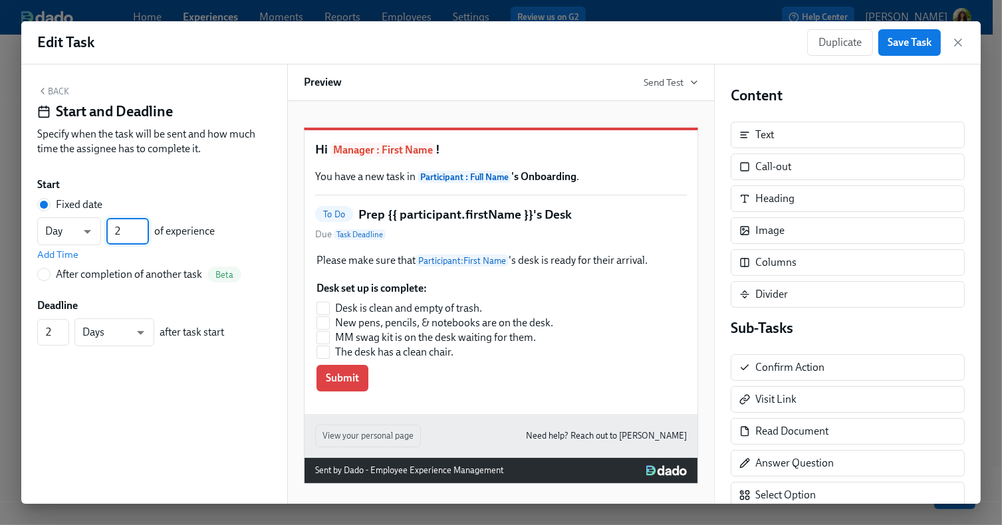
click at [142, 235] on input "2" at bounding box center [127, 231] width 43 height 27
type input "1"
click at [142, 235] on input "1" at bounding box center [127, 231] width 43 height 27
click at [900, 45] on span "Save Task" at bounding box center [910, 42] width 44 height 13
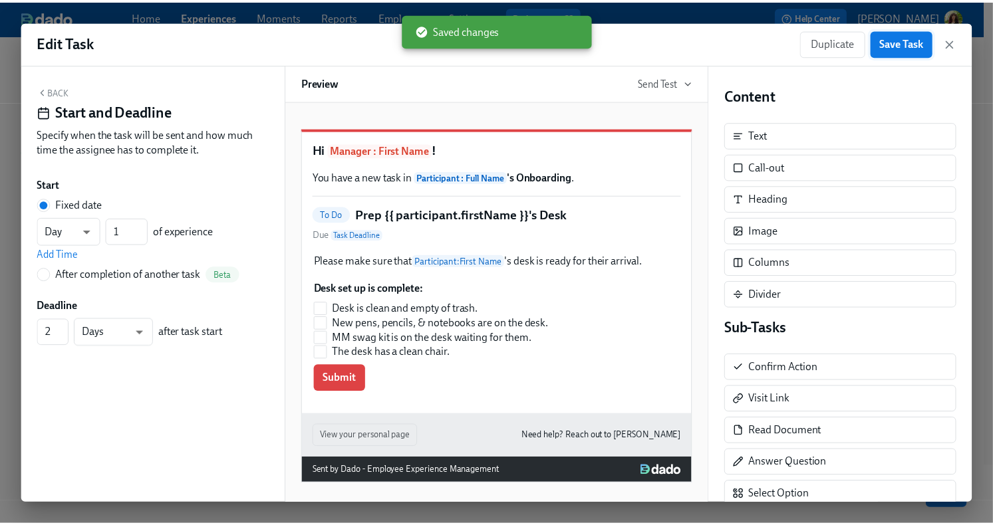
scroll to position [106, 0]
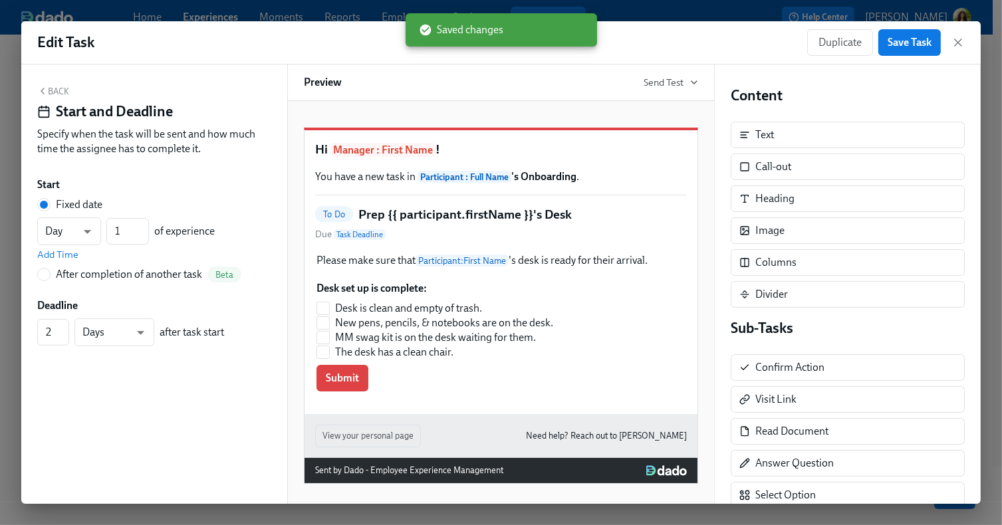
drag, startPoint x: 957, startPoint y: 37, endPoint x: 663, endPoint y: 172, distance: 323.7
click at [956, 38] on icon "button" at bounding box center [957, 42] width 13 height 13
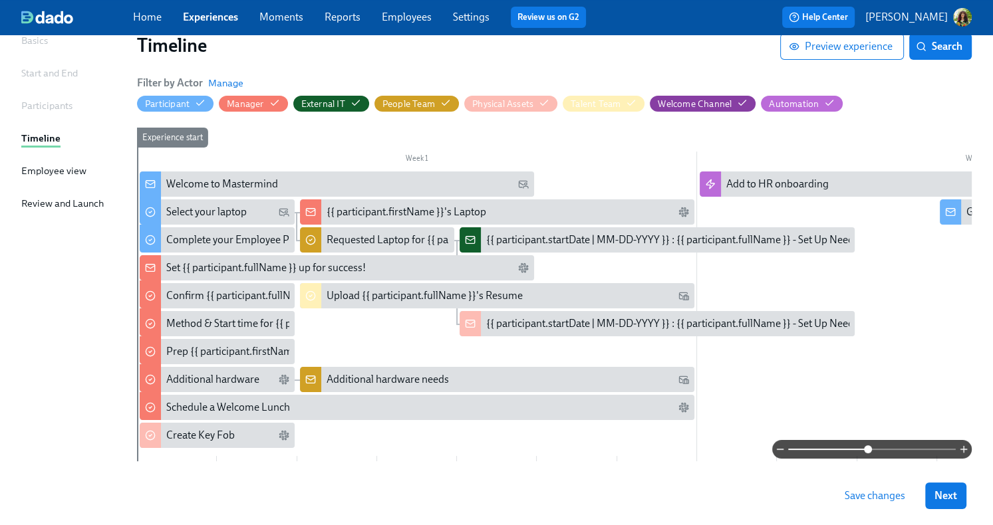
click at [878, 497] on span "Save changes" at bounding box center [874, 495] width 60 height 13
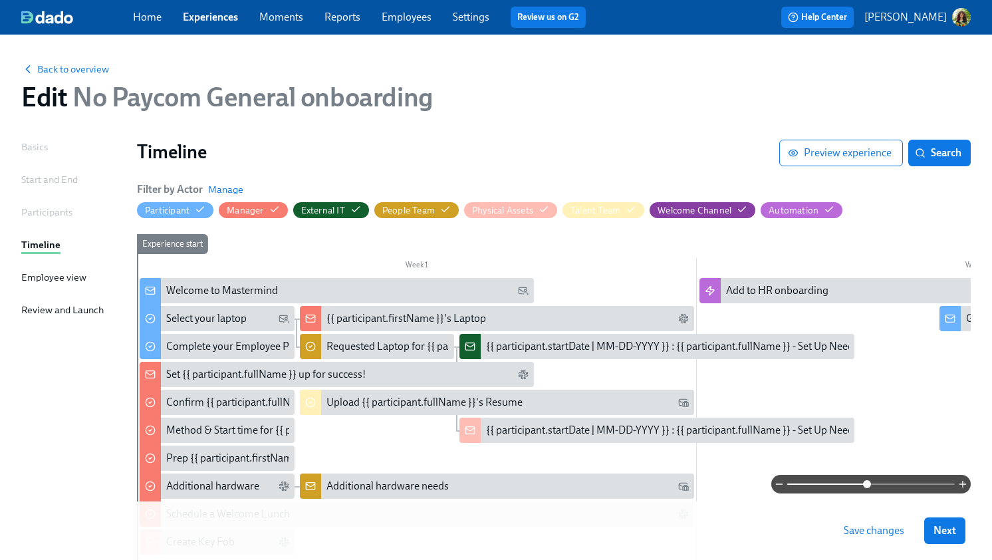
click at [870, 537] on span "Save changes" at bounding box center [874, 530] width 60 height 13
click at [218, 17] on link "Experiences" at bounding box center [210, 17] width 55 height 13
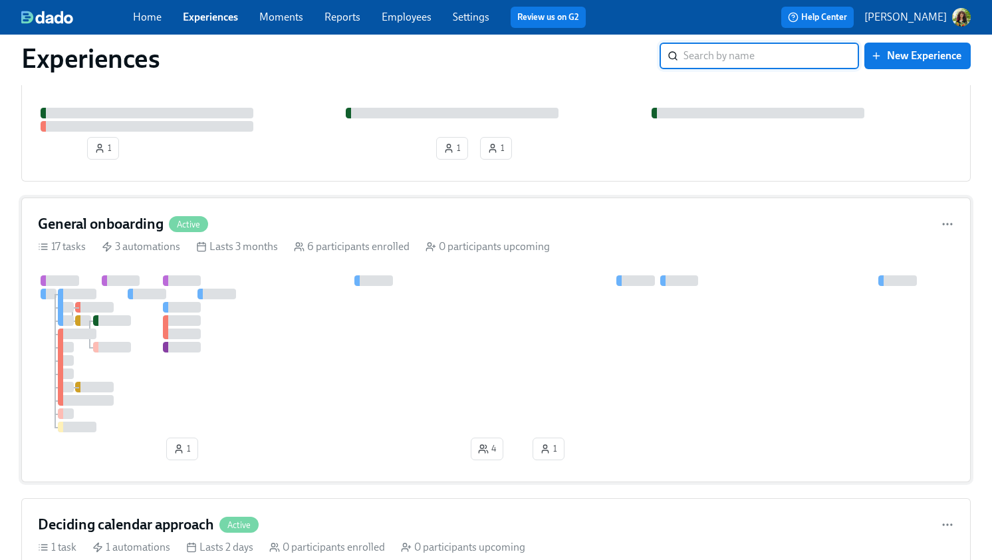
scroll to position [246, 0]
click at [429, 214] on div "General onboarding Active" at bounding box center [496, 222] width 916 height 20
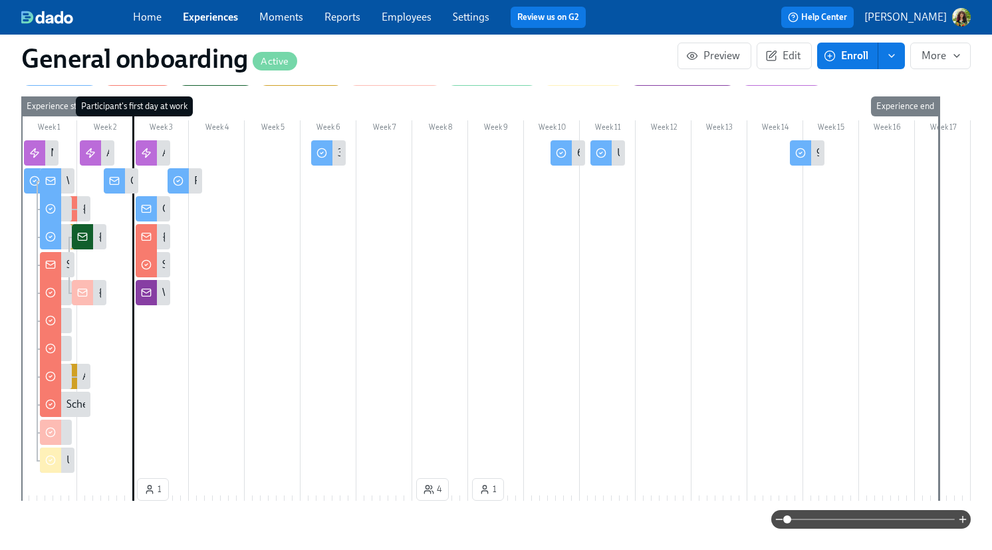
scroll to position [539, 0]
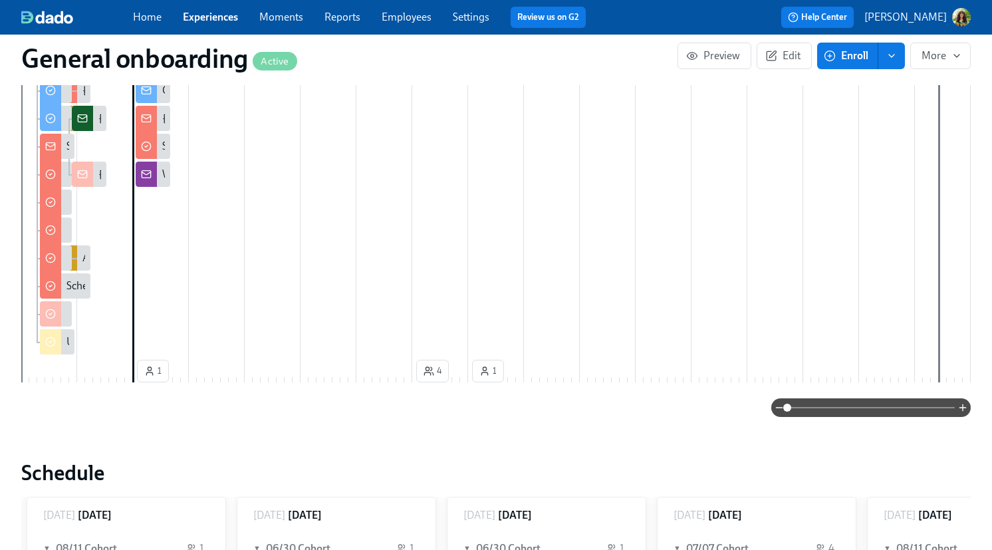
click at [826, 398] on span at bounding box center [871, 407] width 168 height 19
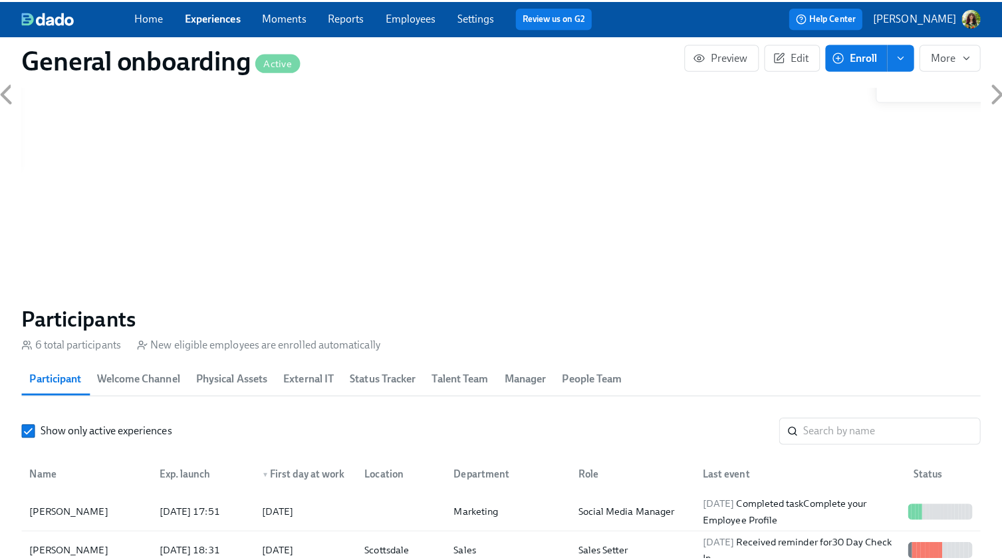
scroll to position [1267, 0]
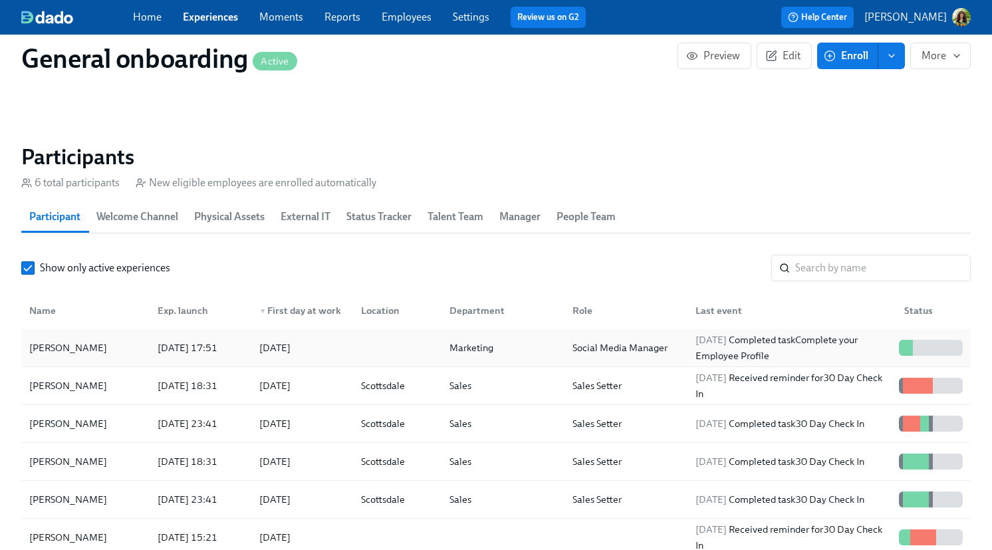
click at [612, 340] on div "Social Media Manager" at bounding box center [620, 348] width 106 height 16
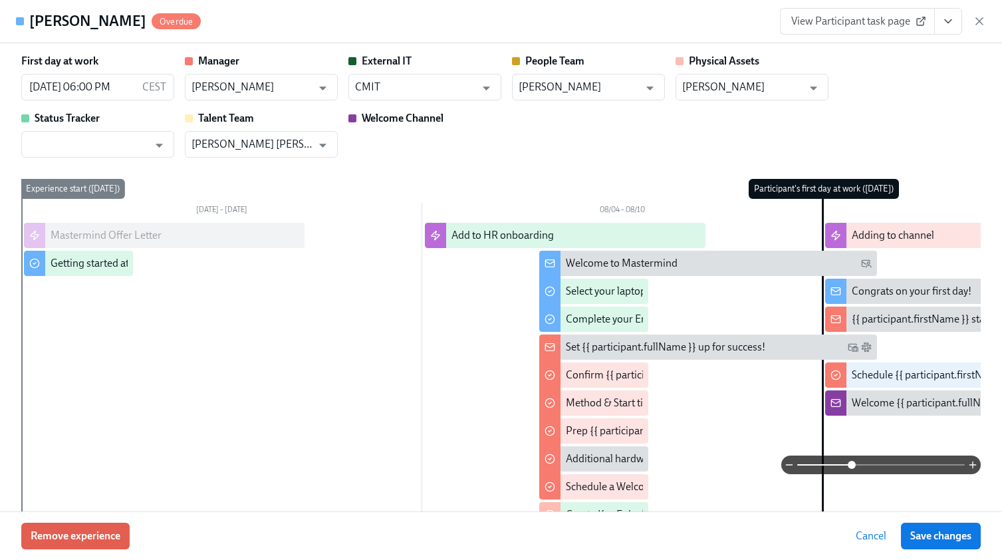
click at [840, 459] on span at bounding box center [881, 464] width 168 height 19
click at [684, 261] on div "Welcome to Mastermind" at bounding box center [719, 263] width 306 height 15
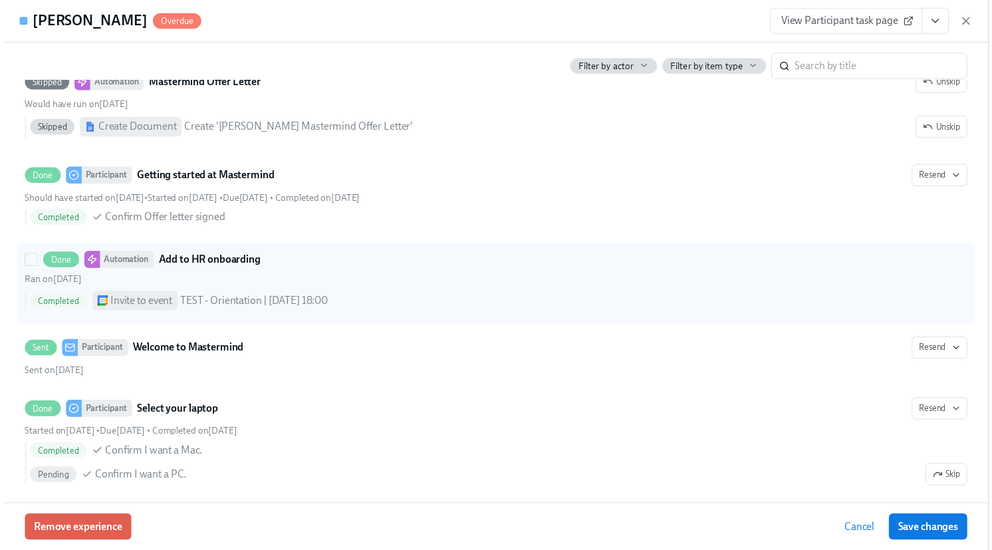
scroll to position [784, 0]
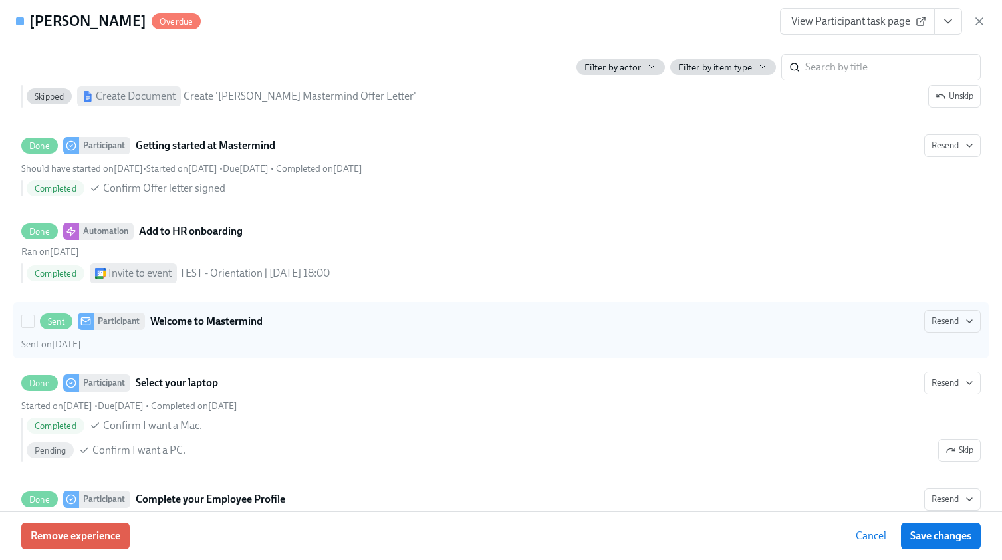
click at [233, 326] on strong "Welcome to Mastermind" at bounding box center [206, 321] width 112 height 16
click at [34, 326] on input "Sent Participant Welcome to Mastermind Resend Sent on August 6th" at bounding box center [28, 321] width 12 height 12
checkbox input "true"
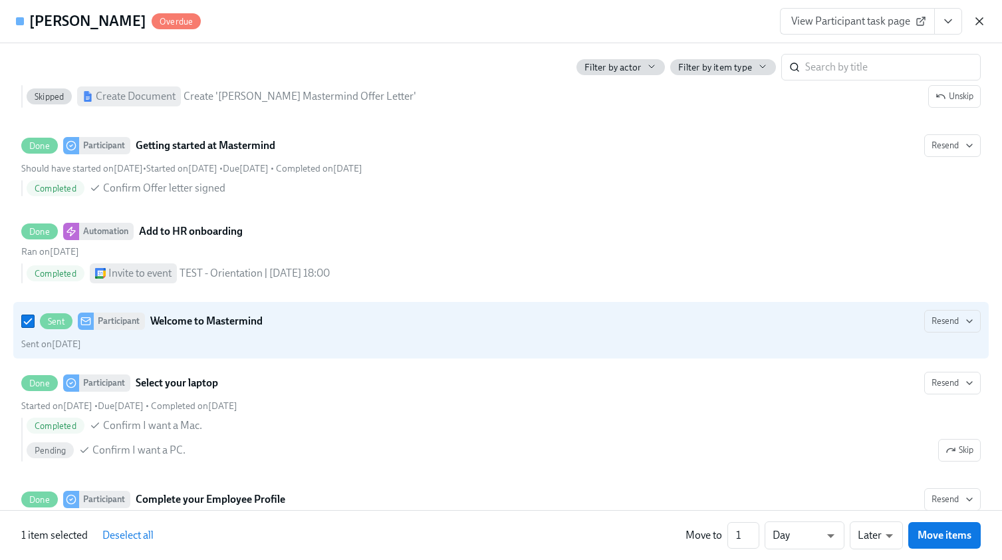
click at [981, 20] on icon "button" at bounding box center [979, 21] width 7 height 7
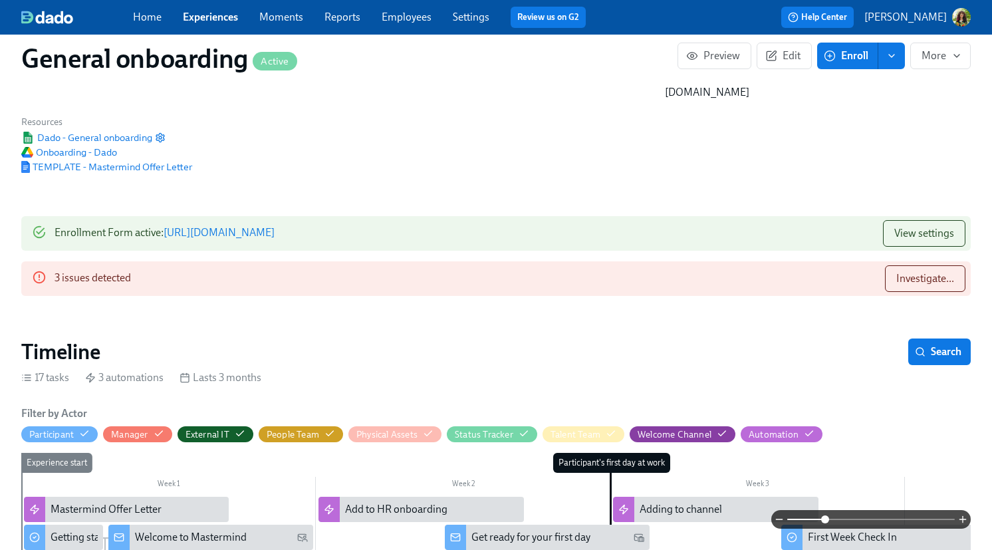
scroll to position [296, 0]
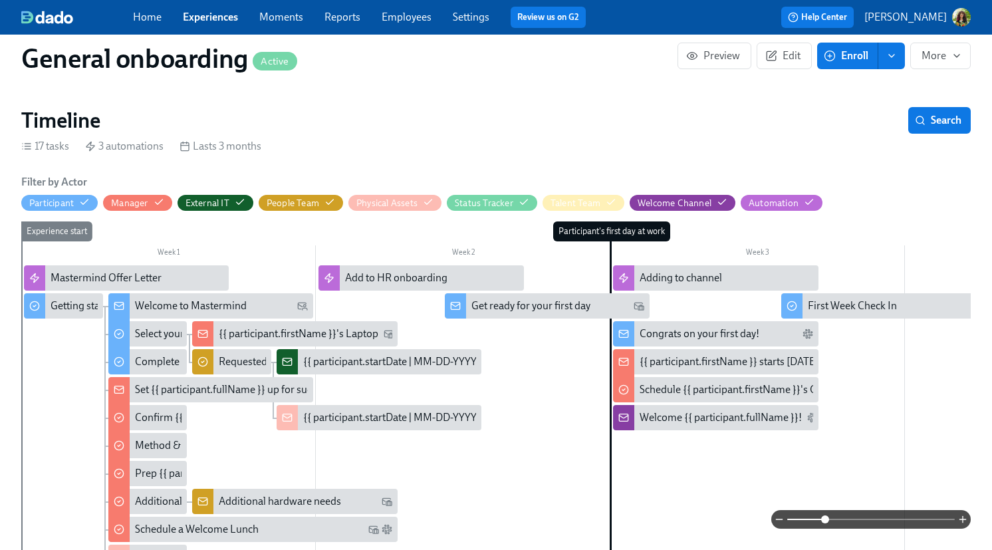
click at [862, 518] on span at bounding box center [871, 519] width 168 height 19
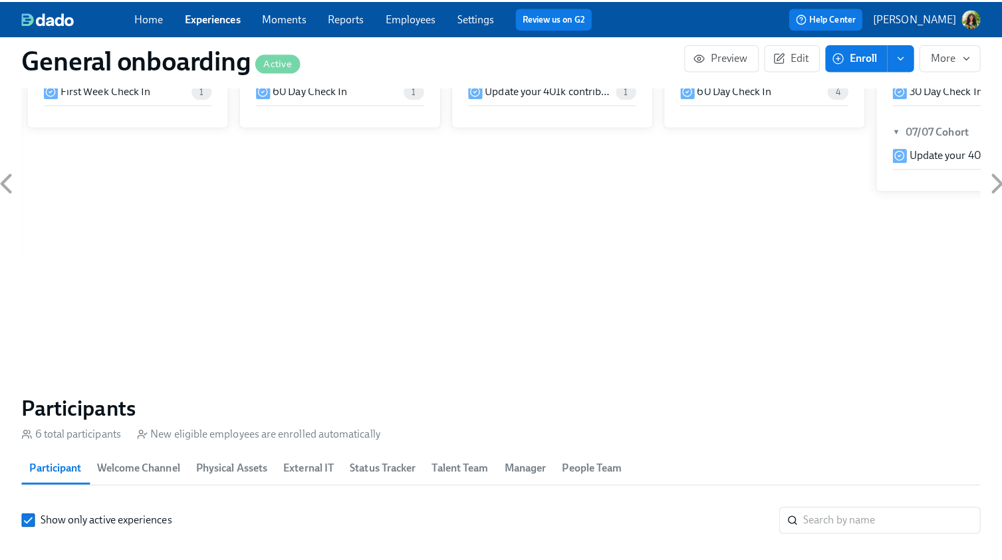
scroll to position [1316, 0]
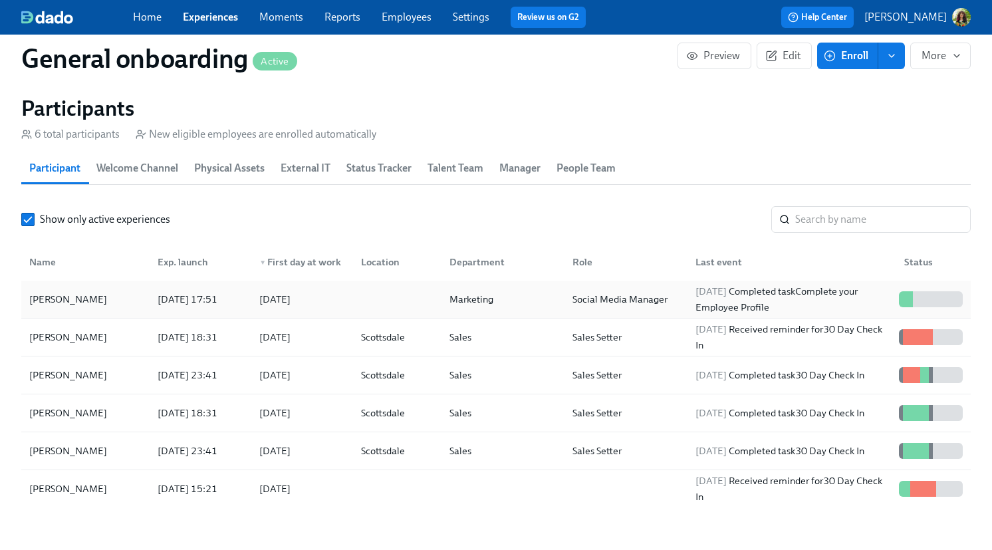
click at [671, 286] on div "Social Media Manager" at bounding box center [623, 299] width 123 height 27
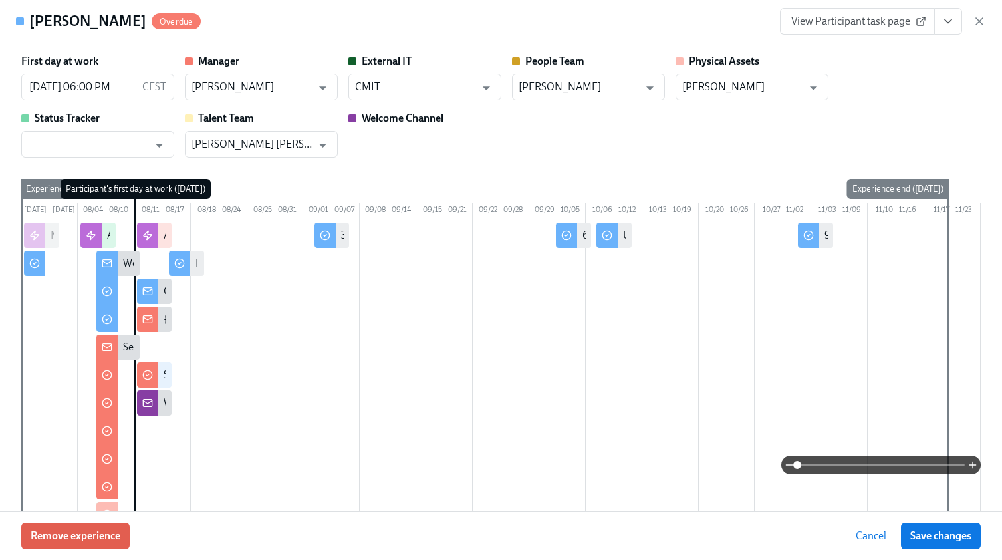
click at [846, 465] on span at bounding box center [881, 464] width 168 height 19
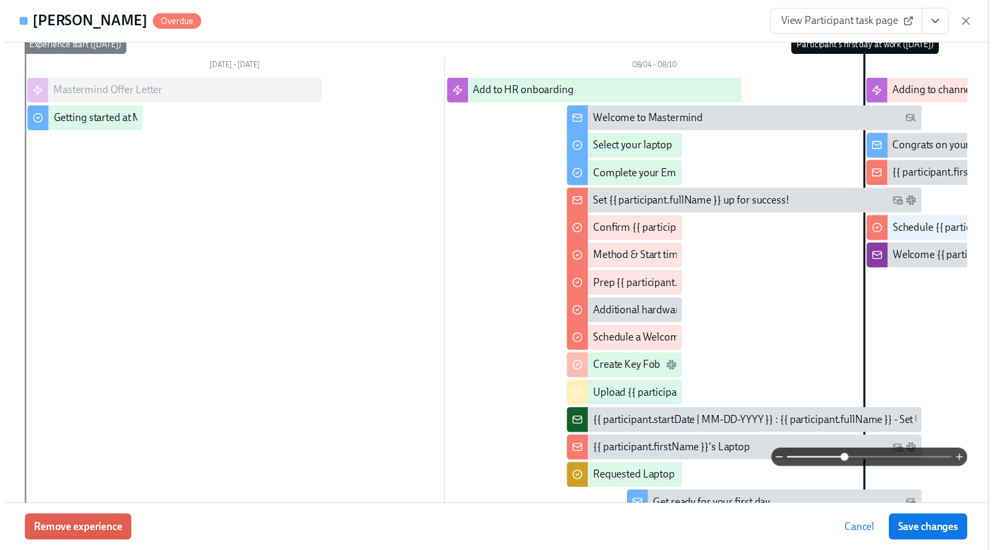
scroll to position [145, 0]
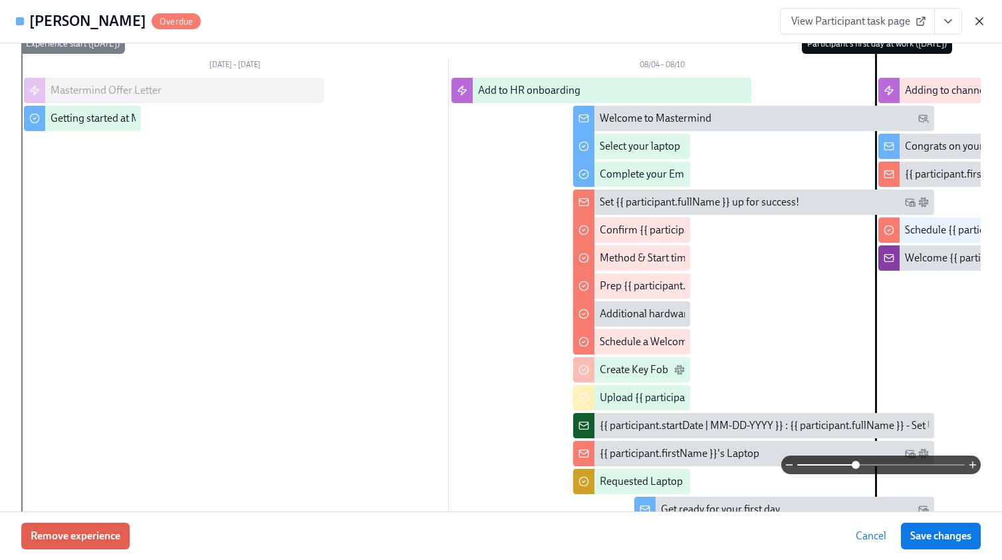
click at [979, 21] on icon "button" at bounding box center [979, 21] width 7 height 7
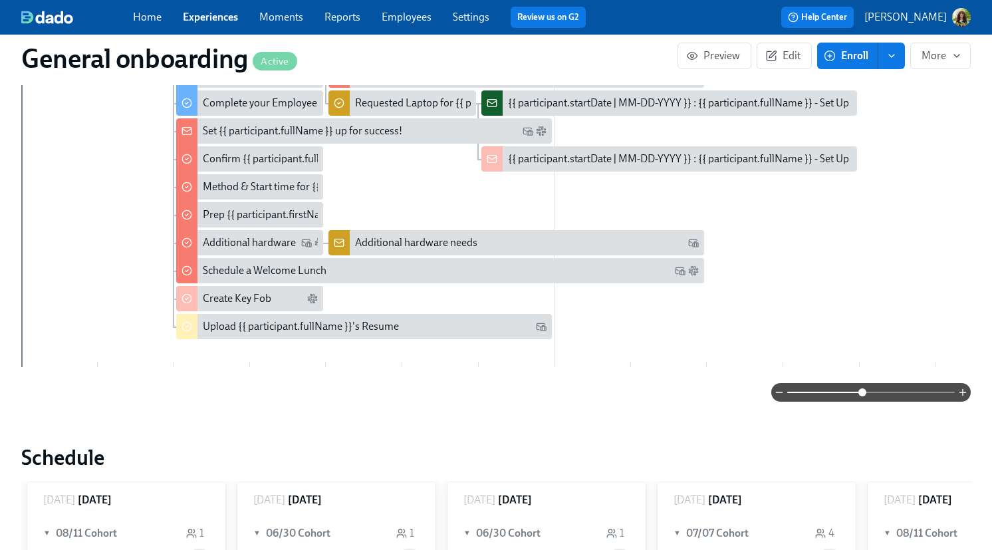
scroll to position [539, 0]
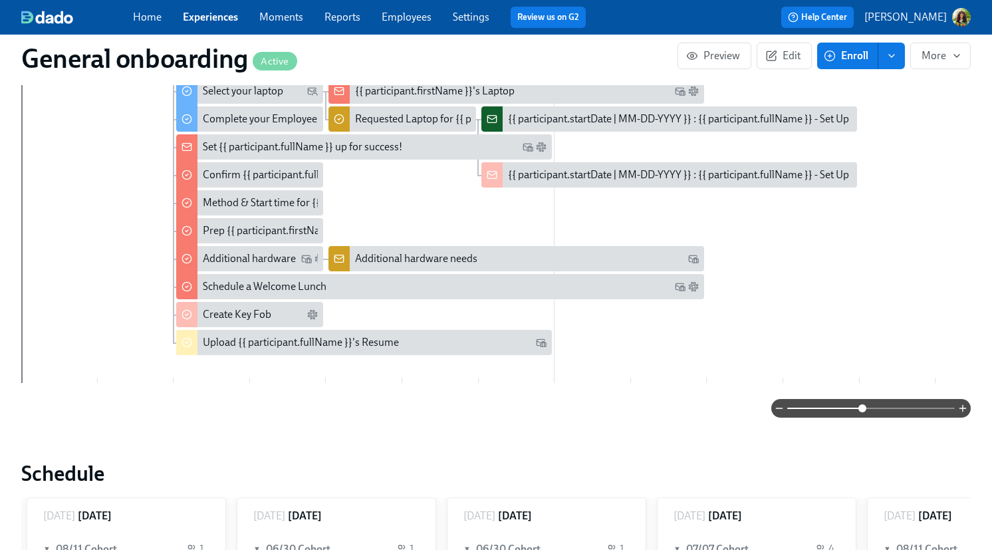
click at [170, 362] on div "Week 1 Week 2 Week 3 Week 4 Week 5 Week 6 Week 7 Week 8 Week 9 Week 10 Week 11 …" at bounding box center [495, 184] width 949 height 410
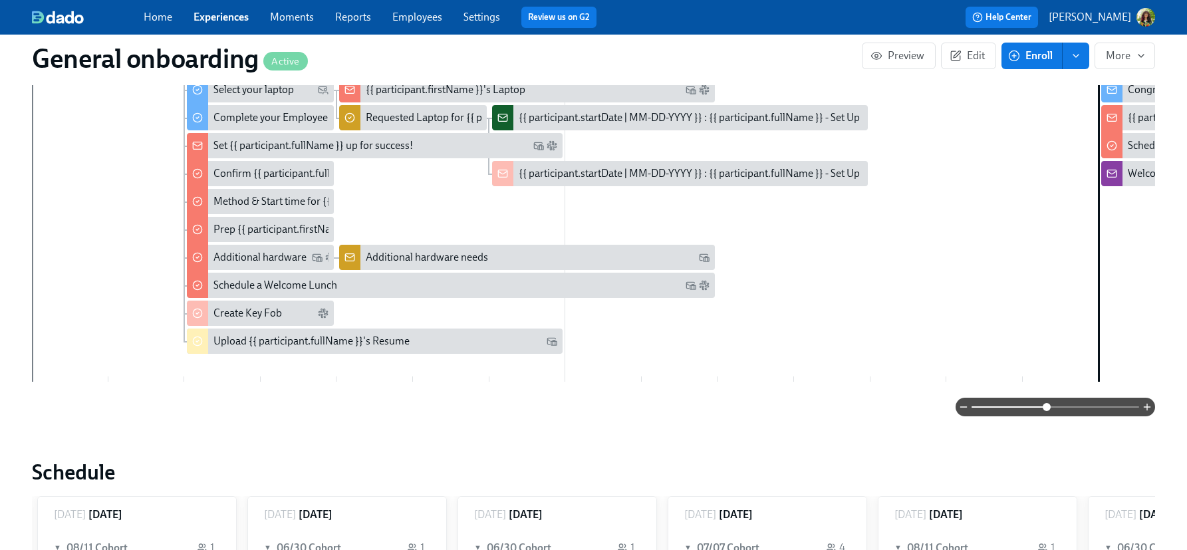
scroll to position [527, 0]
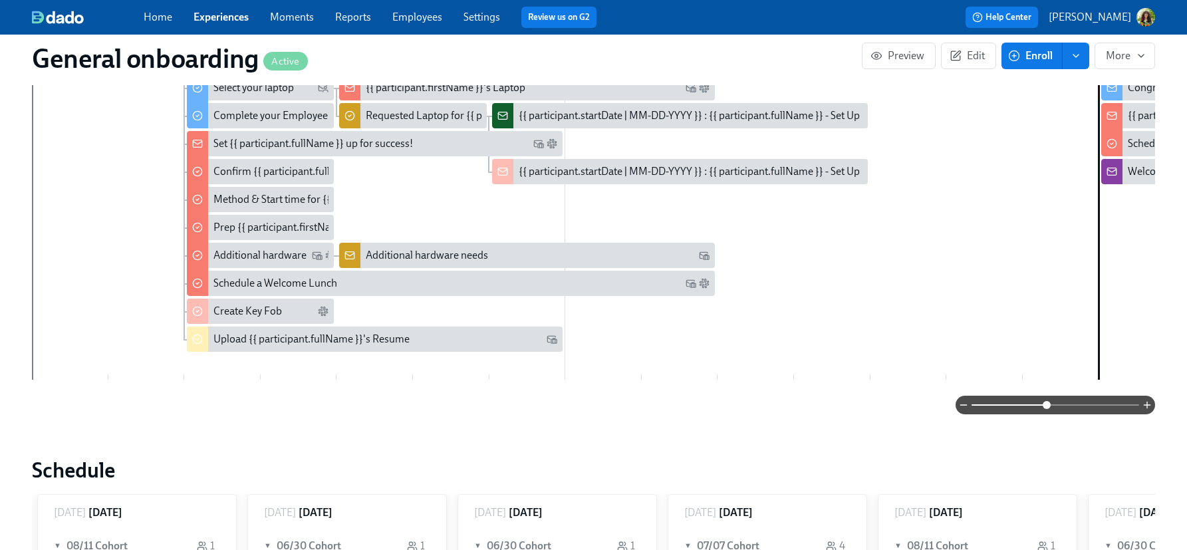
drag, startPoint x: 728, startPoint y: 372, endPoint x: 625, endPoint y: 370, distance: 103.1
click at [699, 372] on div "Week 1 Week 2 Week 3 Week 4 Week 5 Week 6 Week 7 Week 8 Week 9 Week 10 Week 11 …" at bounding box center [593, 180] width 1123 height 410
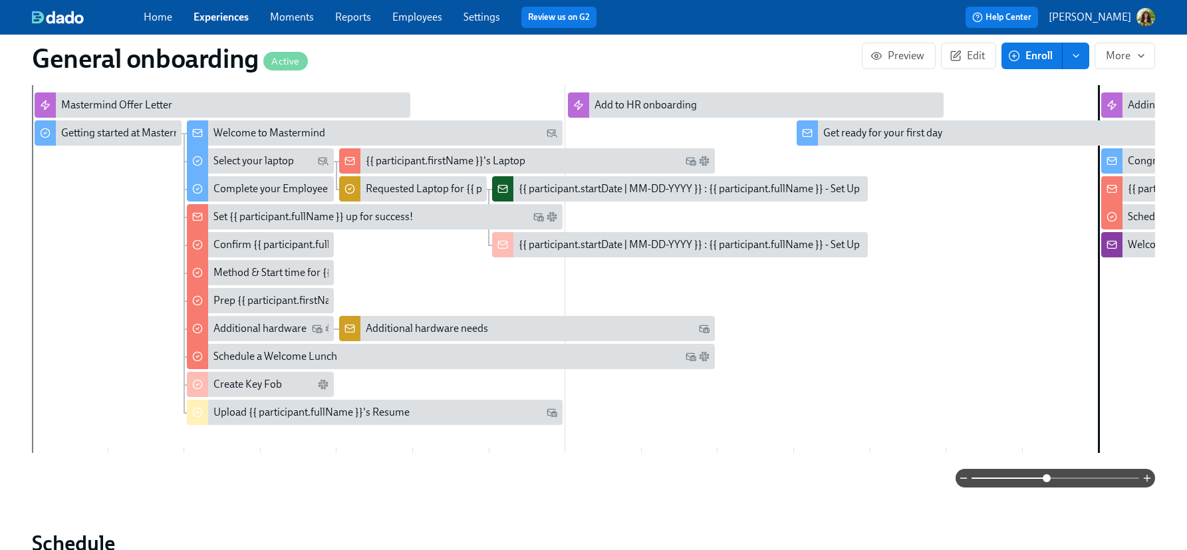
scroll to position [561, 0]
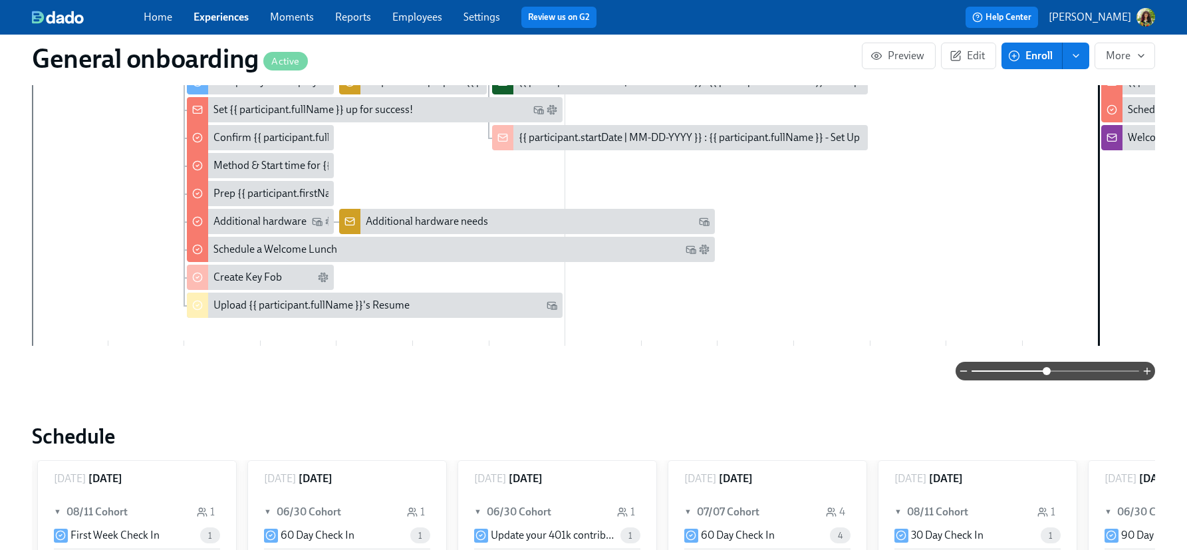
click at [360, 330] on div "Week 1 Week 2 Week 3 Week 4 Week 5 Week 6 Week 7 Week 8 Week 9 Week 10 Week 11 …" at bounding box center [593, 146] width 1123 height 410
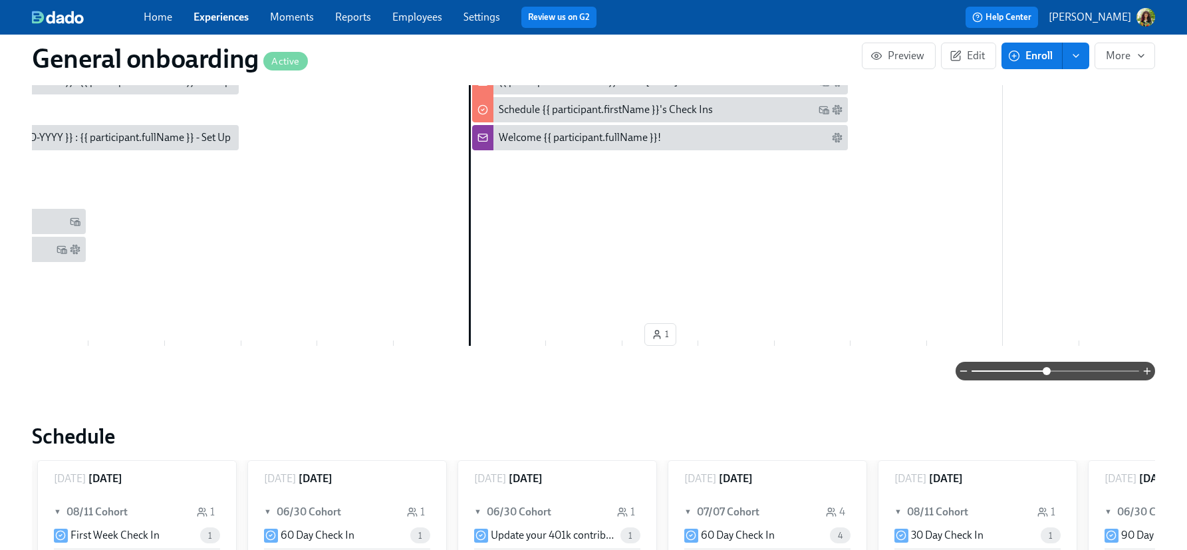
scroll to position [0, 665]
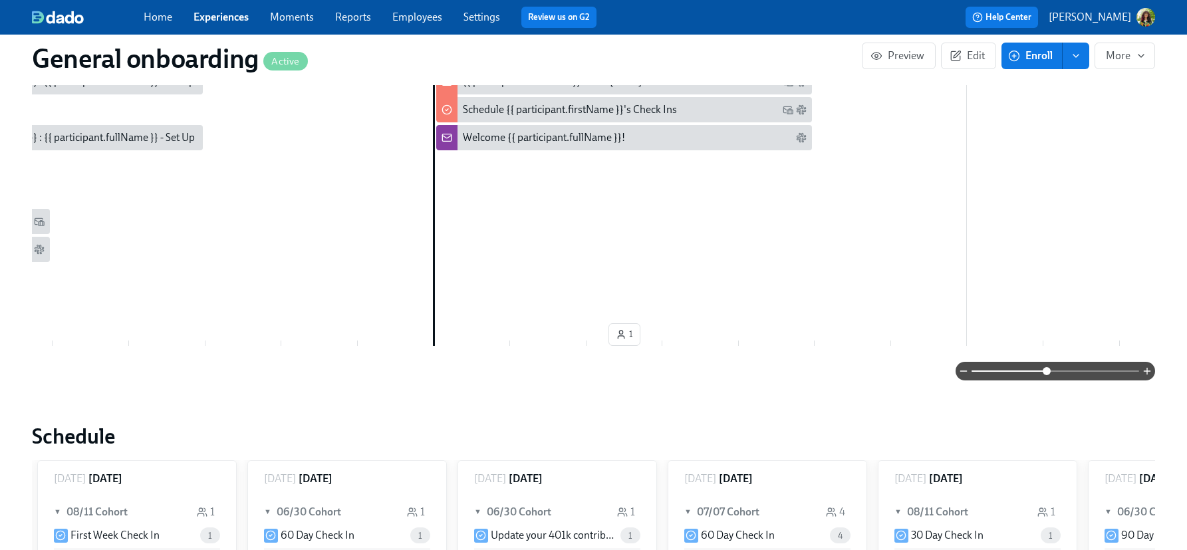
click at [533, 141] on div "Welcome {{ participant.fullName }}!" at bounding box center [544, 137] width 162 height 15
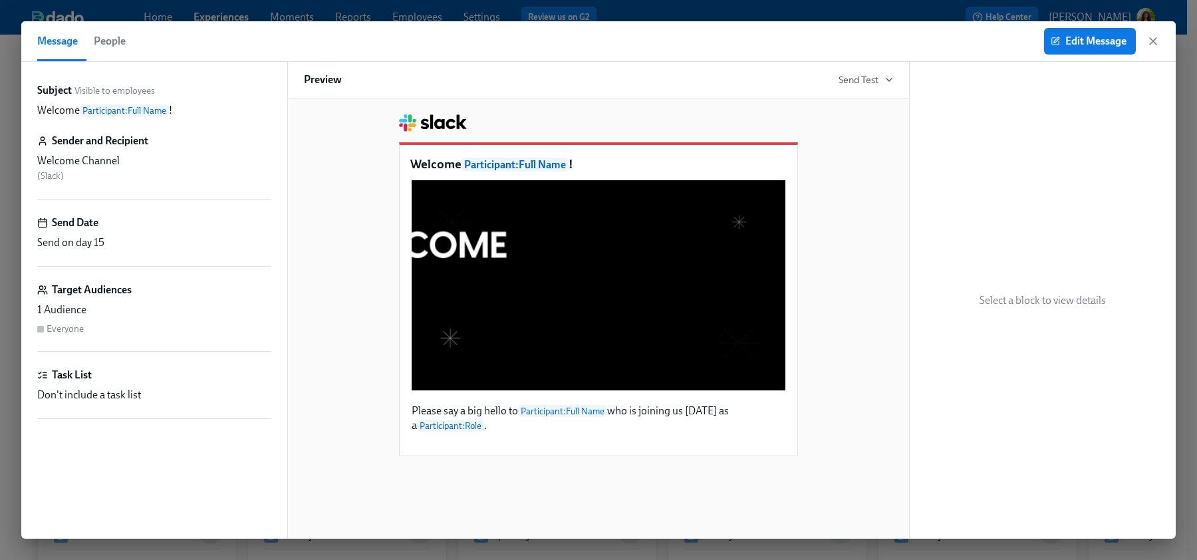
click at [1001, 39] on icon "button" at bounding box center [1152, 41] width 13 height 13
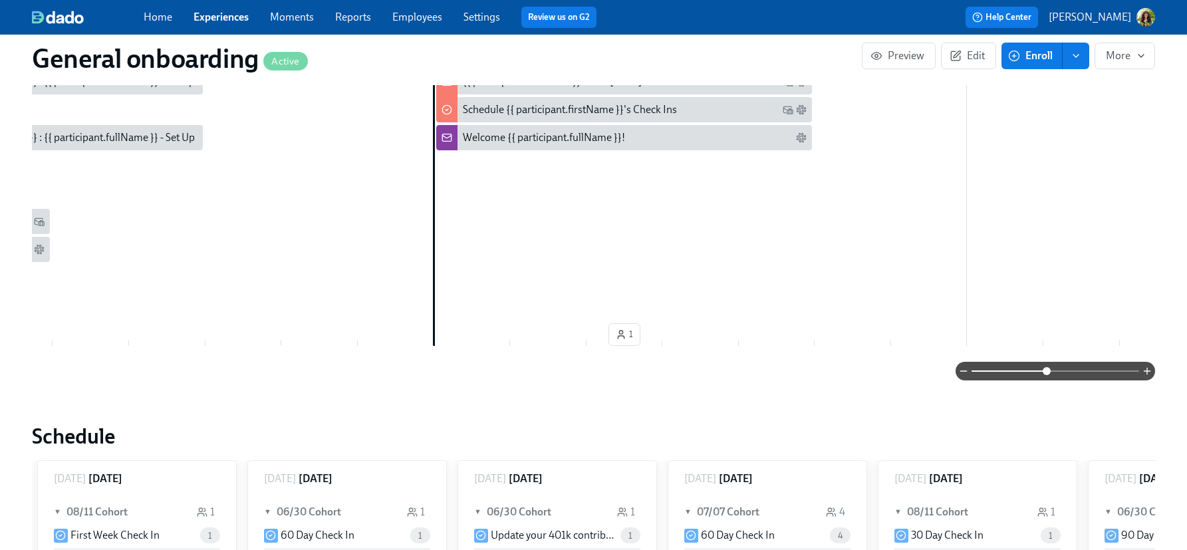
click at [225, 21] on link "Experiences" at bounding box center [220, 17] width 55 height 13
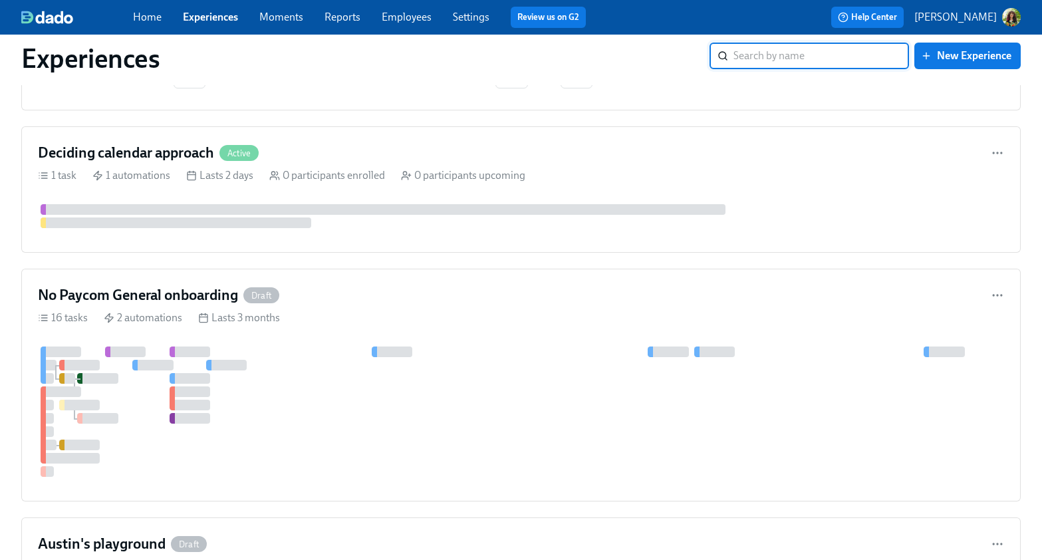
scroll to position [728, 0]
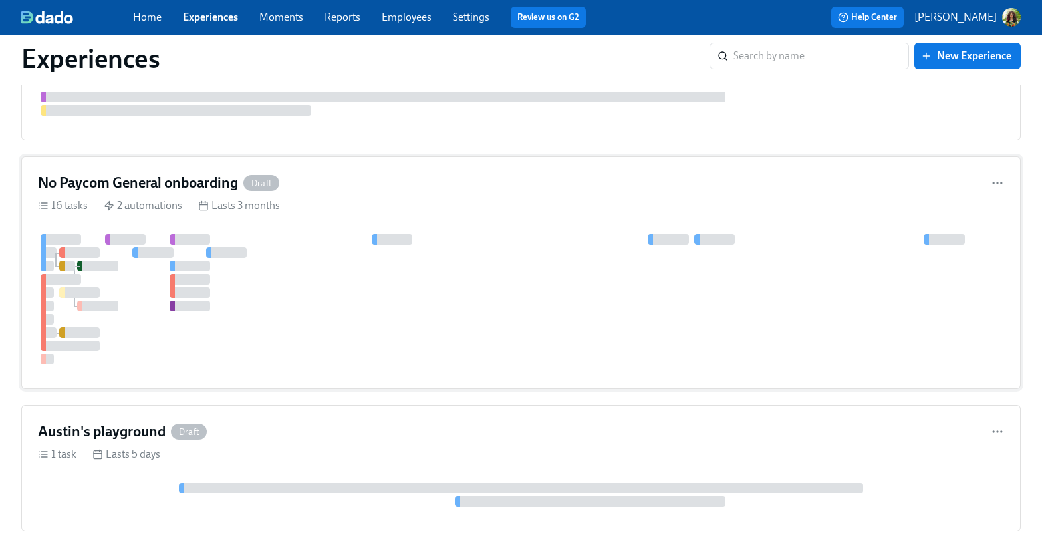
click at [547, 218] on div "No Paycom General onboarding Draft 16 tasks 2 automations Lasts 3 months" at bounding box center [520, 272] width 999 height 233
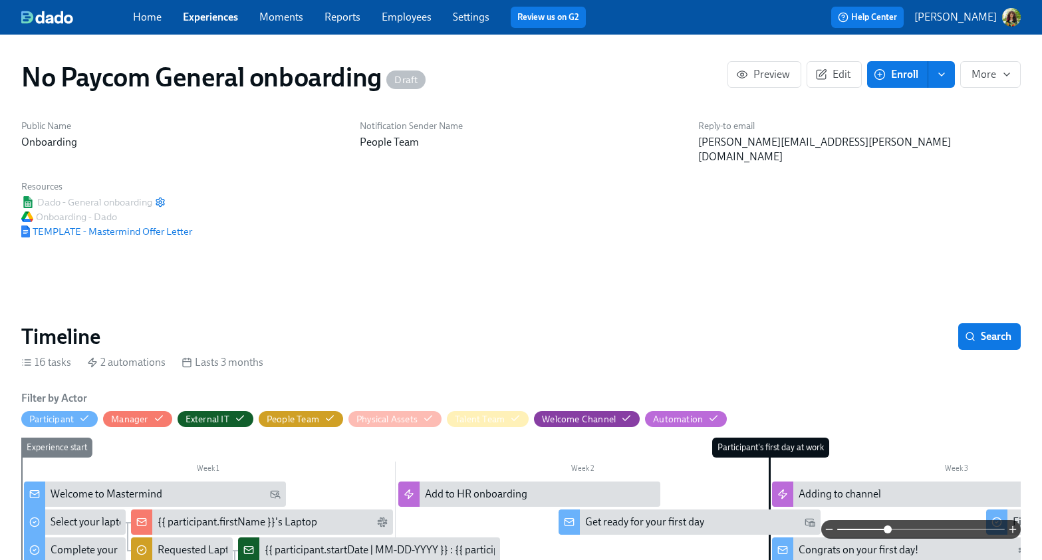
drag, startPoint x: 887, startPoint y: 525, endPoint x: 878, endPoint y: 493, distance: 33.1
click at [887, 525] on span at bounding box center [921, 529] width 168 height 19
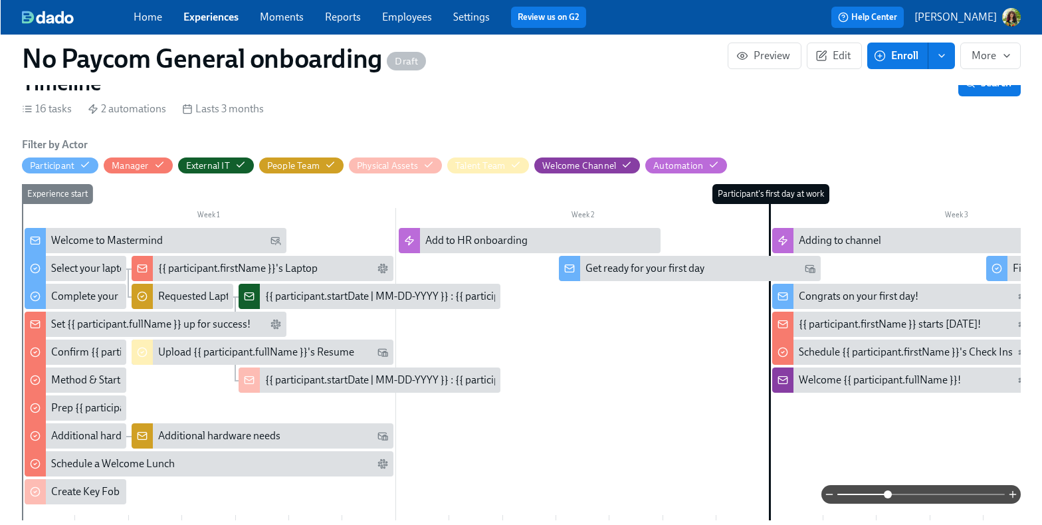
scroll to position [253, 0]
click at [203, 18] on link "Experiences" at bounding box center [210, 17] width 55 height 13
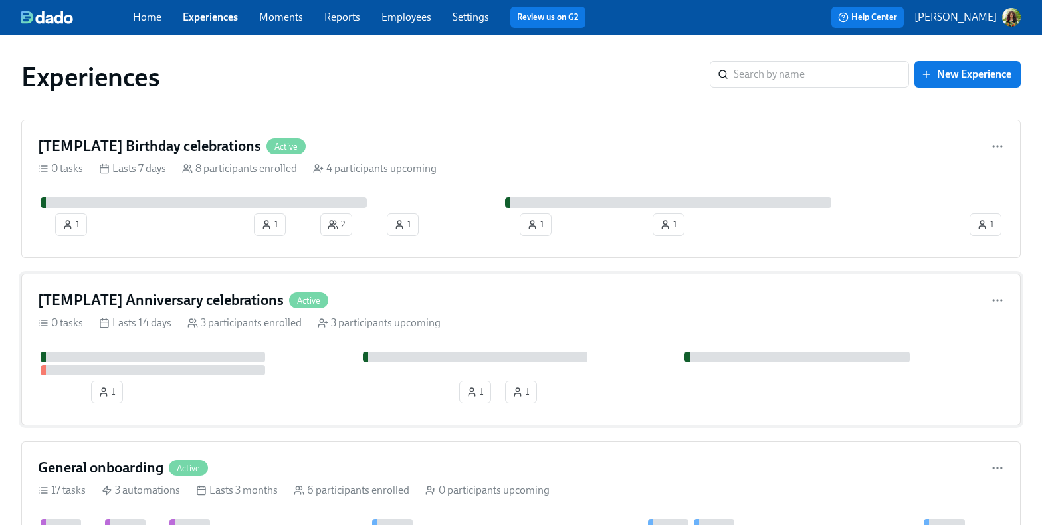
scroll to position [268, 0]
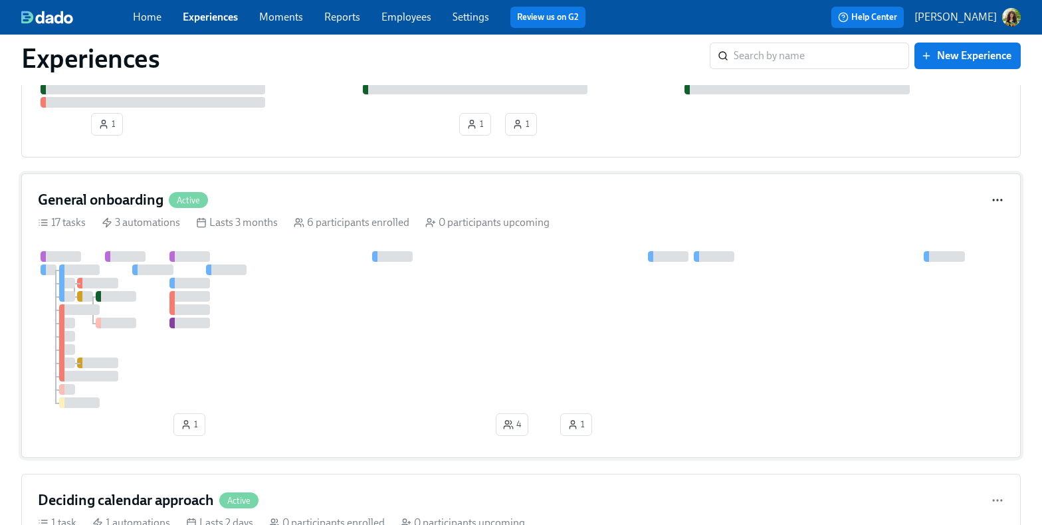
click at [1000, 199] on icon "button" at bounding box center [997, 199] width 13 height 13
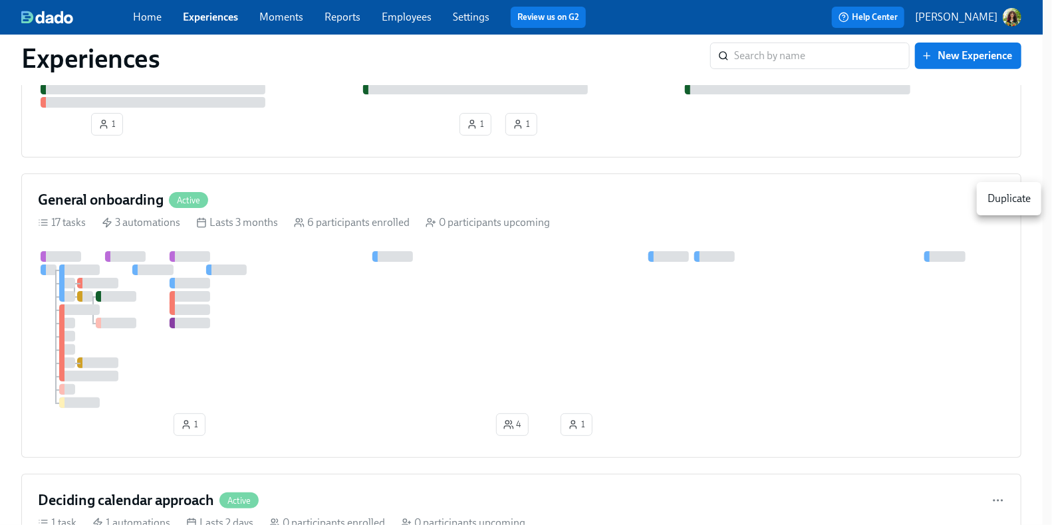
click at [1001, 382] on div at bounding box center [526, 262] width 1052 height 525
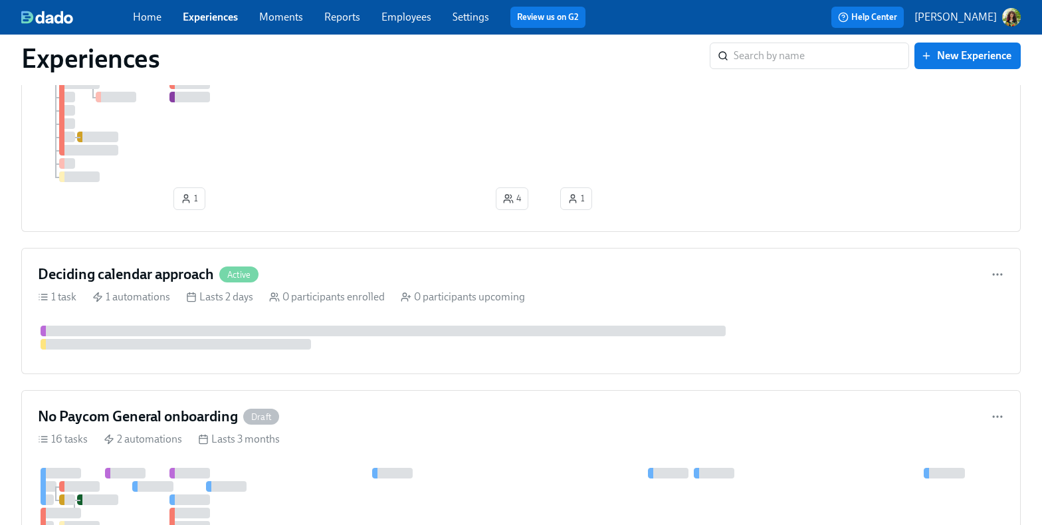
scroll to position [710, 0]
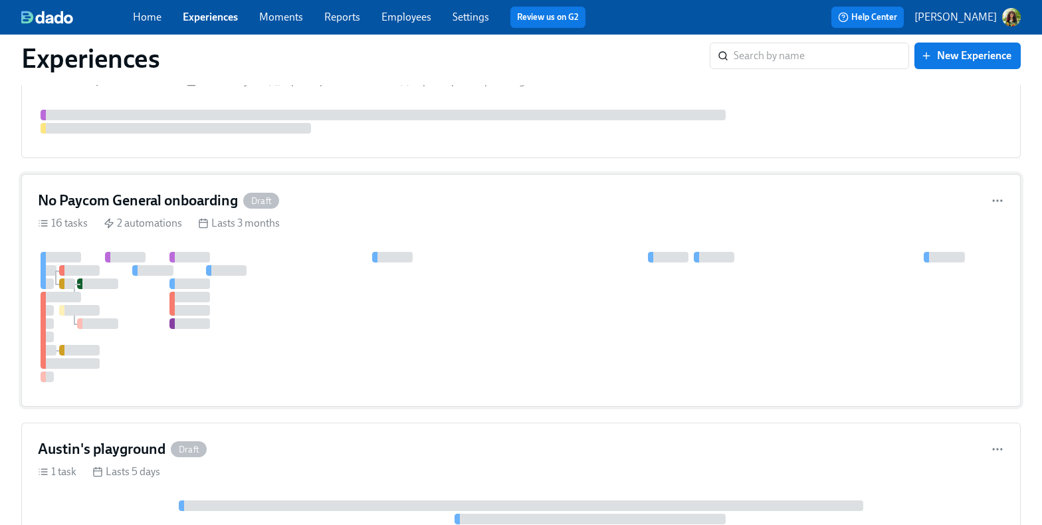
click at [416, 287] on div at bounding box center [521, 317] width 967 height 130
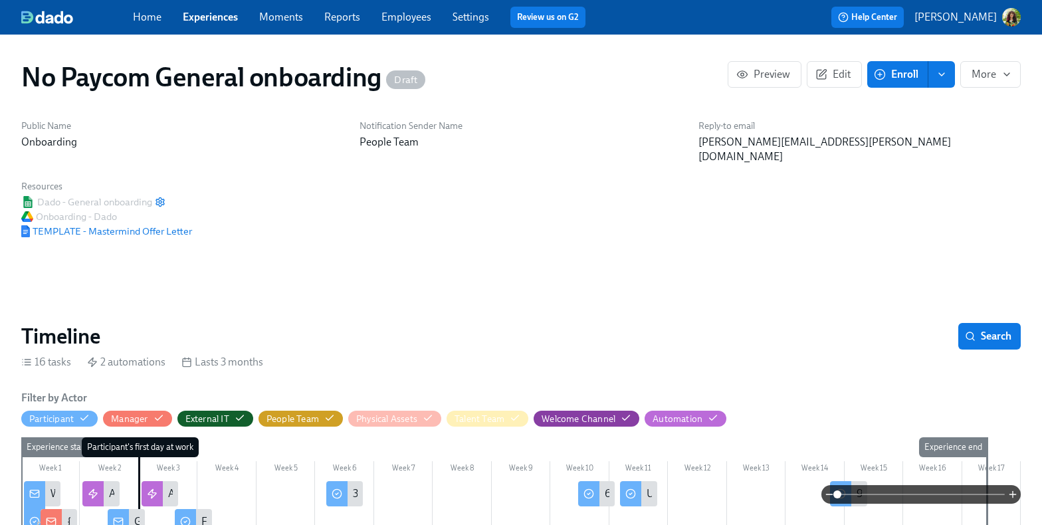
click at [870, 495] on span at bounding box center [922, 494] width 168 height 19
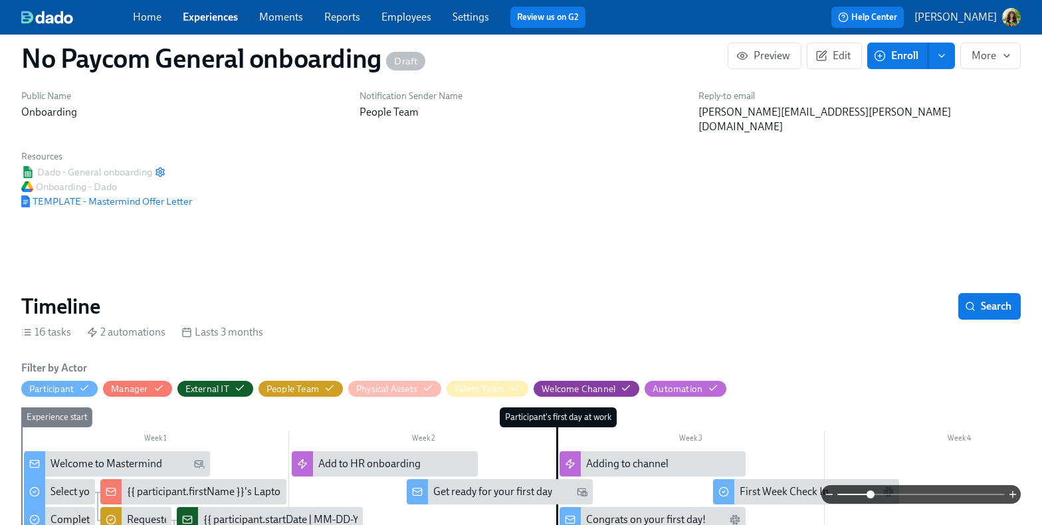
scroll to position [221, 0]
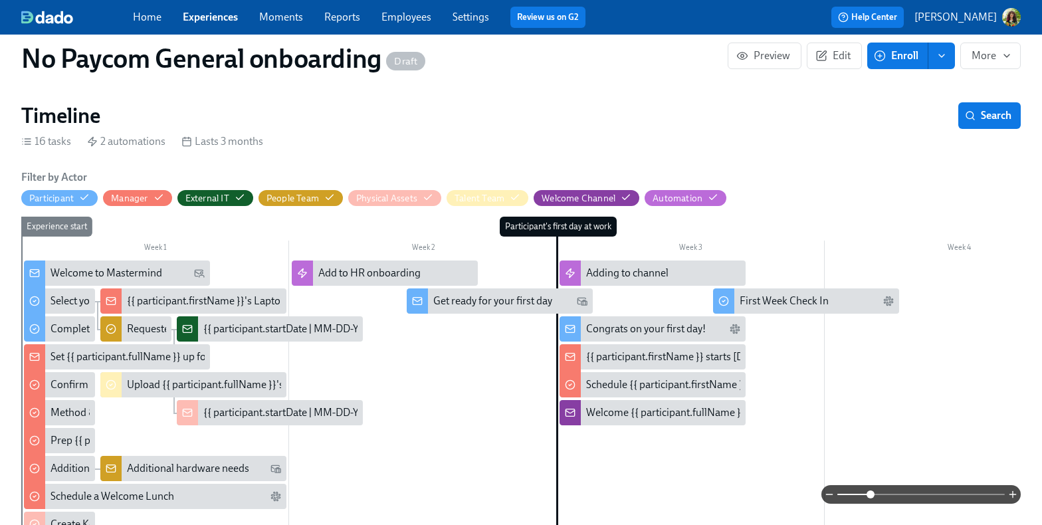
click at [907, 492] on span at bounding box center [922, 494] width 168 height 19
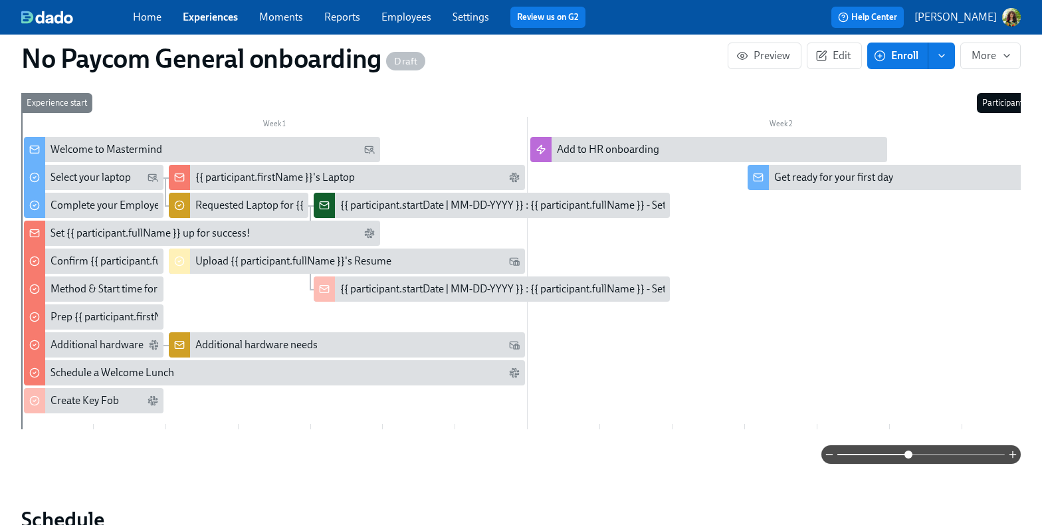
scroll to position [275, 0]
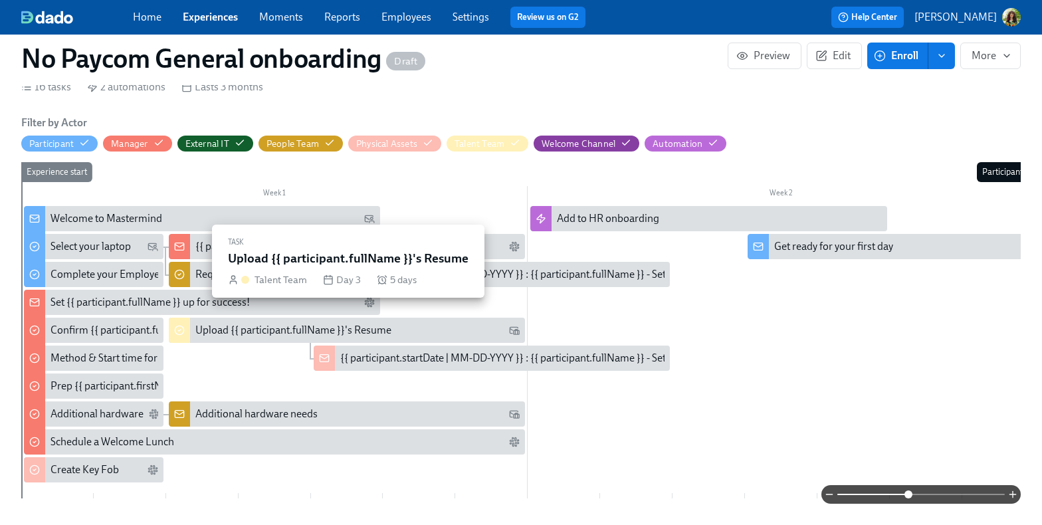
click at [277, 323] on div "Upload {{ participant.fullName }}'s Resume" at bounding box center [293, 330] width 196 height 15
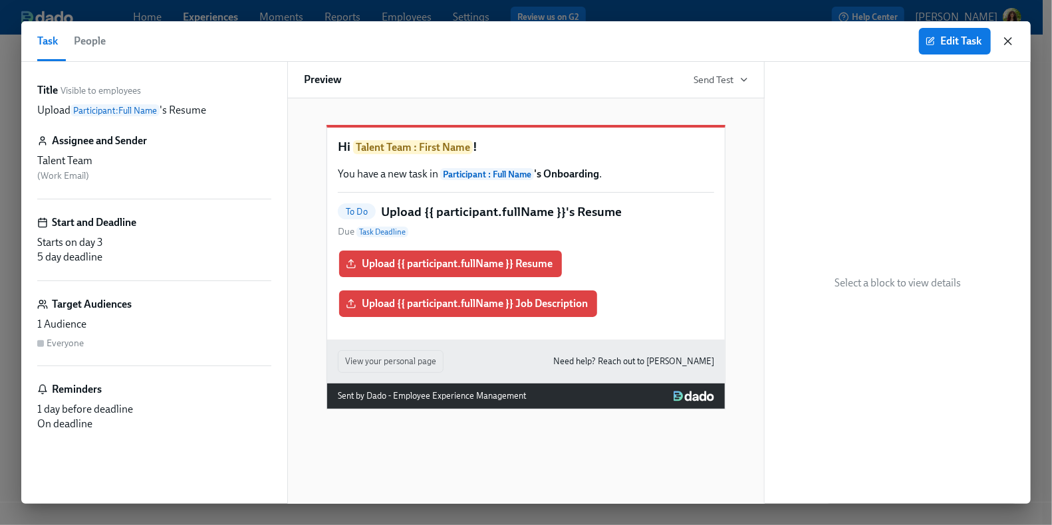
click at [1001, 41] on icon "button" at bounding box center [1007, 41] width 13 height 13
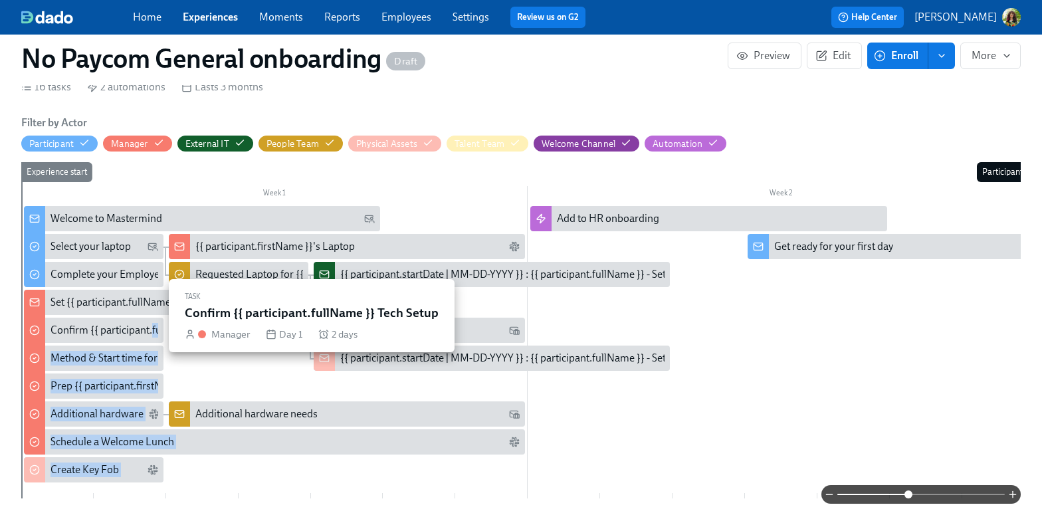
drag, startPoint x: 235, startPoint y: 317, endPoint x: 152, endPoint y: 321, distance: 82.5
click at [152, 321] on div "Week 1 Week 2 Week 3 Week 4 Week 5 Week 6 Week 7 Week 8 Week 9 Week 10 Week 11 …" at bounding box center [521, 333] width 1000 height 342
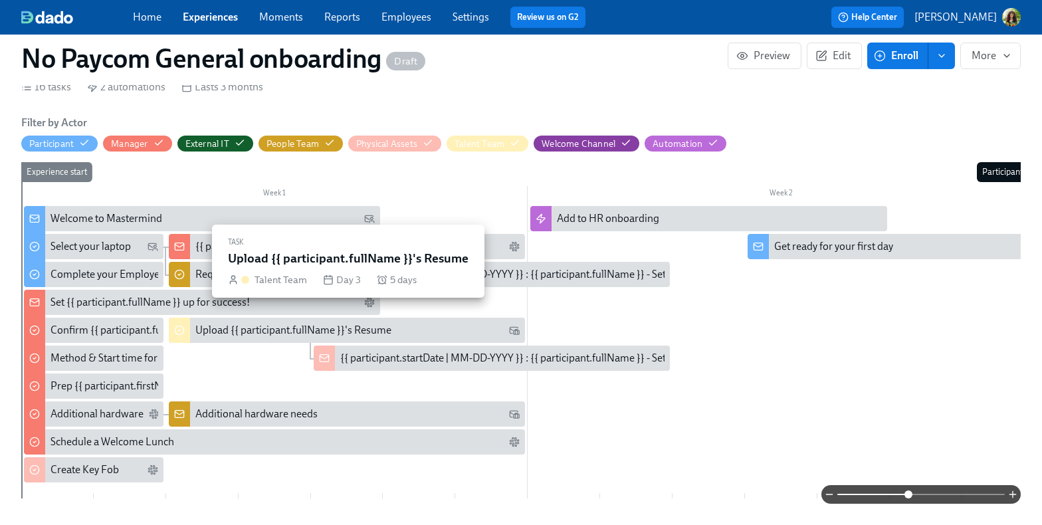
click at [241, 323] on div "Upload {{ participant.fullName }}'s Resume" at bounding box center [293, 330] width 196 height 15
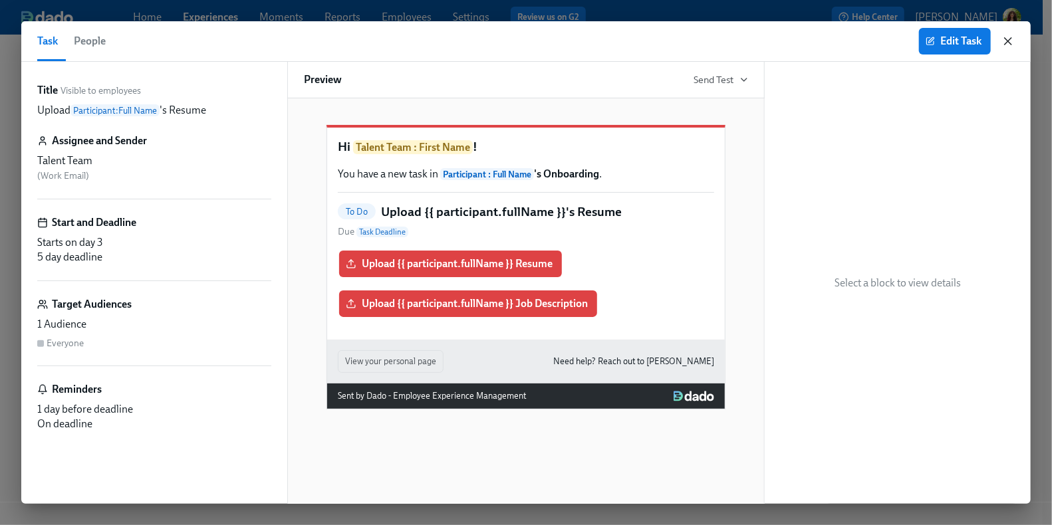
click at [1001, 40] on icon "button" at bounding box center [1007, 41] width 13 height 13
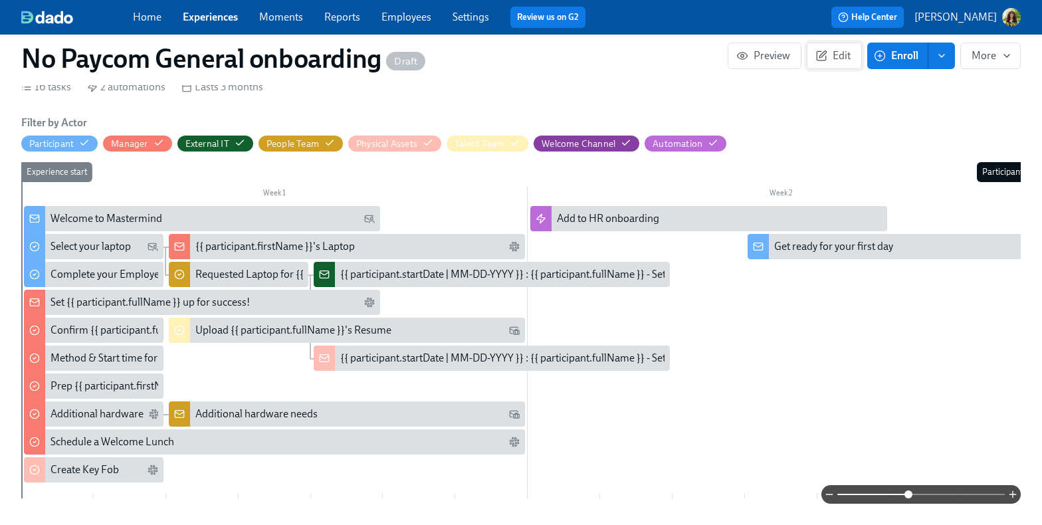
click at [846, 56] on span "Edit" at bounding box center [834, 55] width 33 height 13
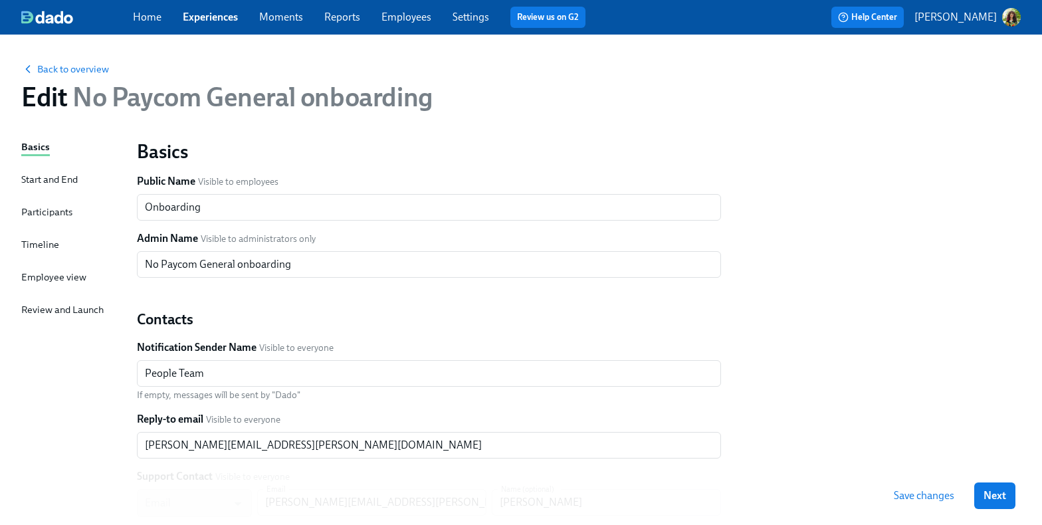
click at [59, 241] on div "Basics Start and End Participants Timeline Employee view Review and Launch" at bounding box center [71, 406] width 100 height 533
click at [43, 242] on div "Timeline" at bounding box center [40, 244] width 38 height 15
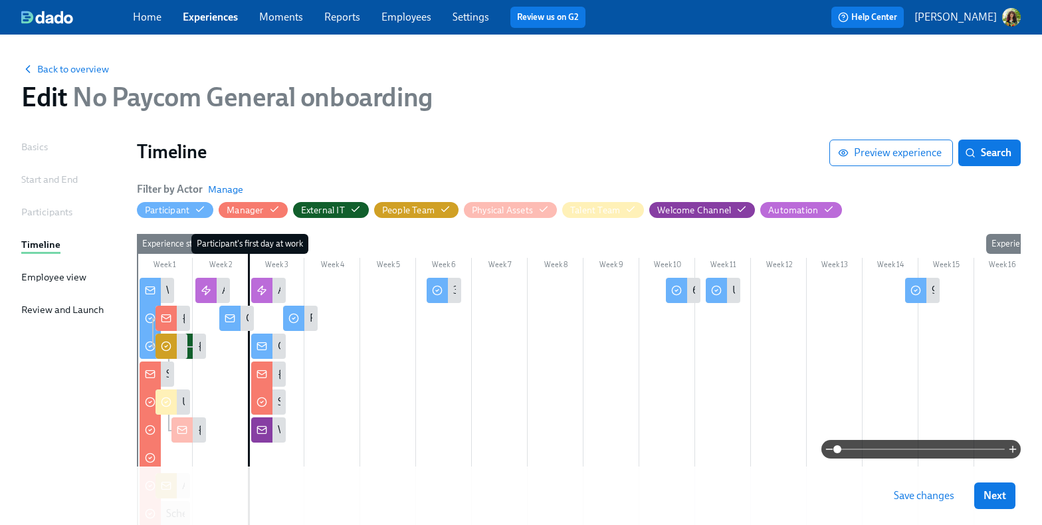
click at [927, 447] on span at bounding box center [922, 449] width 168 height 19
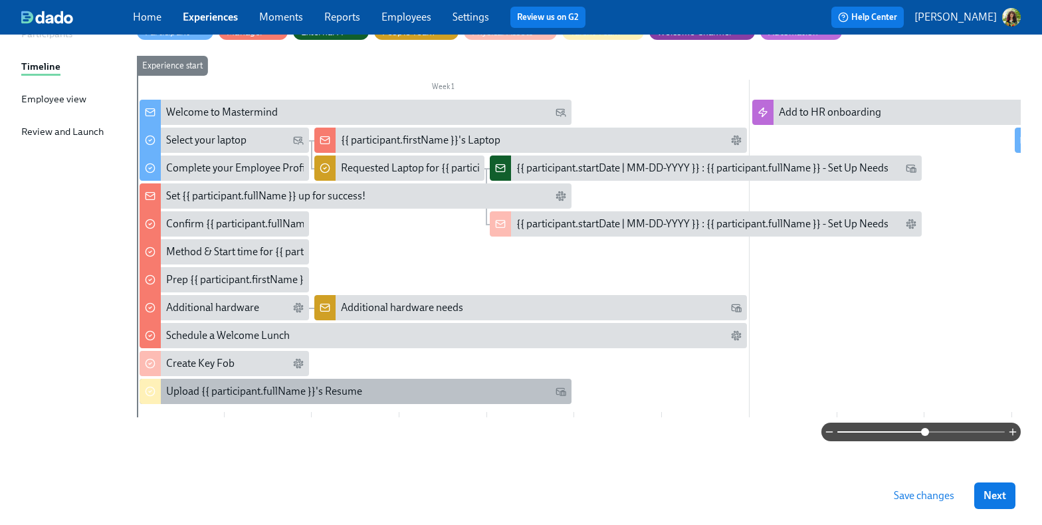
scroll to position [189, 0]
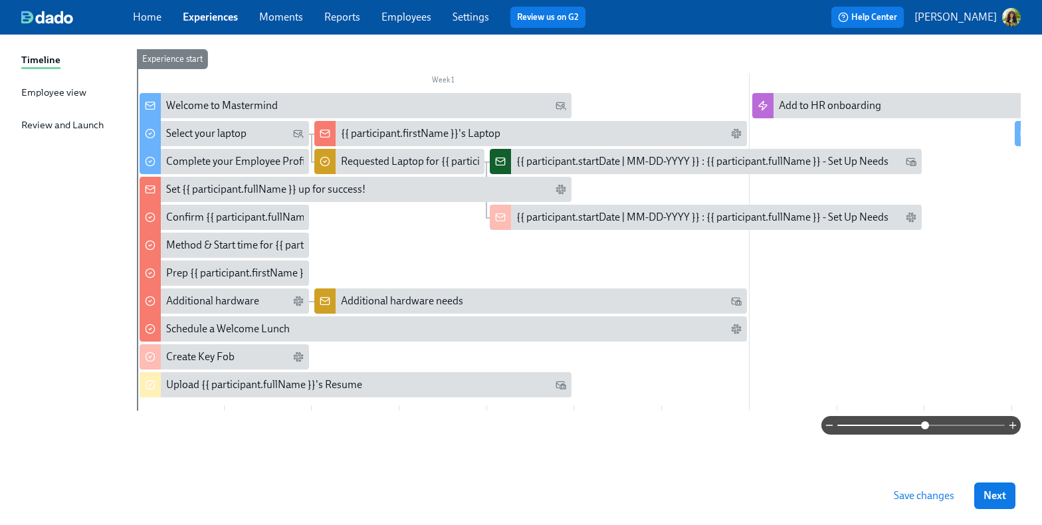
drag, startPoint x: 949, startPoint y: 496, endPoint x: 943, endPoint y: 491, distance: 7.5
click at [947, 495] on span "Save changes" at bounding box center [924, 495] width 60 height 13
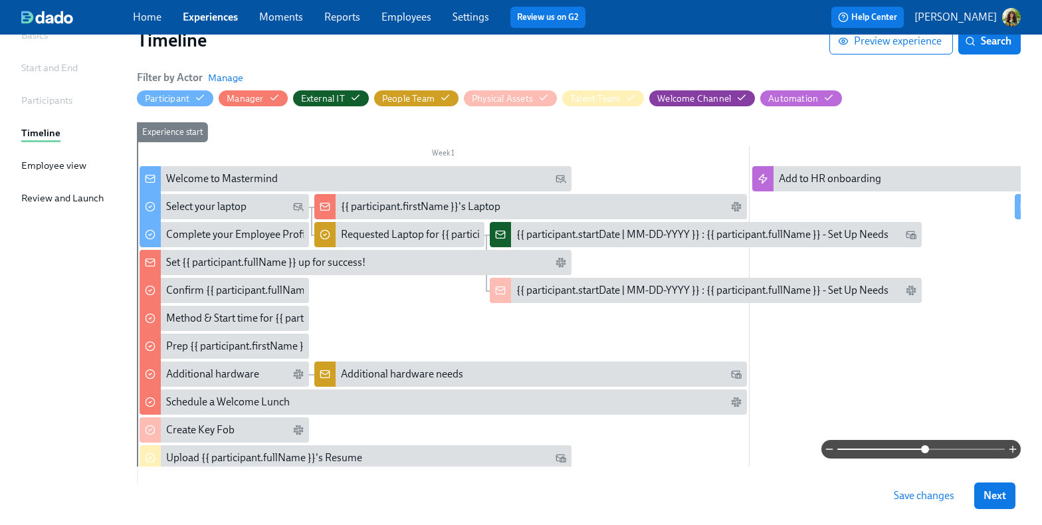
scroll to position [0, 0]
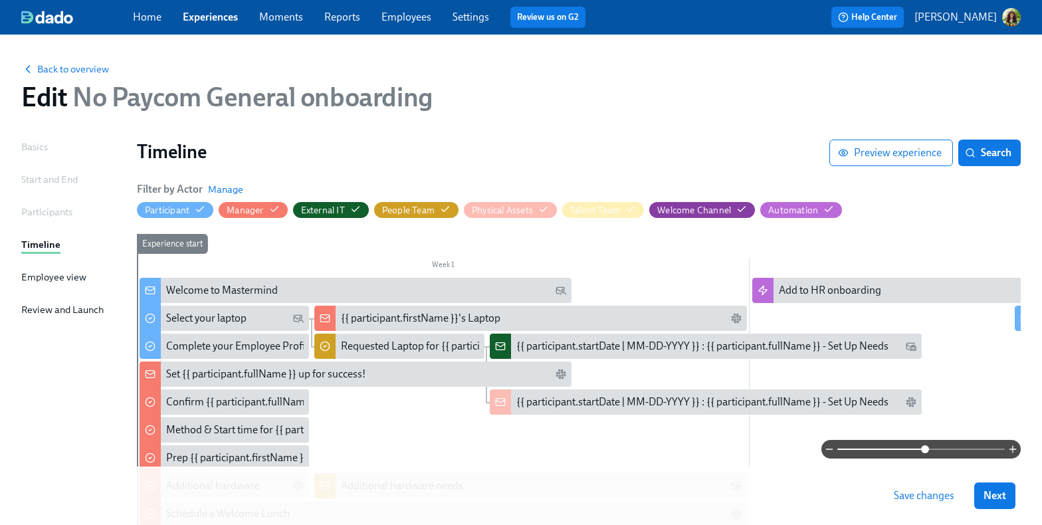
click at [205, 17] on link "Experiences" at bounding box center [210, 17] width 55 height 13
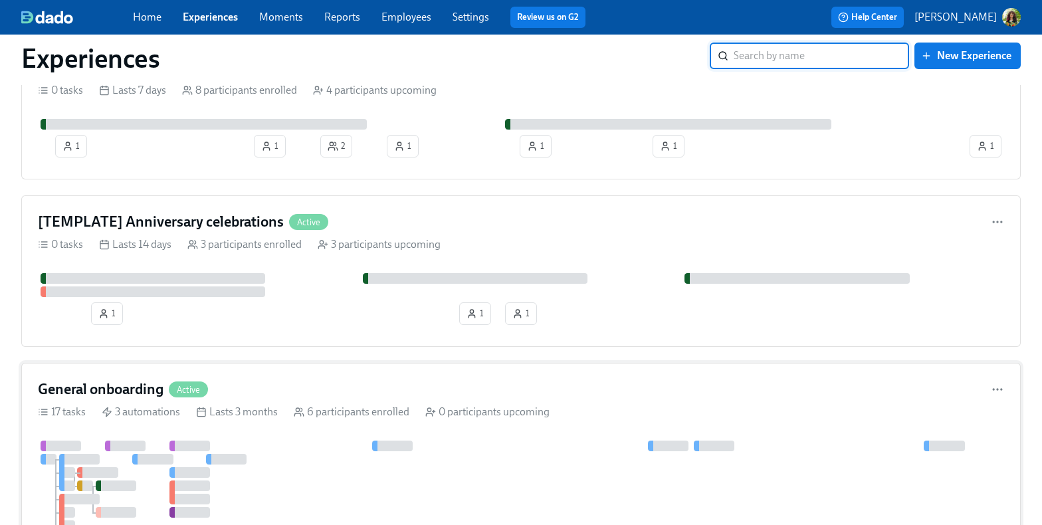
scroll to position [136, 0]
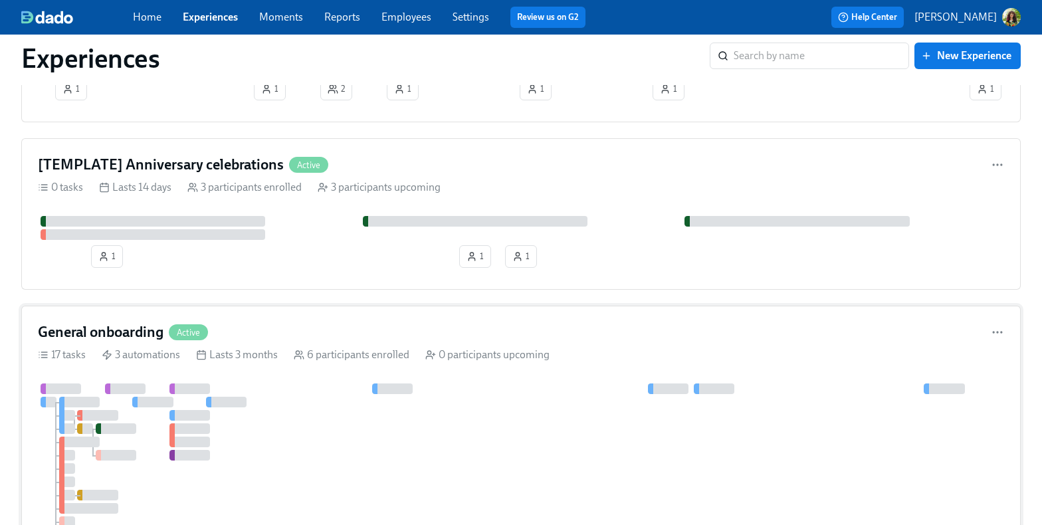
click at [475, 338] on div "General onboarding Active" at bounding box center [521, 332] width 967 height 20
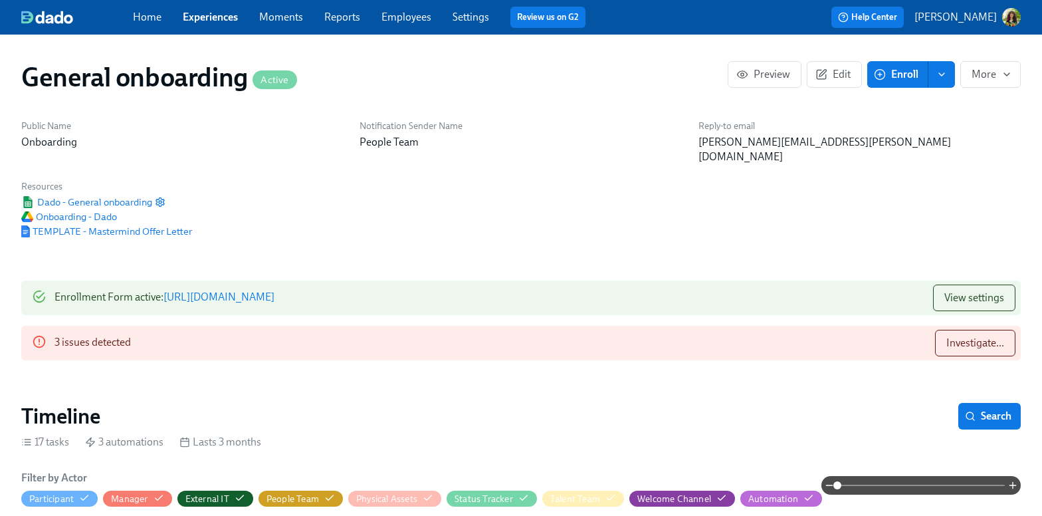
drag, startPoint x: 900, startPoint y: 485, endPoint x: 842, endPoint y: 440, distance: 73.4
click at [900, 485] on span at bounding box center [922, 485] width 168 height 19
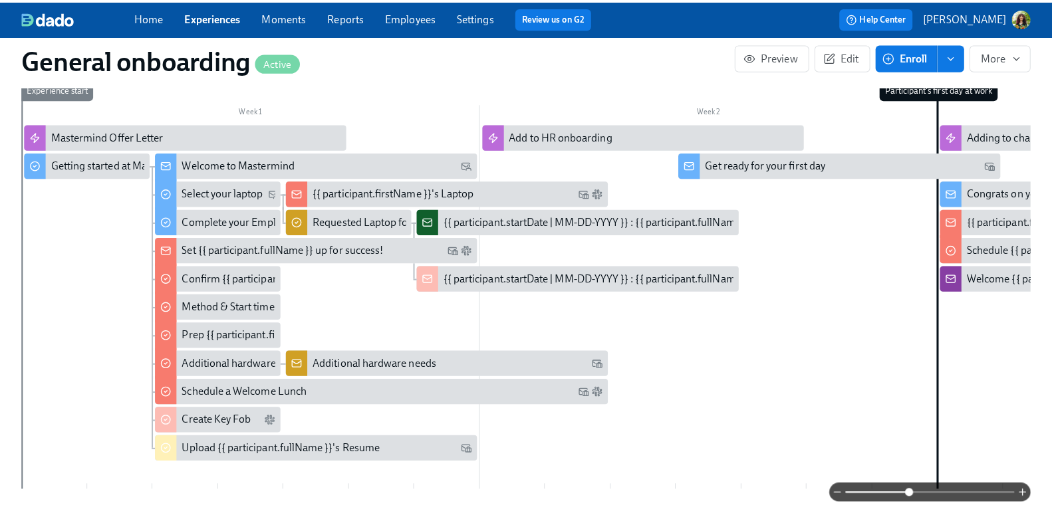
scroll to position [439, 0]
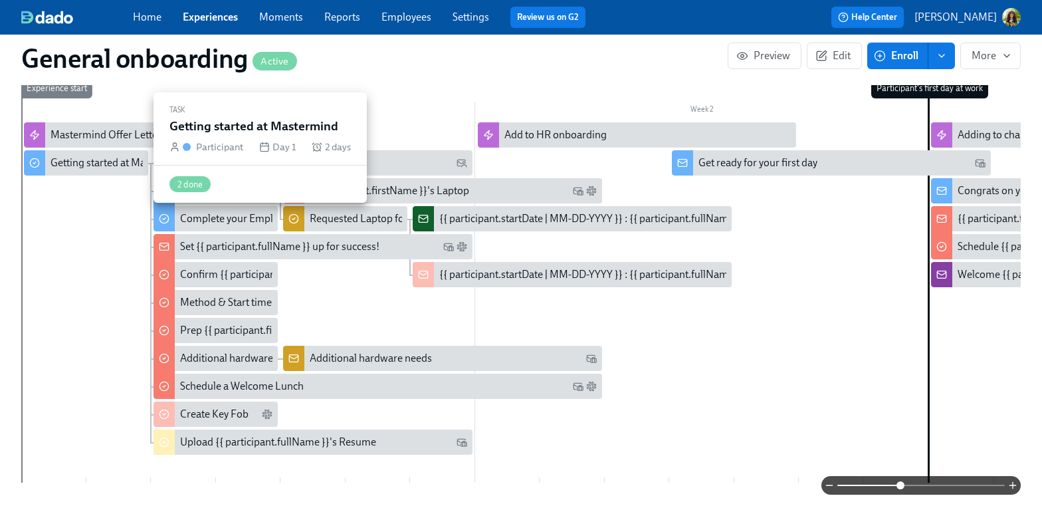
click at [61, 156] on div "Getting started at Mastermind" at bounding box center [119, 163] width 136 height 15
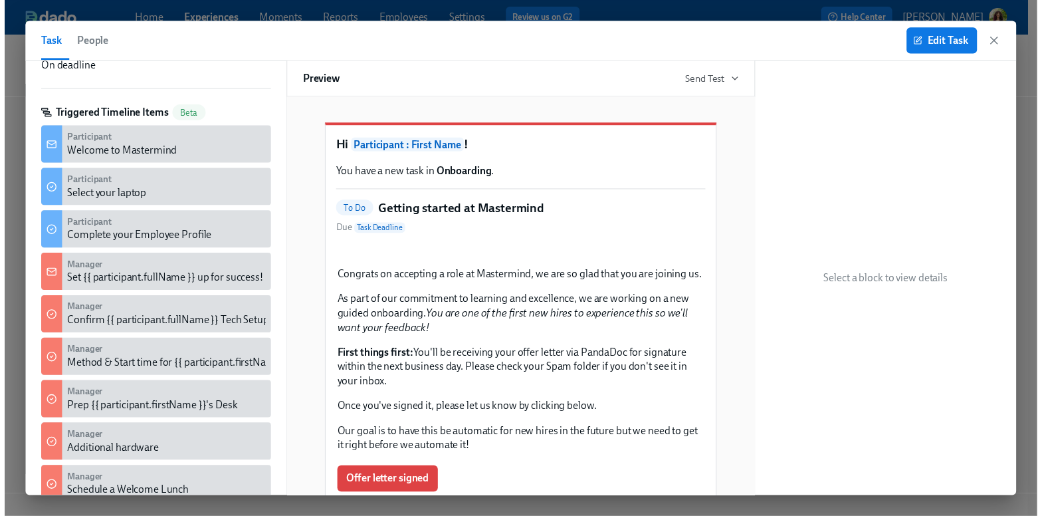
scroll to position [441, 0]
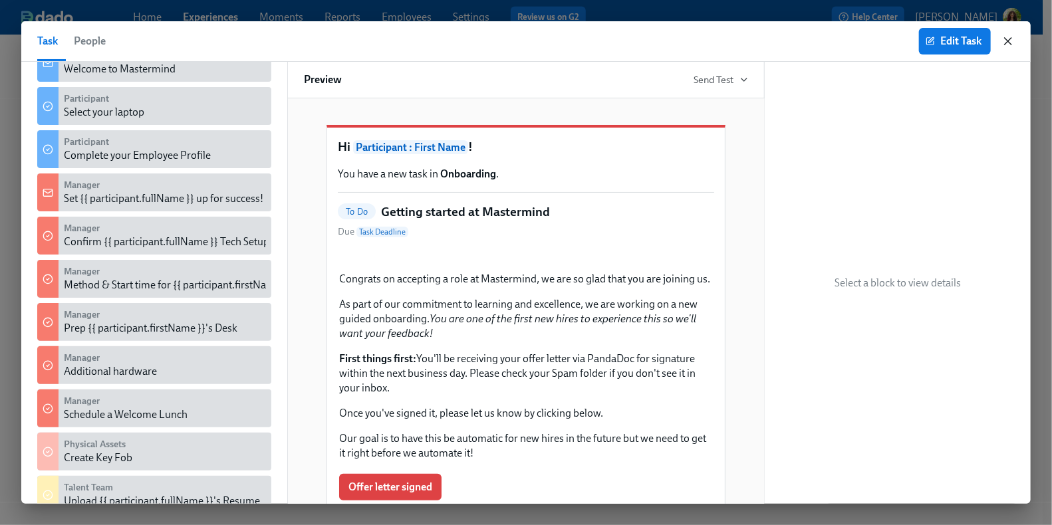
click at [1001, 39] on icon "button" at bounding box center [1008, 41] width 7 height 7
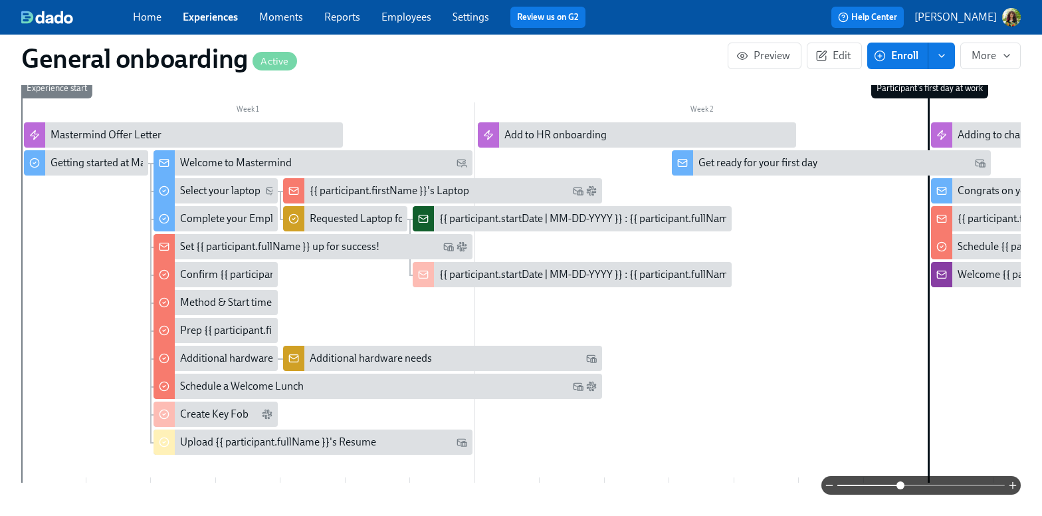
click at [196, 18] on link "Experiences" at bounding box center [210, 17] width 55 height 13
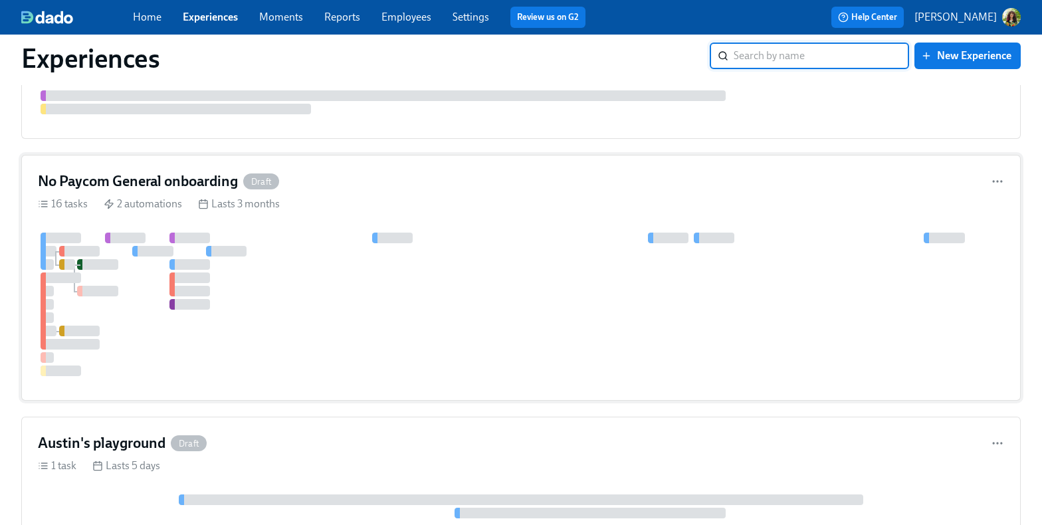
scroll to position [730, 0]
click at [306, 271] on div at bounding box center [521, 304] width 967 height 144
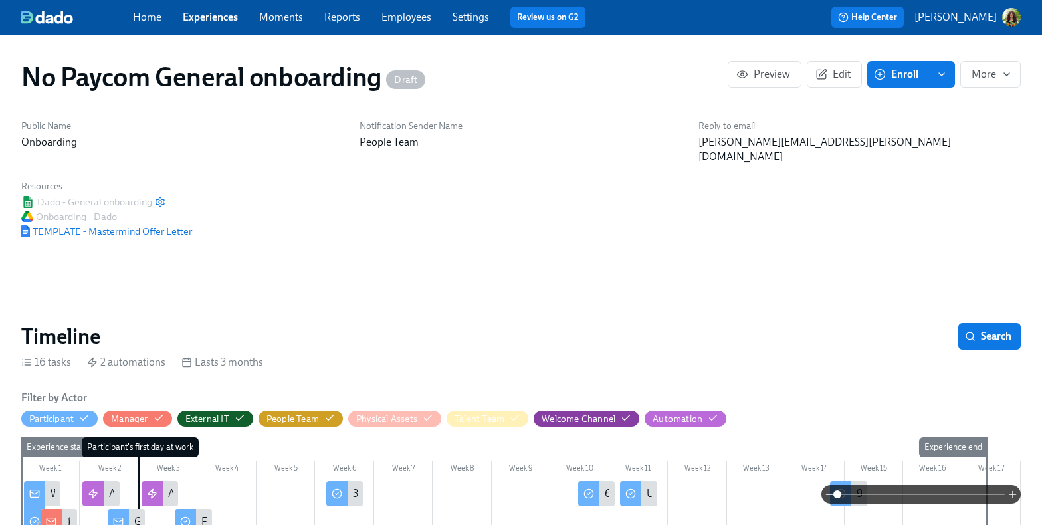
click at [880, 495] on span at bounding box center [922, 494] width 168 height 19
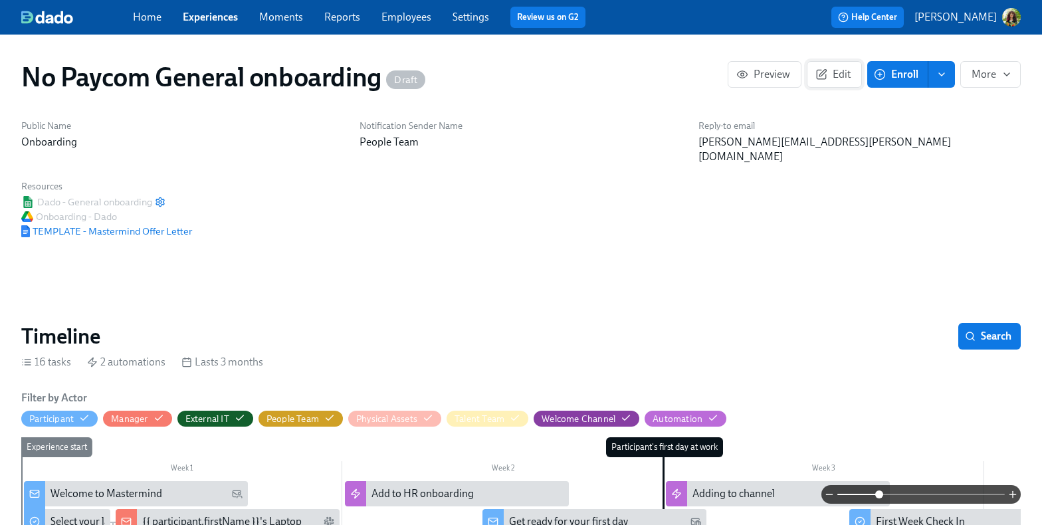
click at [828, 76] on icon "button" at bounding box center [822, 74] width 12 height 12
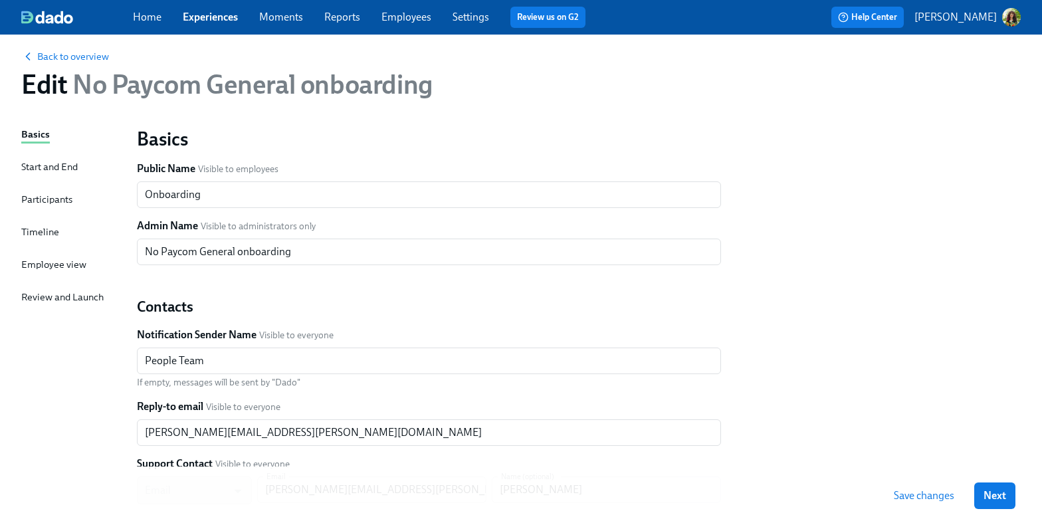
scroll to position [90, 0]
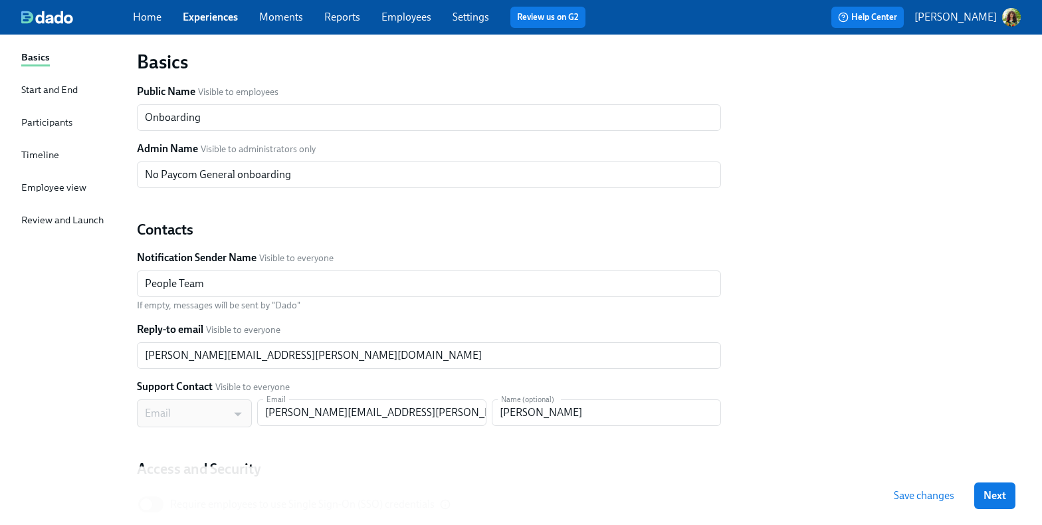
drag, startPoint x: 39, startPoint y: 91, endPoint x: 112, endPoint y: 100, distance: 73.7
click at [39, 91] on div "Start and End" at bounding box center [49, 89] width 57 height 15
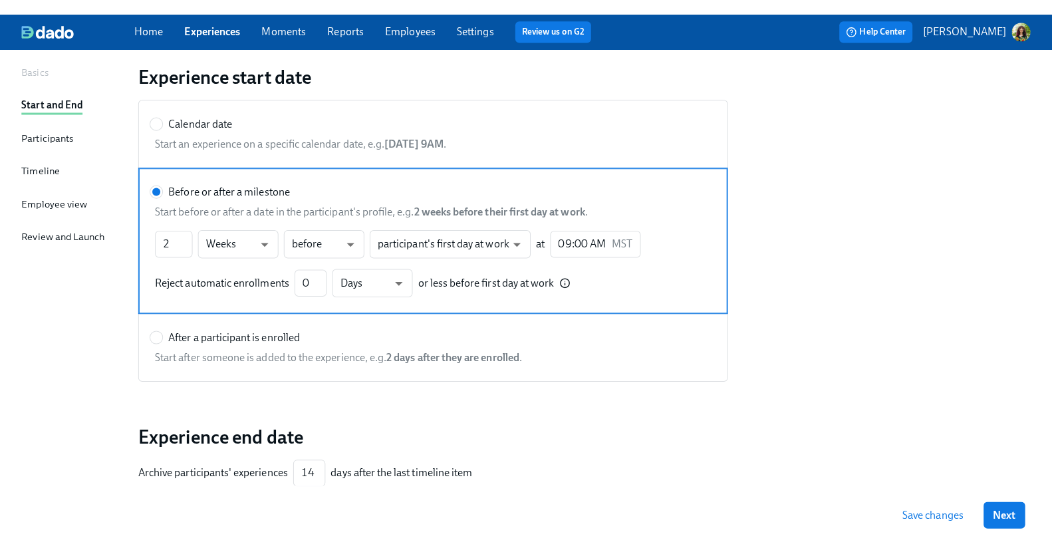
scroll to position [90, 0]
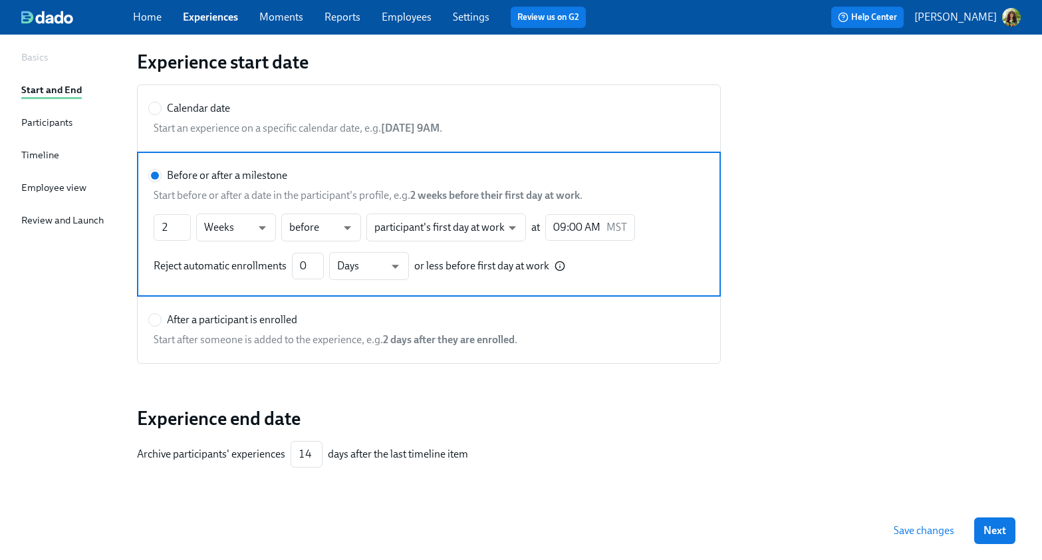
click at [996, 16] on p "[PERSON_NAME]" at bounding box center [955, 17] width 82 height 15
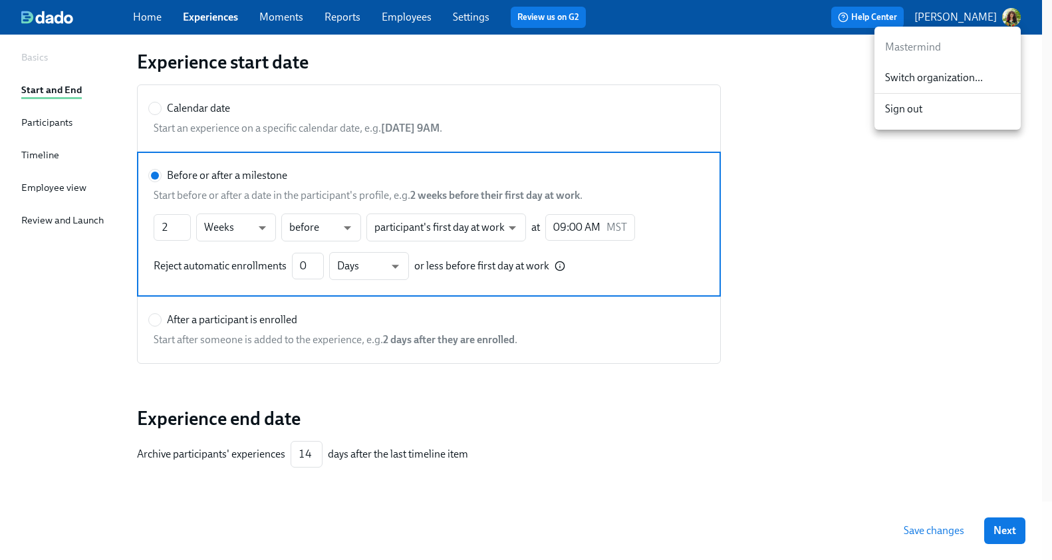
click at [938, 78] on span "Switch organization..." at bounding box center [947, 77] width 125 height 15
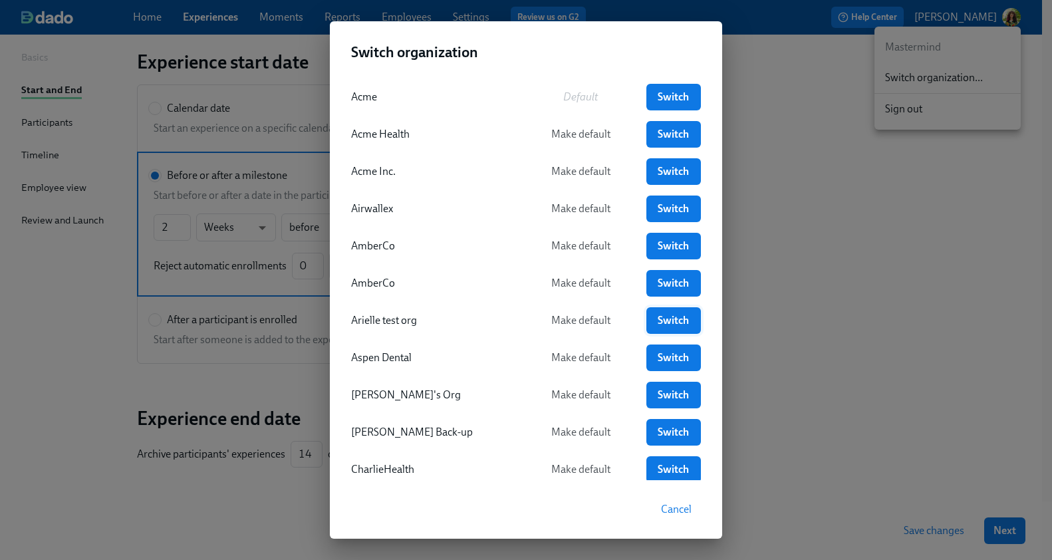
click at [665, 325] on span "Switch" at bounding box center [674, 320] width 36 height 13
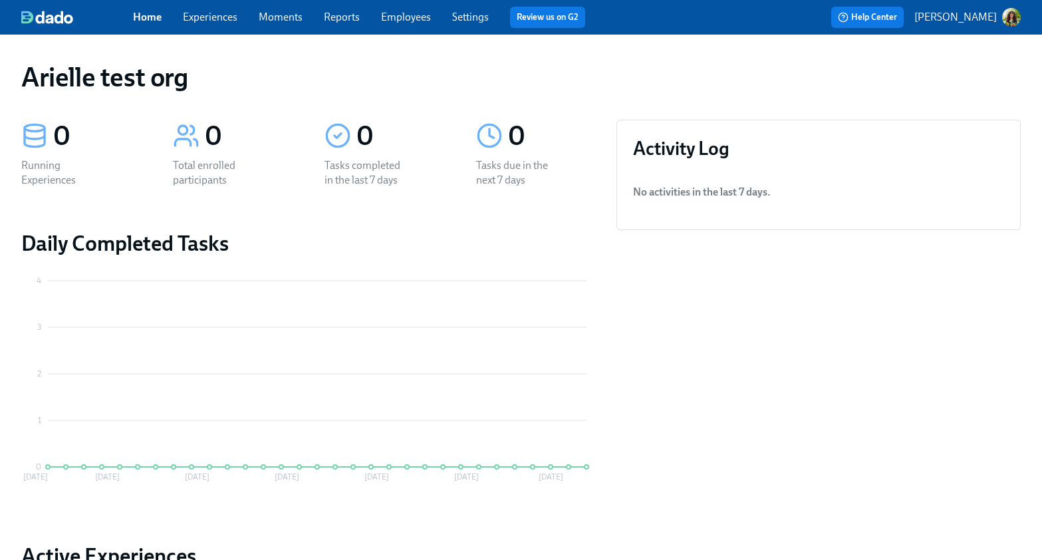
click at [216, 17] on link "Experiences" at bounding box center [210, 17] width 55 height 13
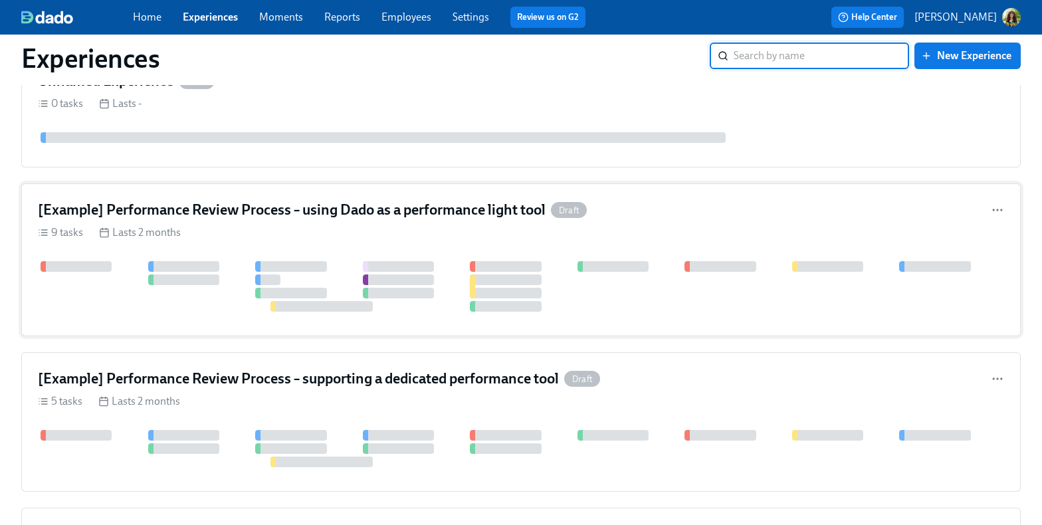
scroll to position [281, 0]
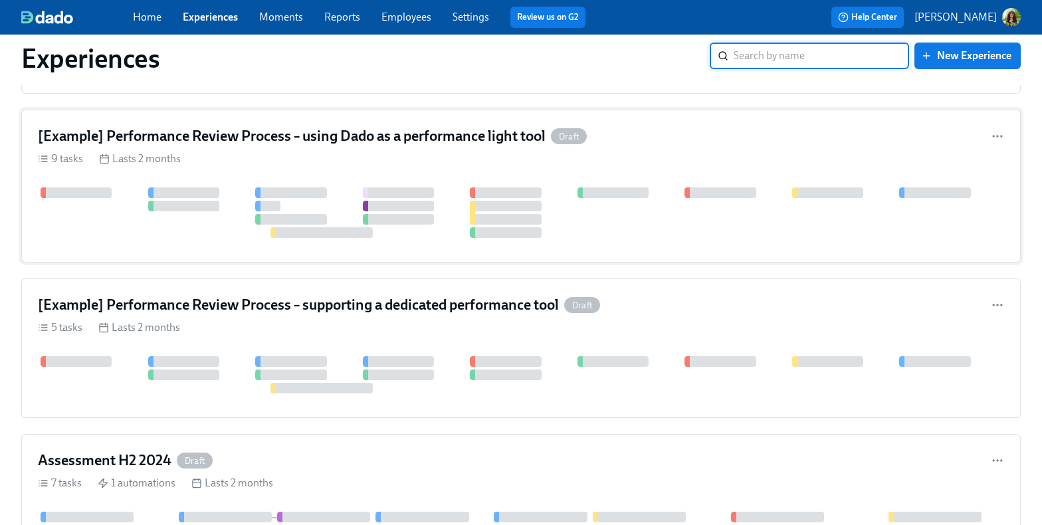
click at [664, 161] on div "9 tasks Lasts 2 months" at bounding box center [521, 159] width 967 height 15
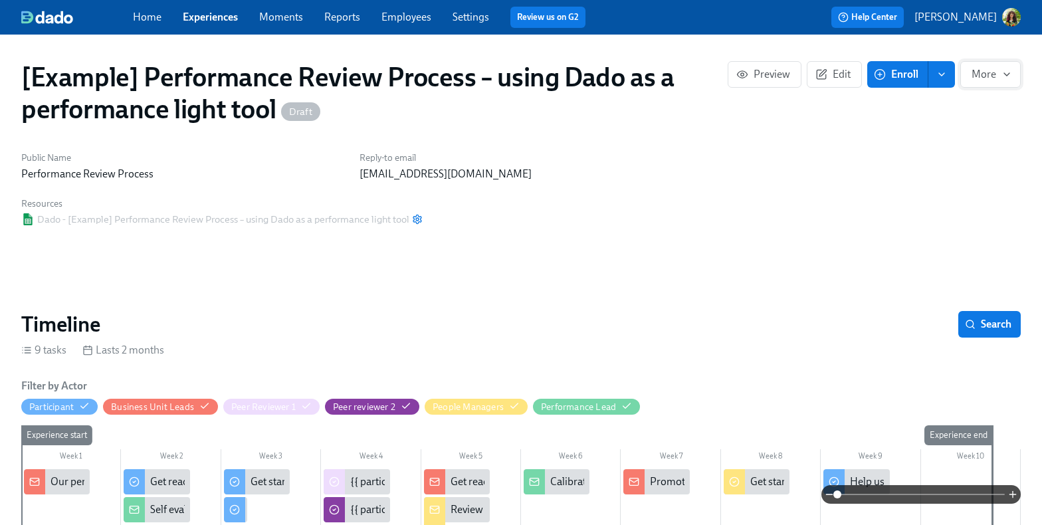
click at [1007, 73] on icon "button" at bounding box center [1007, 74] width 11 height 11
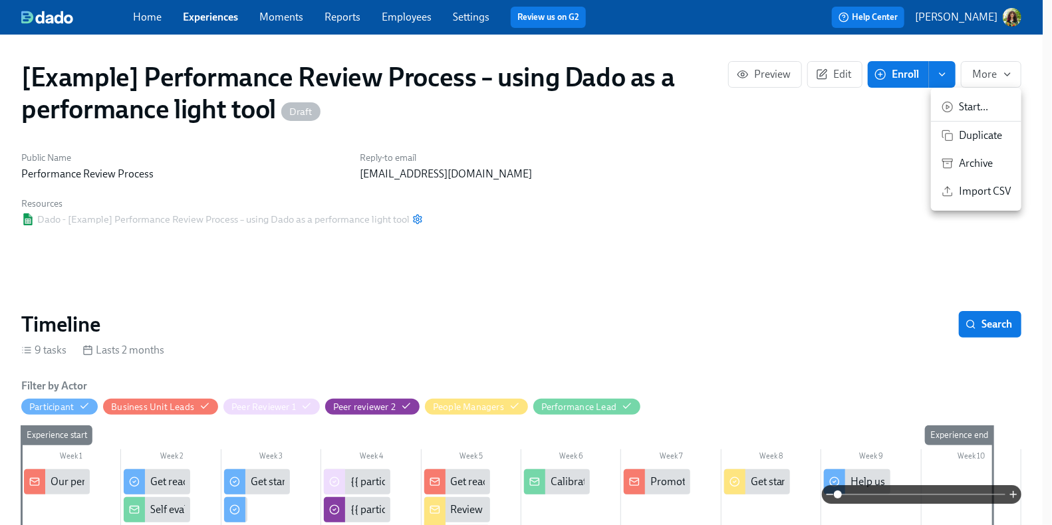
click at [981, 103] on span "Start ..." at bounding box center [985, 107] width 52 height 15
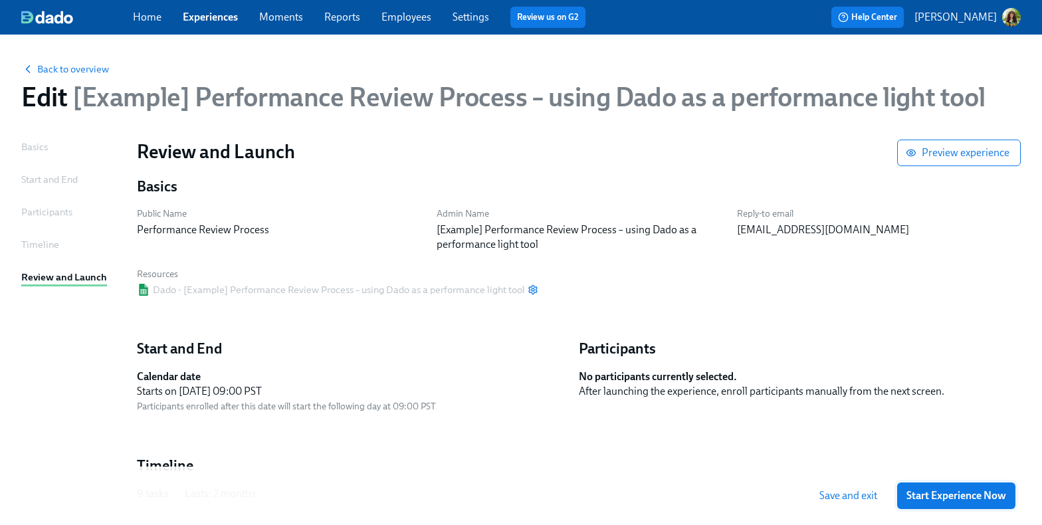
click at [1007, 500] on span "Start Experience Now" at bounding box center [957, 495] width 100 height 13
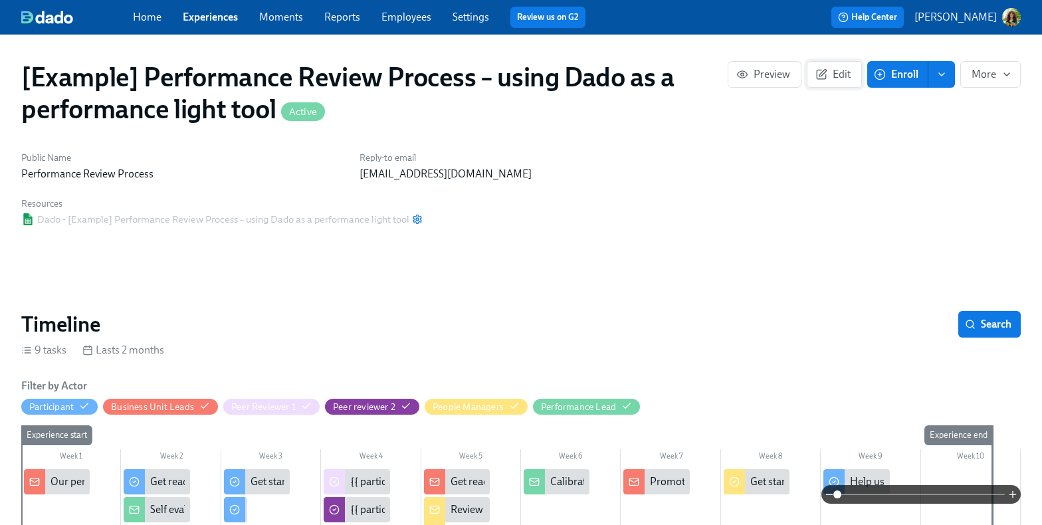
click at [834, 76] on span "Edit" at bounding box center [834, 74] width 33 height 13
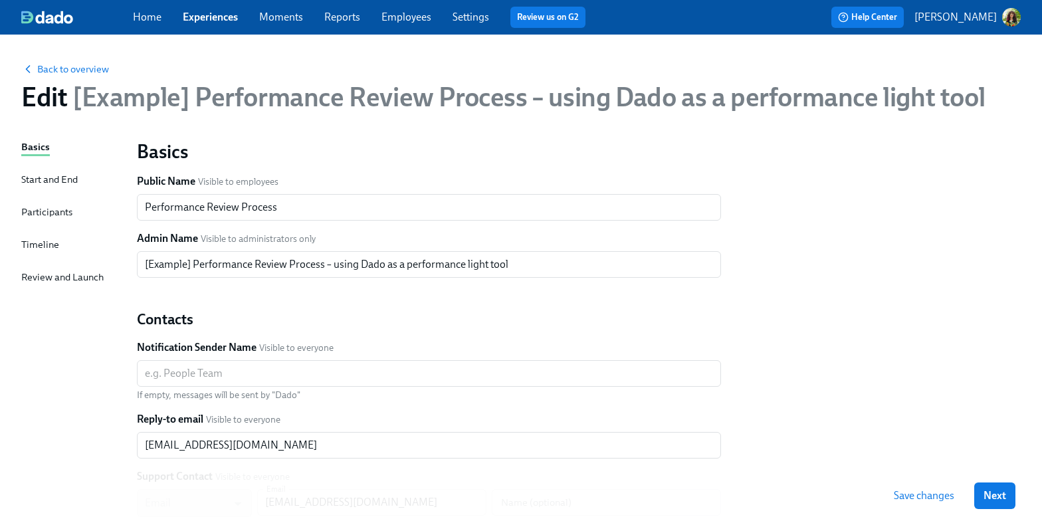
click at [49, 209] on div "Participants" at bounding box center [46, 212] width 51 height 15
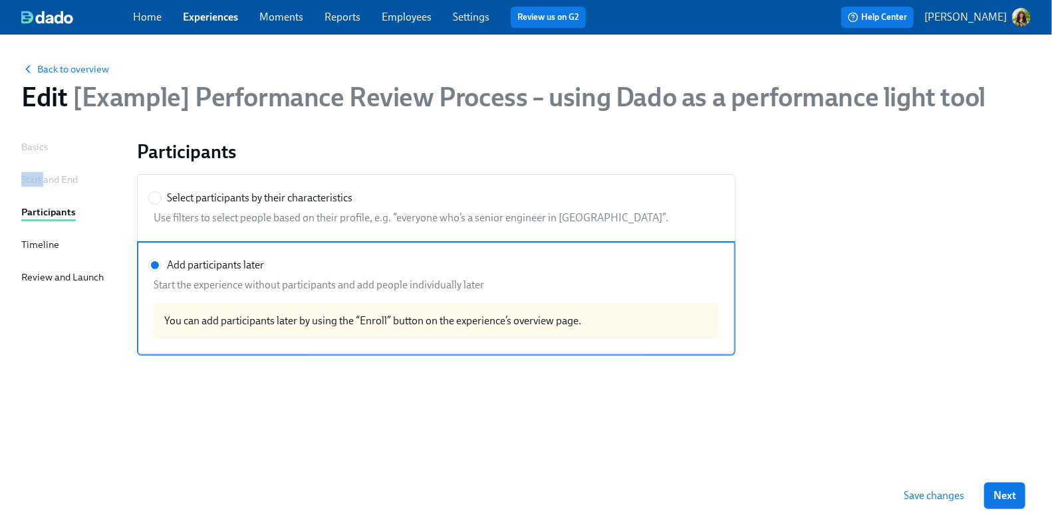
click at [44, 172] on div "Start and End" at bounding box center [49, 179] width 57 height 15
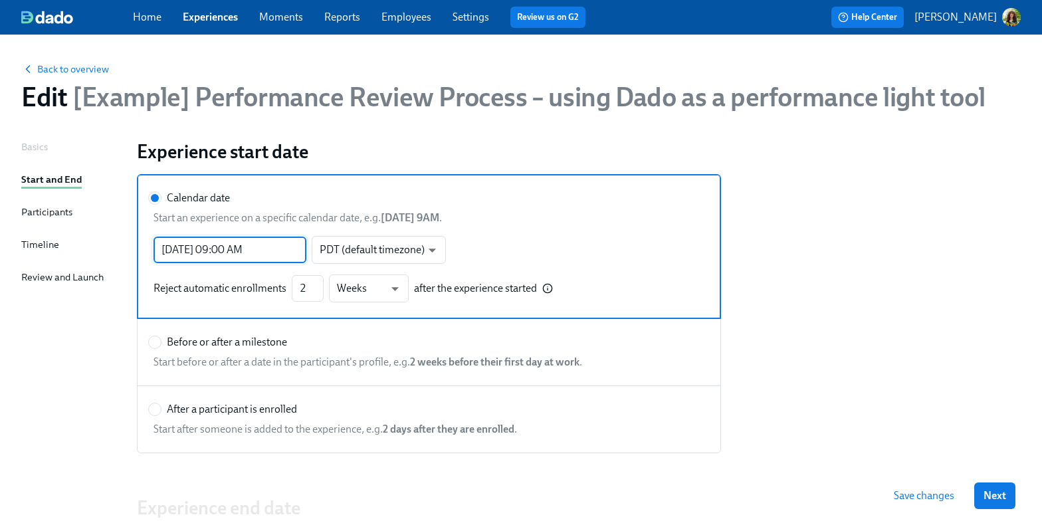
click at [213, 249] on input "03/07/2025 09:00 AM" at bounding box center [230, 250] width 153 height 27
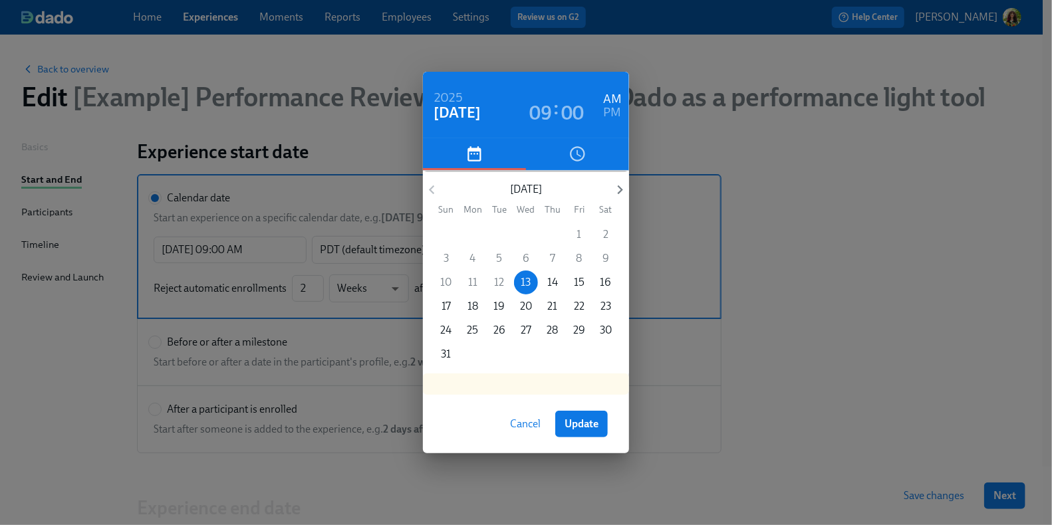
click at [965, 199] on div "2025 Aug 13 09 : 00 AM PM August 2025 Sun Mon Tue Wed Thu Fri Sat 27 28 29 30 3…" at bounding box center [526, 262] width 1052 height 525
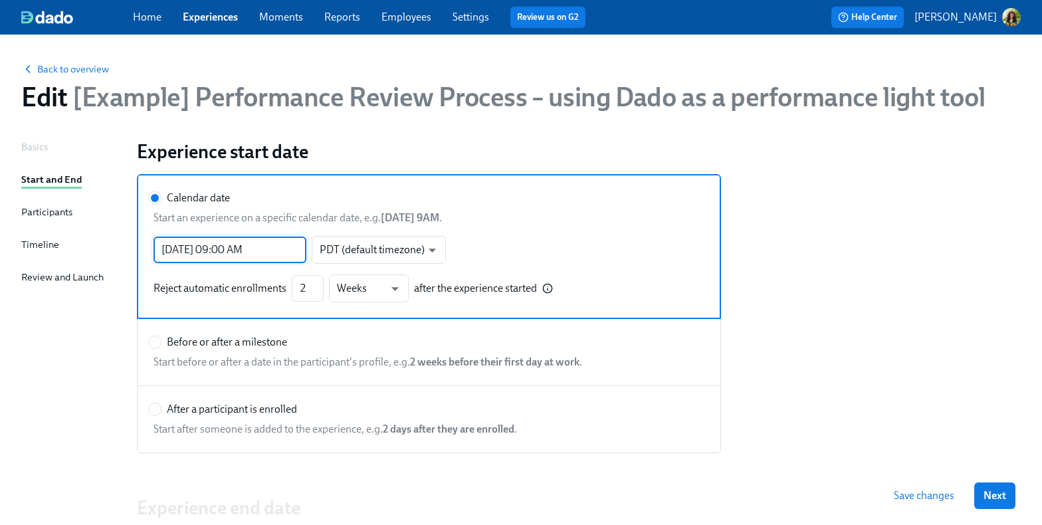
click at [196, 249] on input "03/07/2025 09:00 AM" at bounding box center [230, 250] width 153 height 27
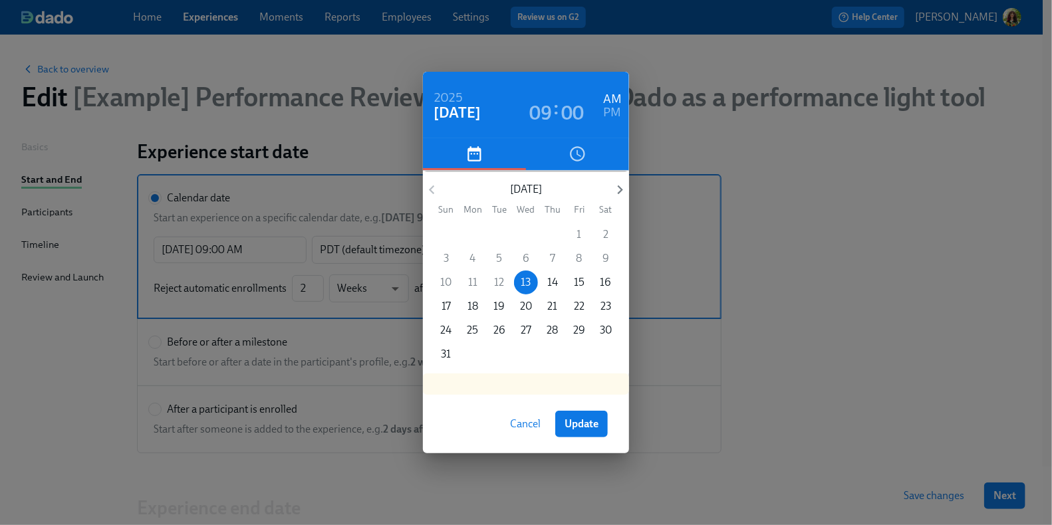
click at [526, 259] on div "6" at bounding box center [526, 259] width 27 height 24
click at [526, 258] on div "6" at bounding box center [526, 259] width 27 height 24
click at [527, 258] on div "6" at bounding box center [526, 259] width 27 height 24
click at [518, 425] on span "Cancel" at bounding box center [525, 424] width 31 height 13
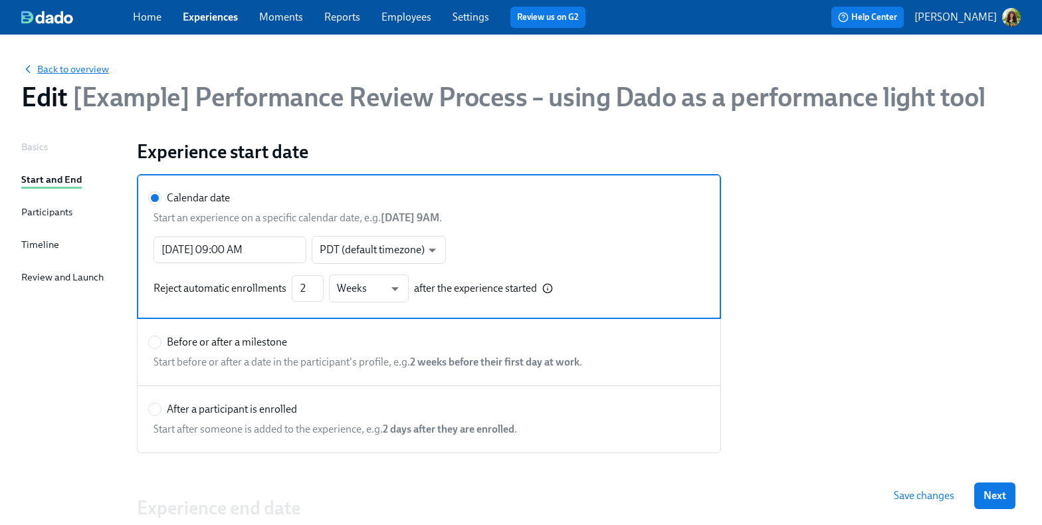
click at [65, 68] on span "Back to overview" at bounding box center [65, 68] width 88 height 13
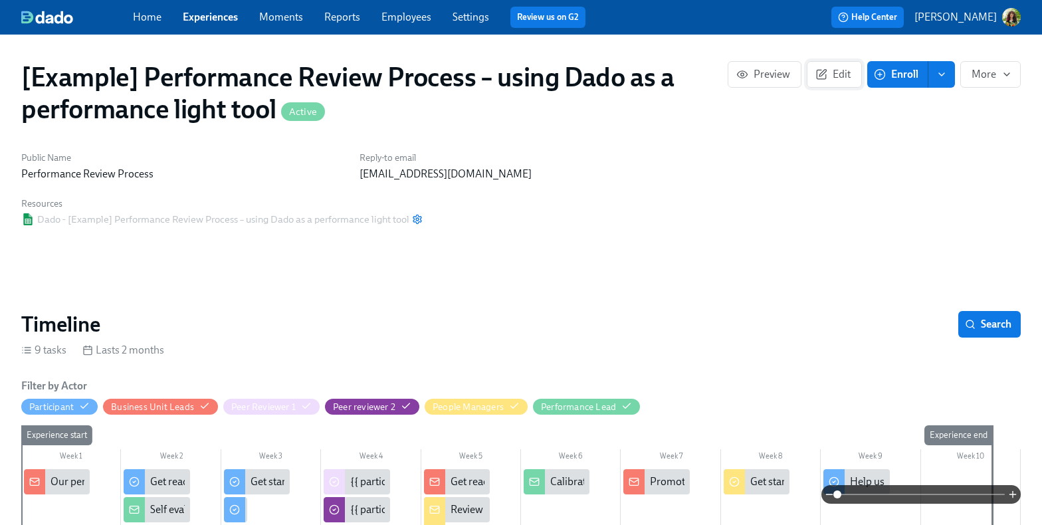
click at [844, 78] on span "Edit" at bounding box center [834, 74] width 33 height 13
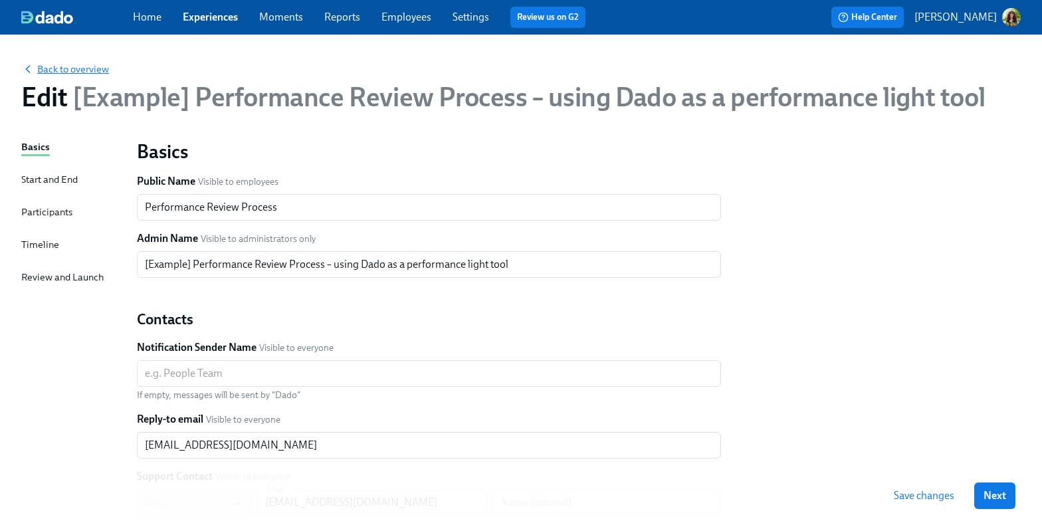
click at [48, 71] on span "Back to overview" at bounding box center [65, 68] width 88 height 13
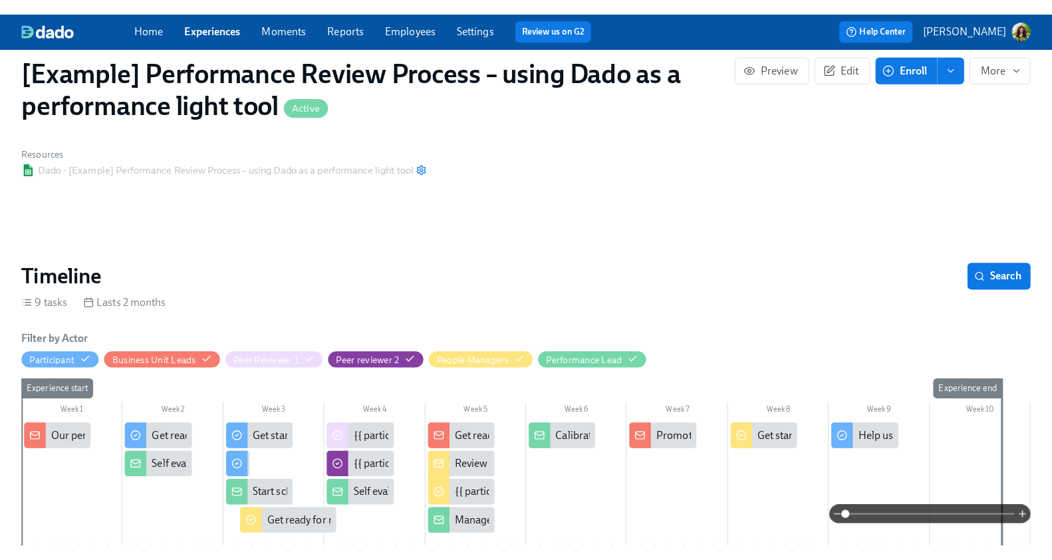
scroll to position [138, 0]
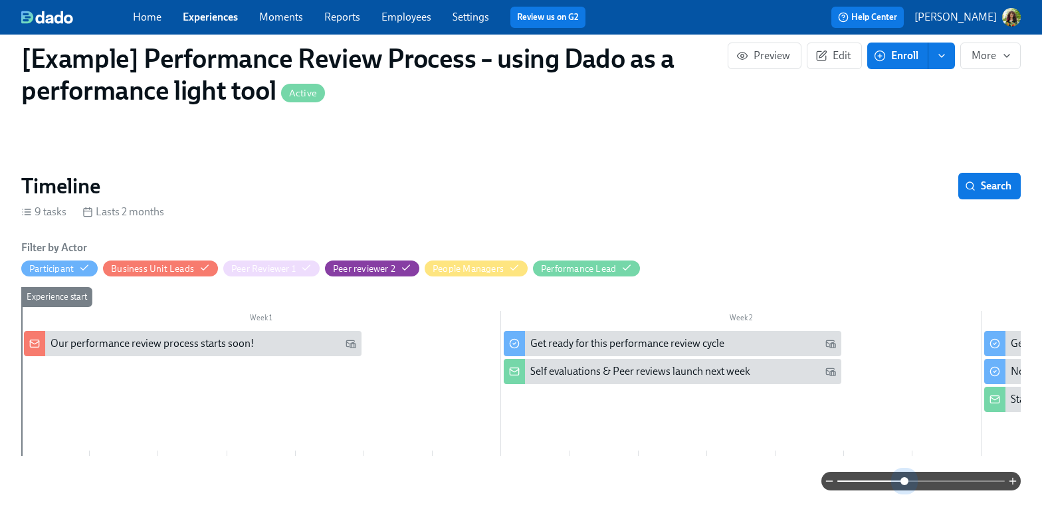
drag, startPoint x: 903, startPoint y: 475, endPoint x: 731, endPoint y: 410, distance: 183.7
click at [902, 475] on span at bounding box center [922, 481] width 168 height 19
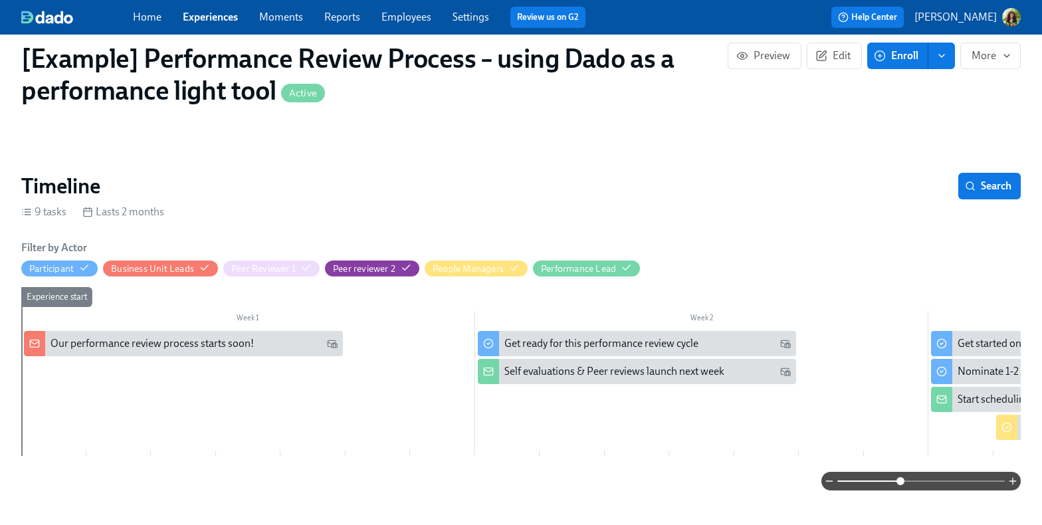
click at [973, 9] on button "[PERSON_NAME]" at bounding box center [968, 17] width 106 height 19
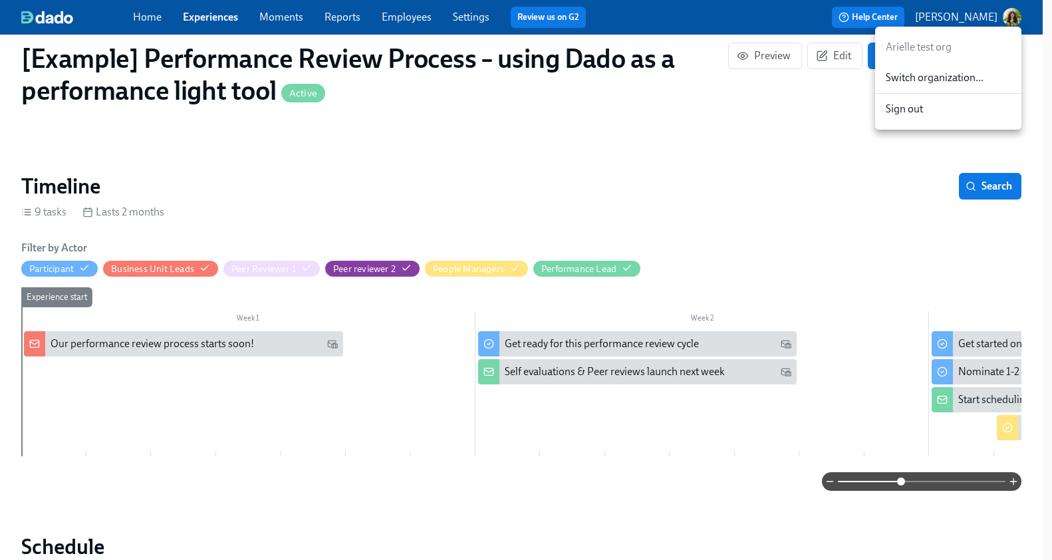
click at [949, 76] on span "Switch organization..." at bounding box center [948, 77] width 125 height 15
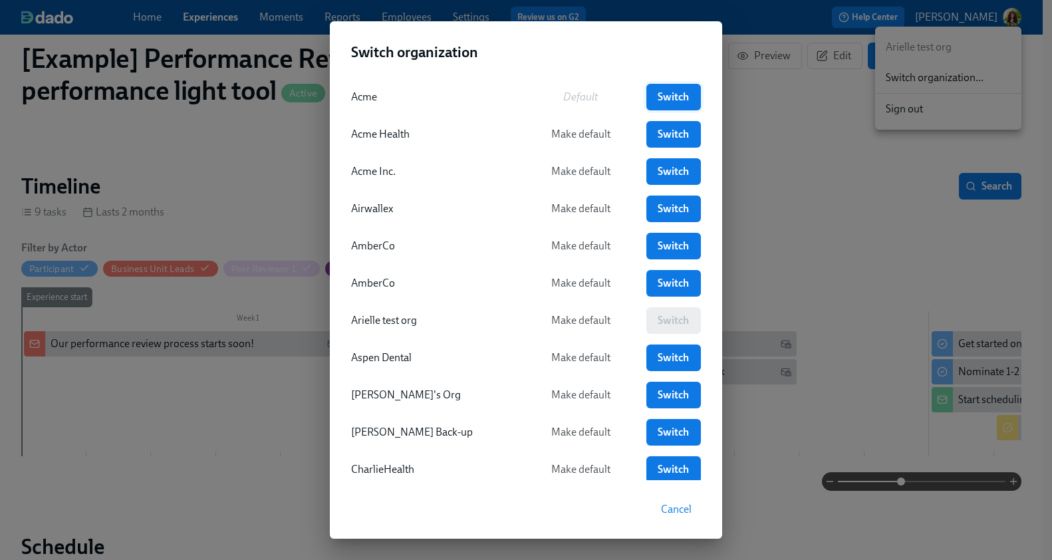
click at [656, 94] on span "Switch" at bounding box center [674, 96] width 36 height 13
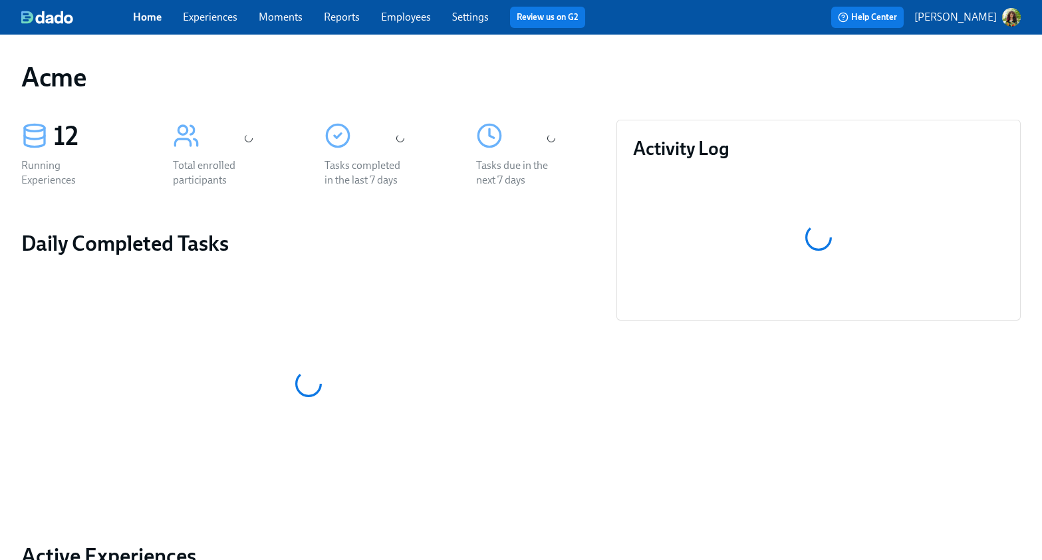
click at [221, 21] on link "Experiences" at bounding box center [210, 17] width 55 height 13
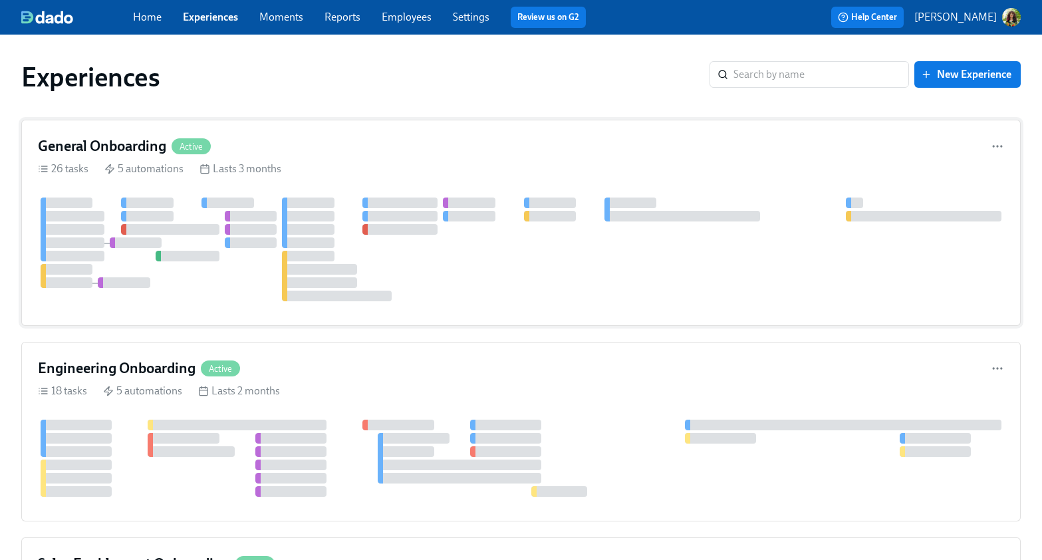
click at [425, 165] on div "26 tasks 5 automations Lasts 3 months" at bounding box center [521, 169] width 966 height 15
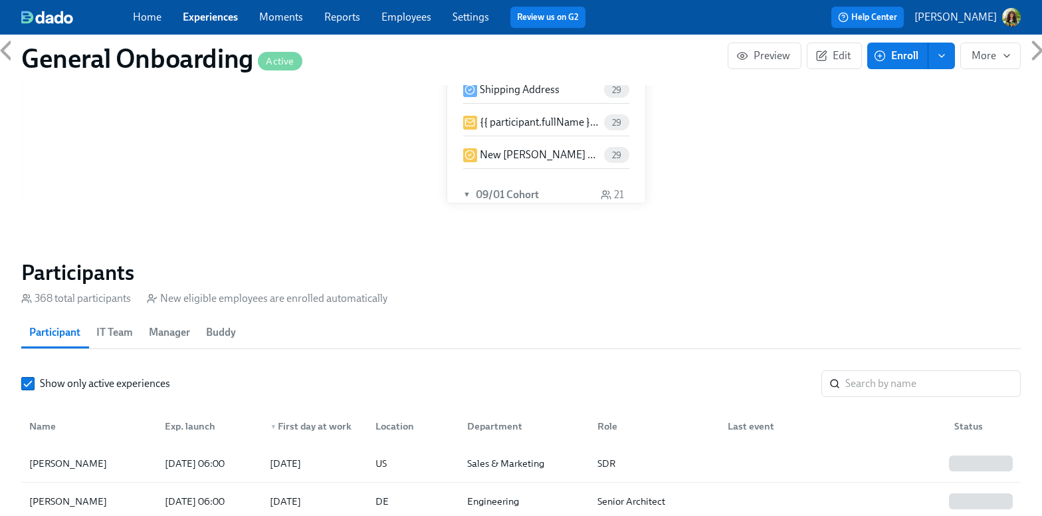
scroll to position [1000, 0]
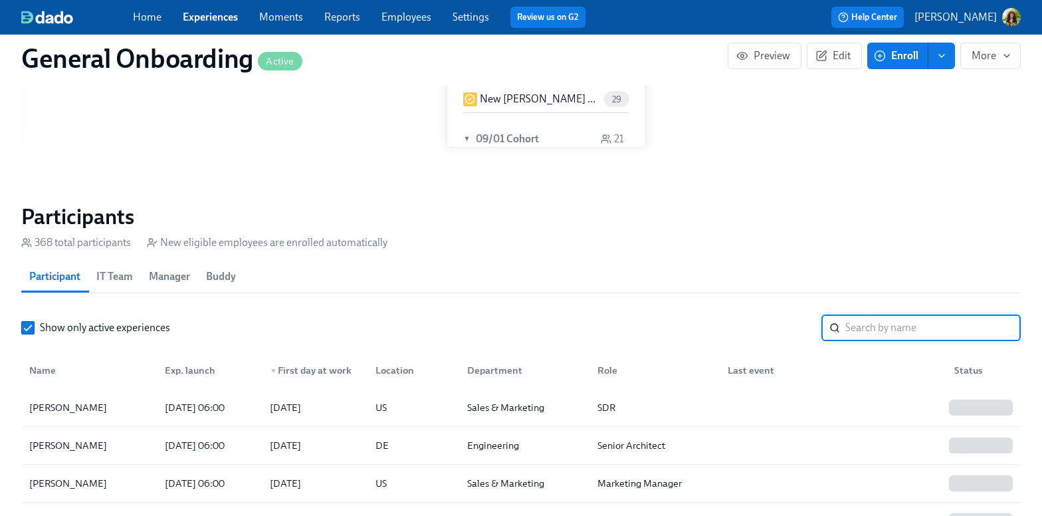
click at [879, 328] on input "search" at bounding box center [934, 327] width 176 height 27
type input "mich"
click at [747, 418] on div at bounding box center [830, 407] width 227 height 27
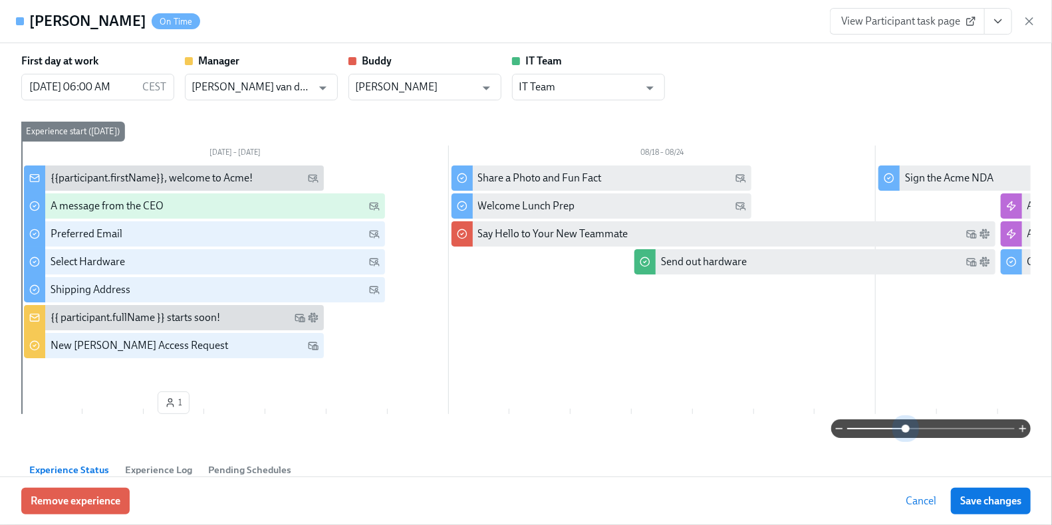
click at [898, 425] on span at bounding box center [931, 429] width 168 height 19
click at [870, 430] on span at bounding box center [931, 429] width 168 height 19
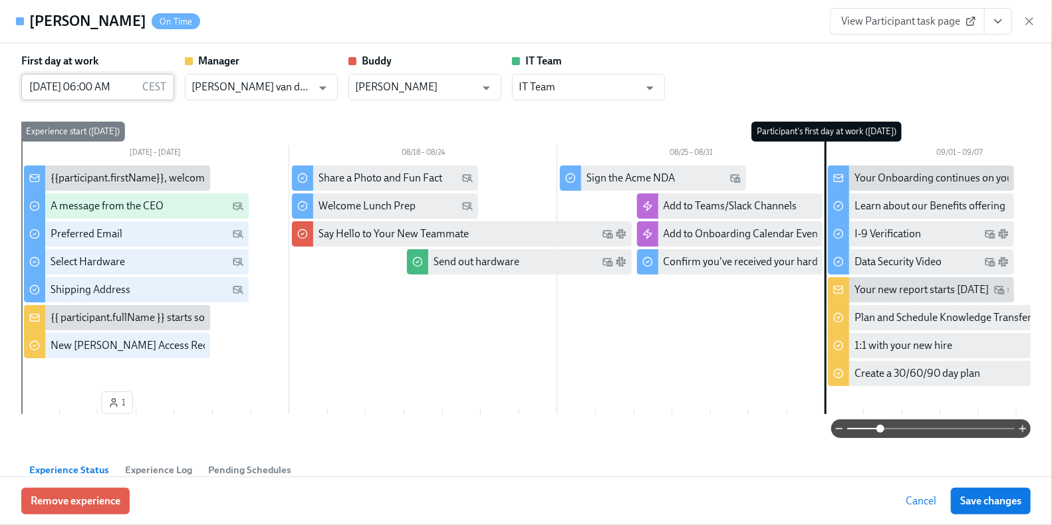
click at [82, 88] on input "[DATE] 06:00 AM" at bounding box center [79, 87] width 116 height 27
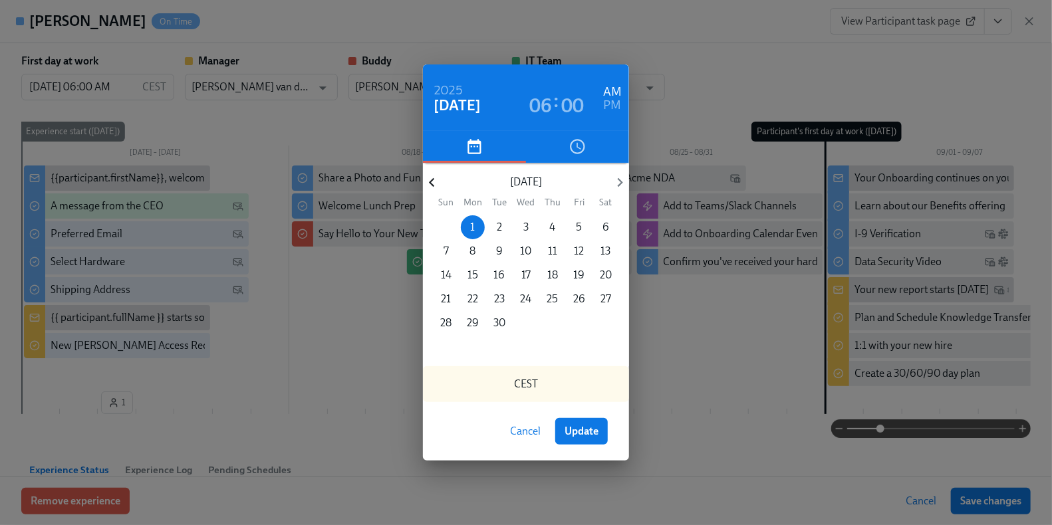
click at [428, 180] on icon "button" at bounding box center [432, 183] width 18 height 18
click at [470, 323] on p "25" at bounding box center [472, 323] width 11 height 15
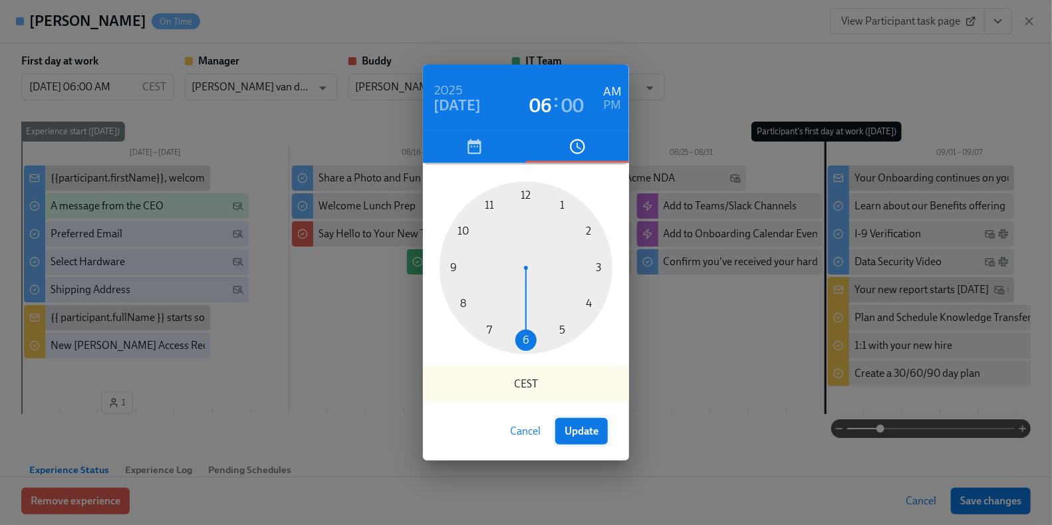
click at [593, 433] on span "Update" at bounding box center [581, 431] width 34 height 13
type input "[DATE] 06:00 AM"
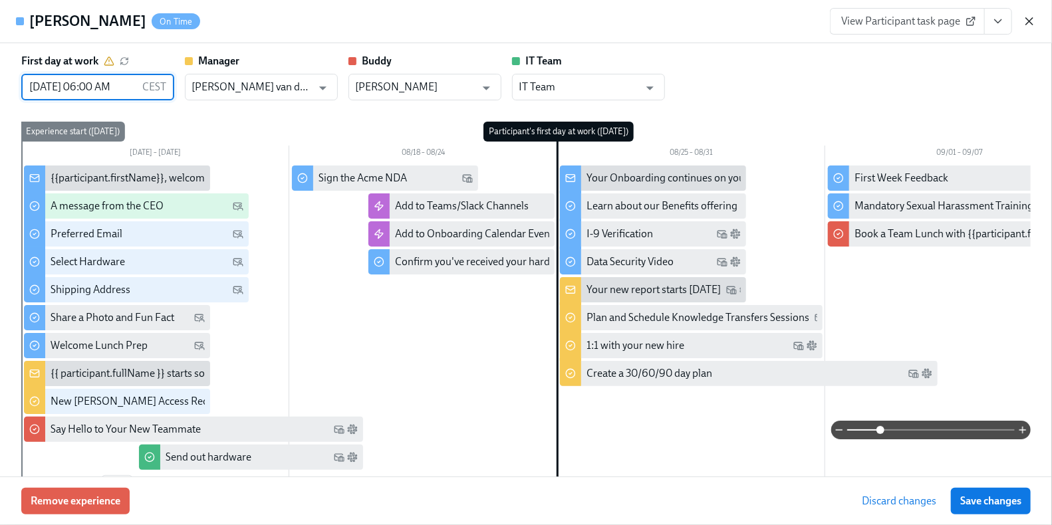
click at [1028, 20] on icon "button" at bounding box center [1028, 21] width 13 height 13
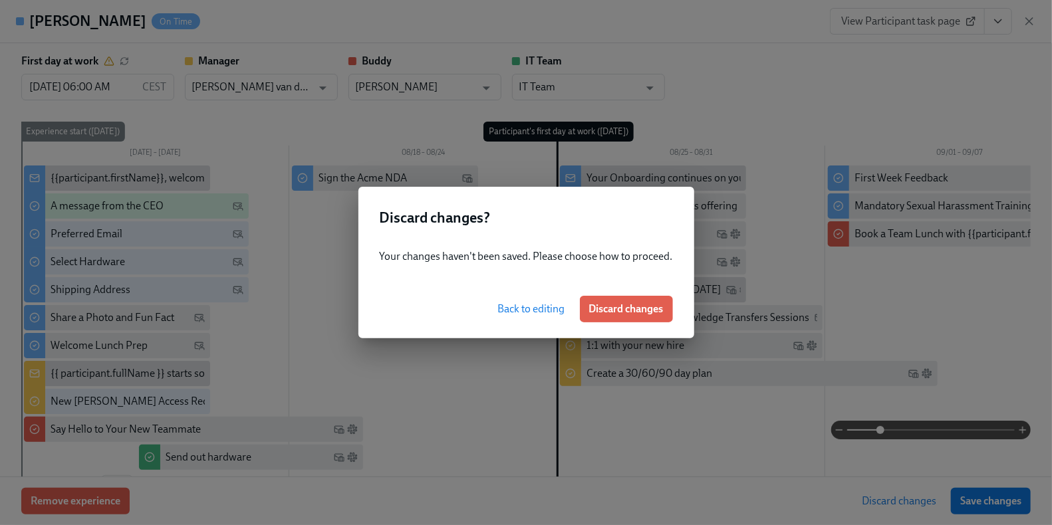
drag, startPoint x: 604, startPoint y: 304, endPoint x: 644, endPoint y: 295, distance: 41.1
click at [604, 304] on span "Discard changes" at bounding box center [626, 308] width 74 height 13
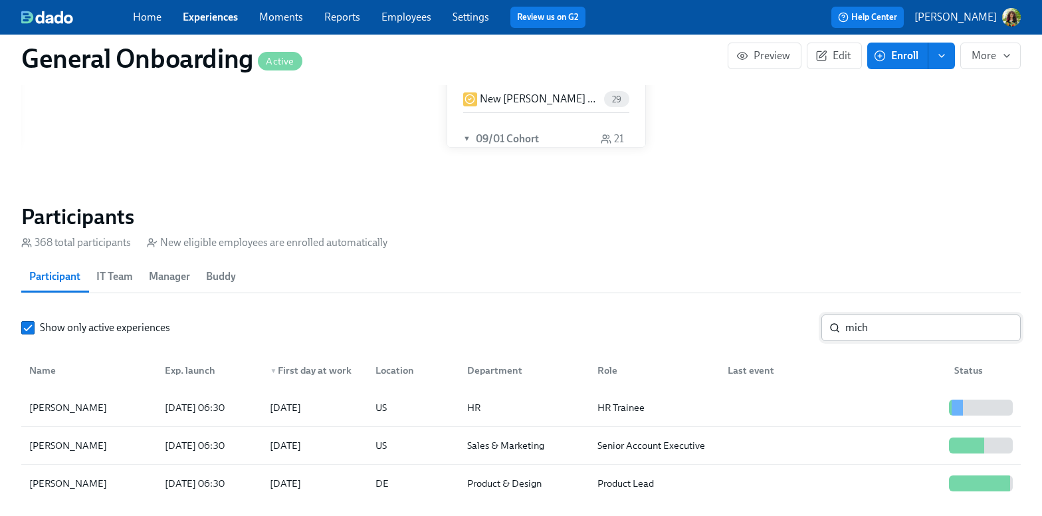
click at [998, 329] on input "mich" at bounding box center [934, 327] width 176 height 27
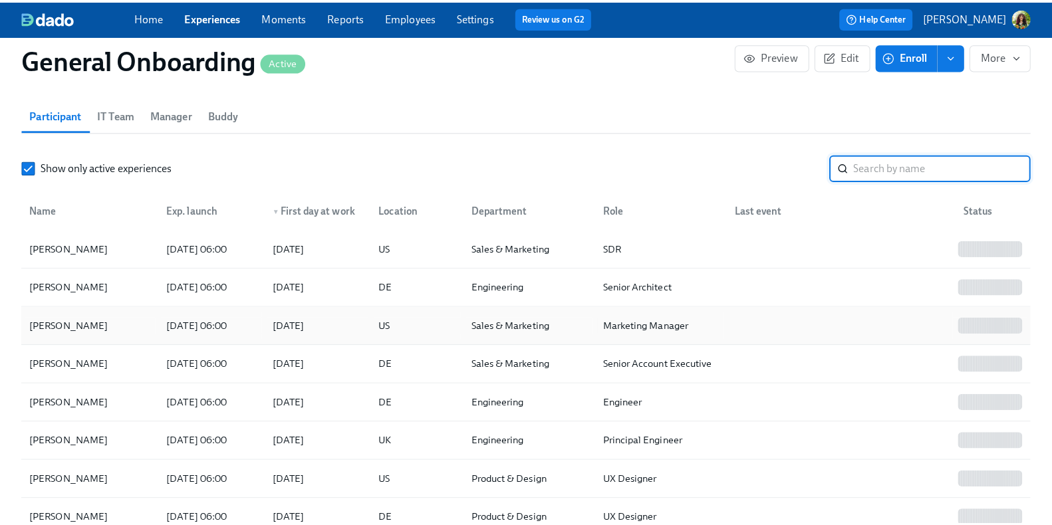
scroll to position [1165, 0]
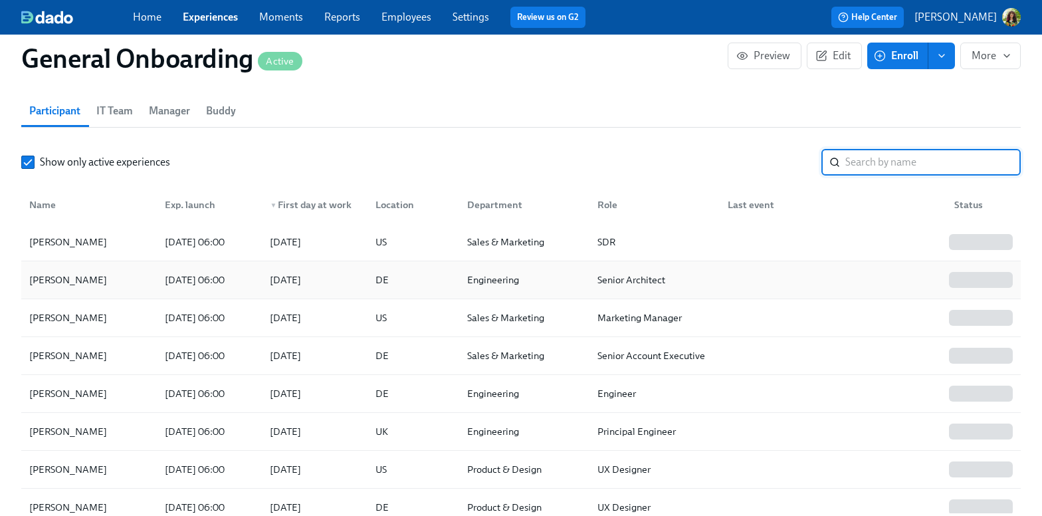
click at [890, 289] on div at bounding box center [830, 280] width 227 height 27
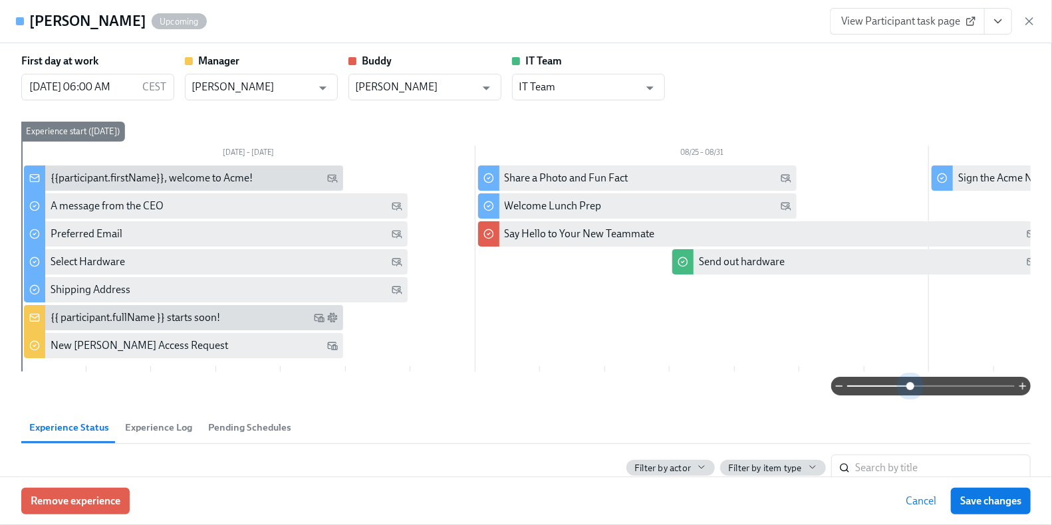
click at [900, 384] on span at bounding box center [931, 386] width 168 height 19
click at [76, 89] on input "[DATE] 06:00 AM" at bounding box center [79, 87] width 116 height 27
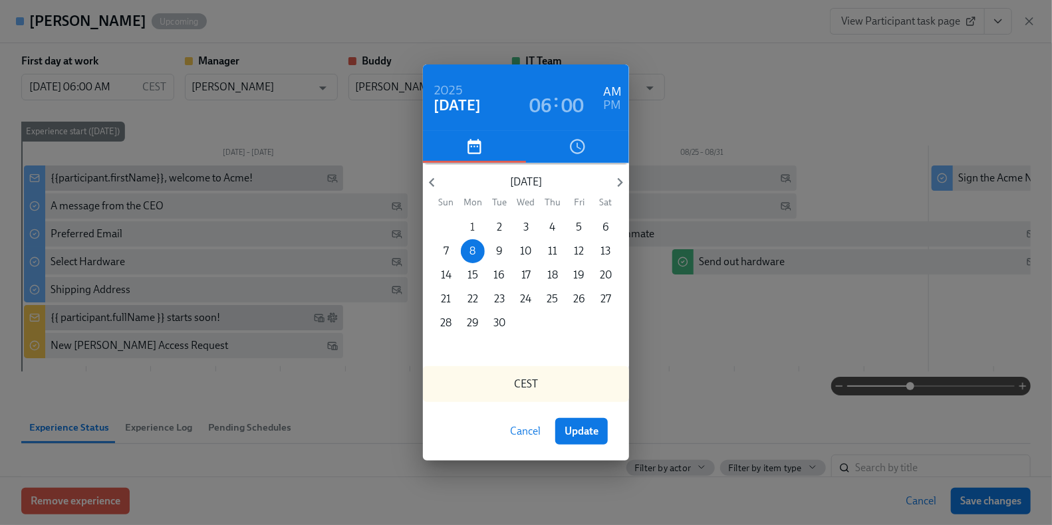
click at [473, 225] on p "1" at bounding box center [473, 227] width 5 height 15
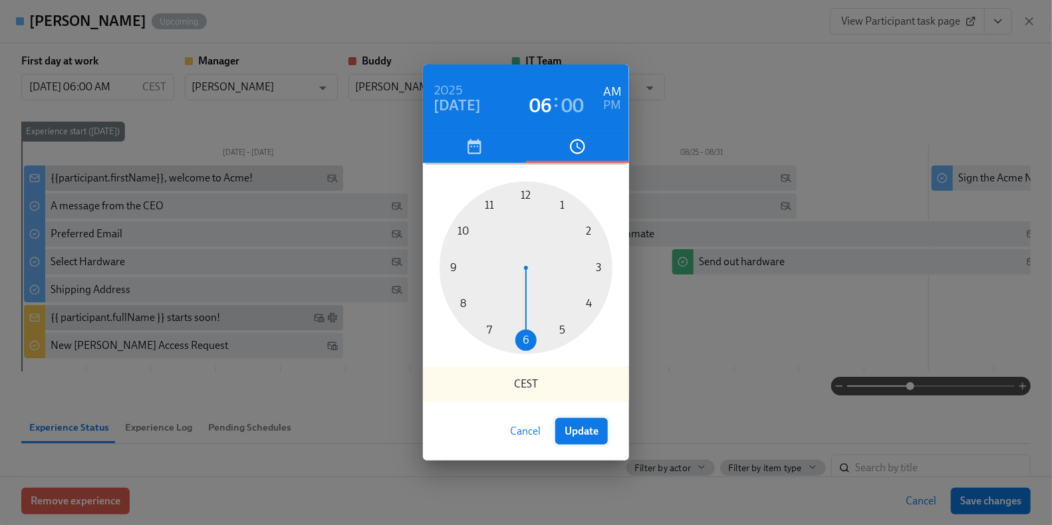
click at [591, 437] on span "Update" at bounding box center [581, 431] width 34 height 13
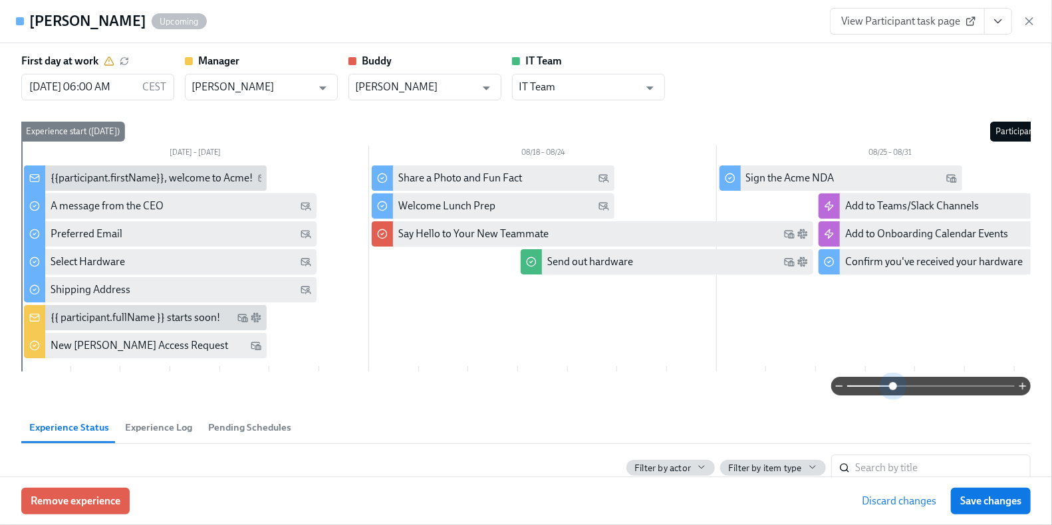
click at [883, 390] on span at bounding box center [931, 386] width 168 height 19
click at [859, 392] on span at bounding box center [931, 386] width 168 height 19
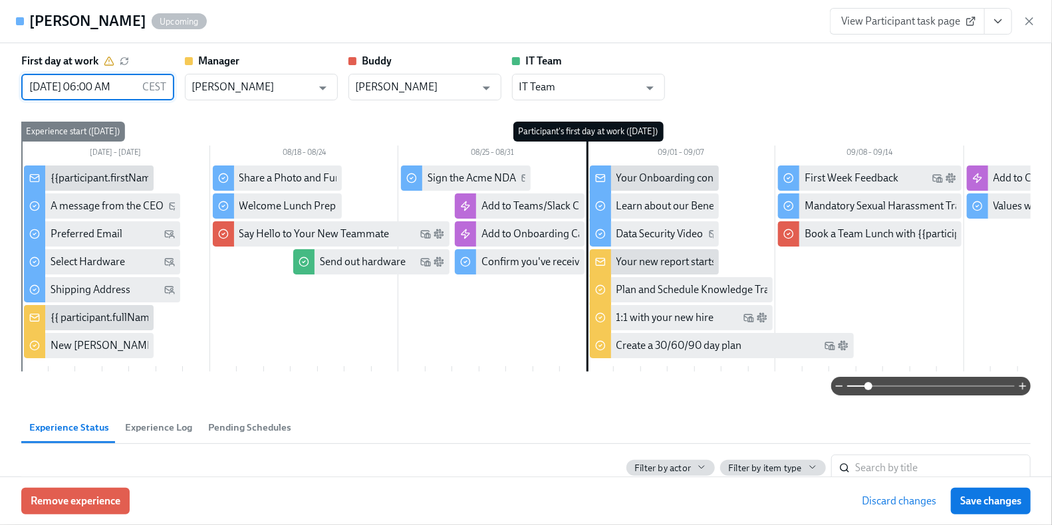
click at [95, 76] on input "[DATE] 06:00 AM" at bounding box center [79, 87] width 116 height 27
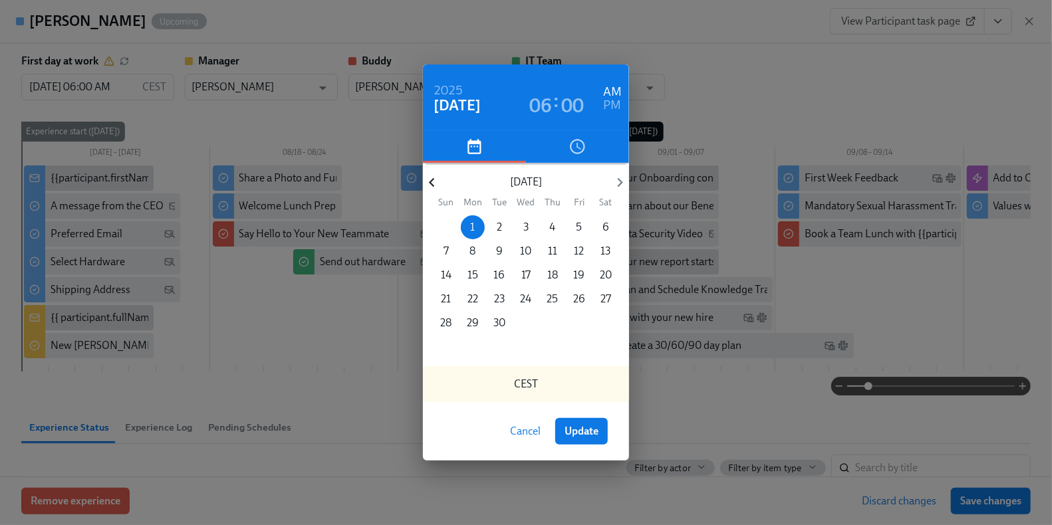
click at [427, 181] on icon "button" at bounding box center [432, 183] width 18 height 18
drag, startPoint x: 472, startPoint y: 323, endPoint x: 515, endPoint y: 359, distance: 56.2
click at [472, 323] on p "25" at bounding box center [472, 323] width 11 height 15
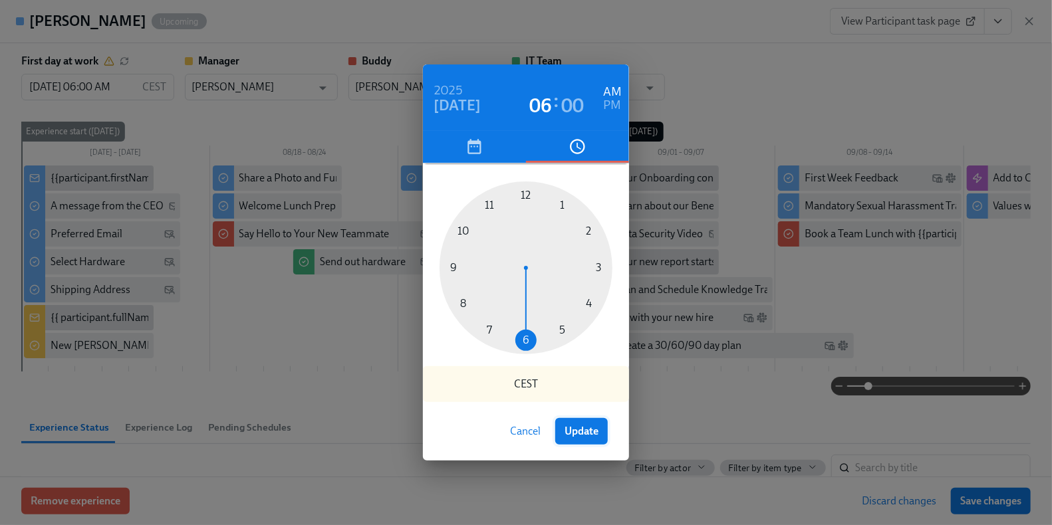
click at [576, 429] on span "Update" at bounding box center [581, 431] width 34 height 13
type input "[DATE] 06:00 AM"
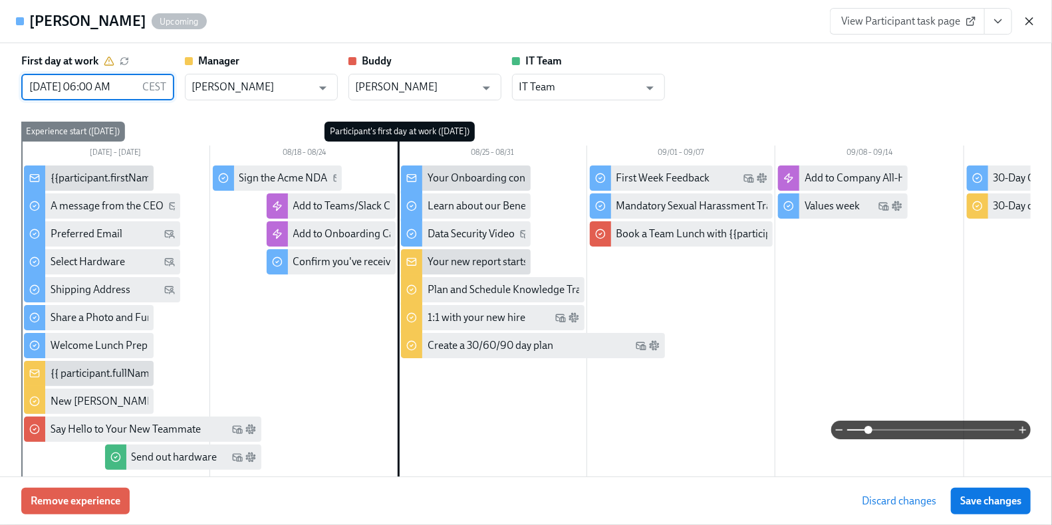
click at [1032, 21] on icon "button" at bounding box center [1028, 21] width 13 height 13
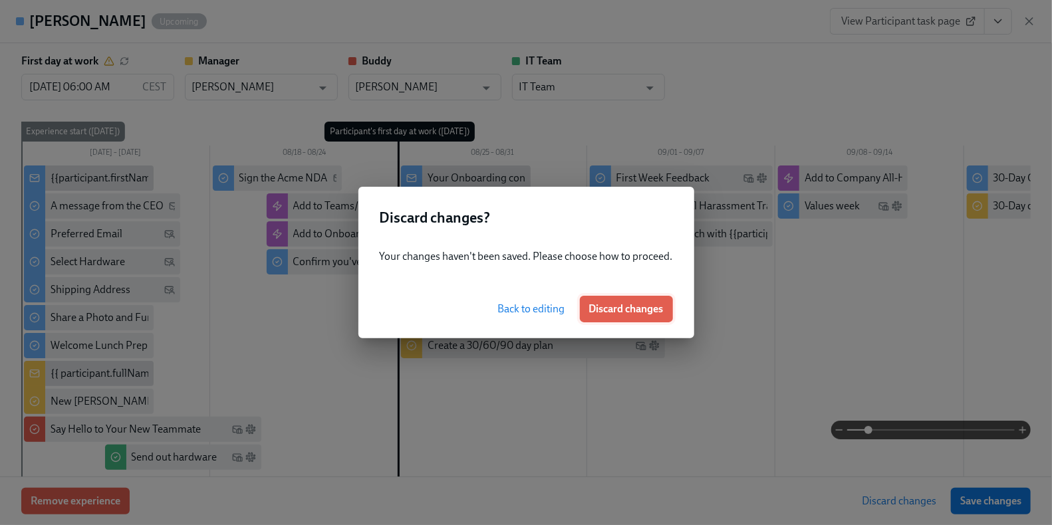
click at [610, 300] on button "Discard changes" at bounding box center [626, 309] width 93 height 27
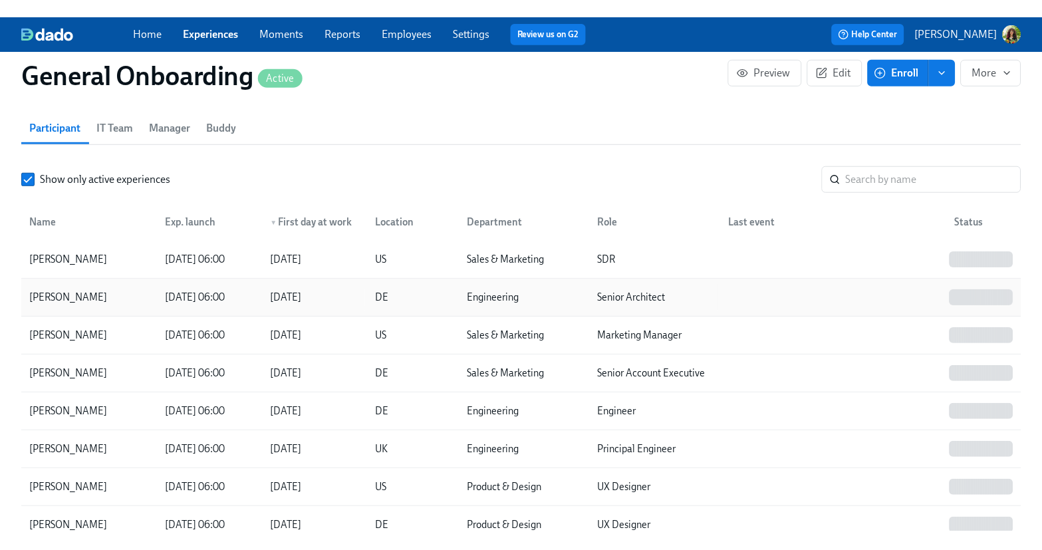
scroll to position [0, 13860]
